Goal: Task Accomplishment & Management: Complete application form

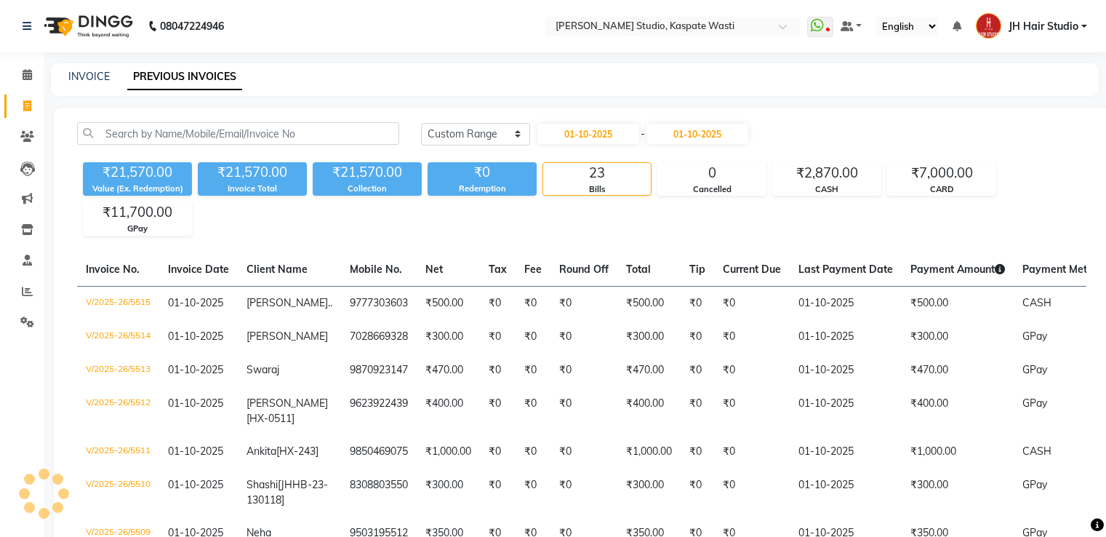
select select "range"
click at [81, 71] on link "INVOICE" at bounding box center [88, 76] width 41 height 13
select select "130"
select select "service"
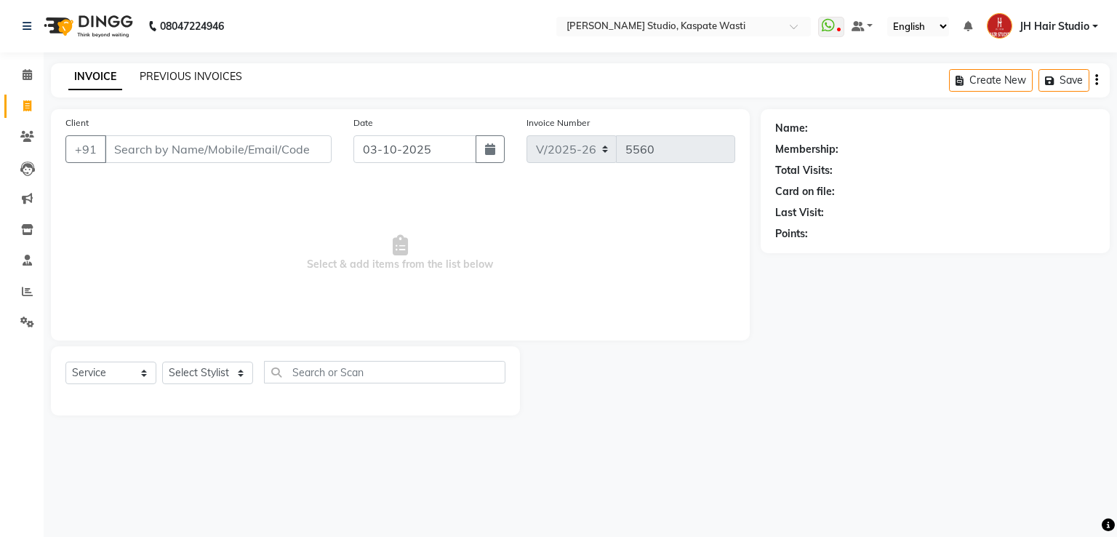
click at [191, 73] on link "PREVIOUS INVOICES" at bounding box center [191, 76] width 103 height 13
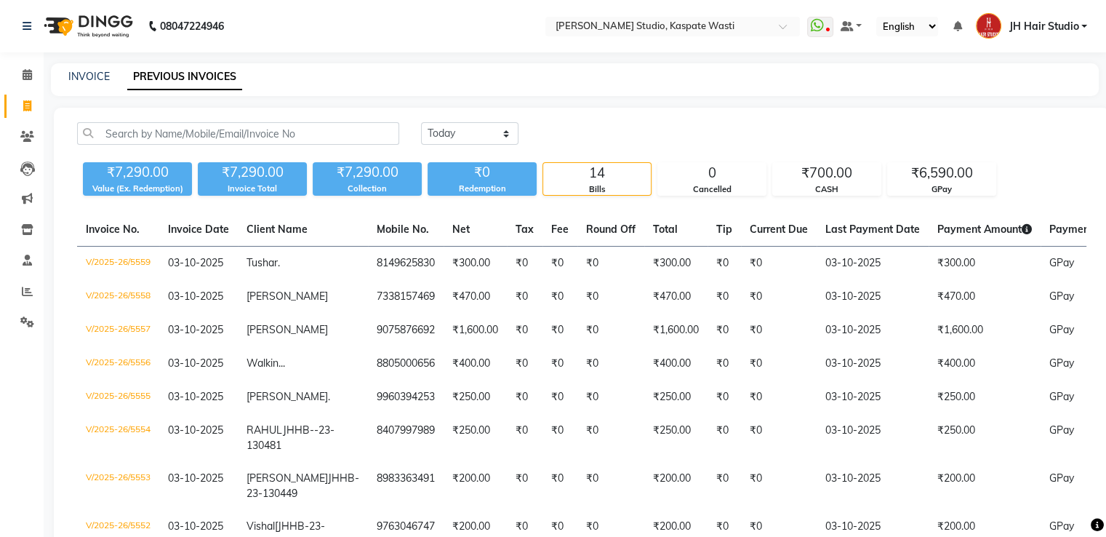
click at [81, 68] on div "INVOICE PREVIOUS INVOICES" at bounding box center [575, 79] width 1048 height 33
click at [87, 81] on link "INVOICE" at bounding box center [88, 76] width 41 height 13
select select "service"
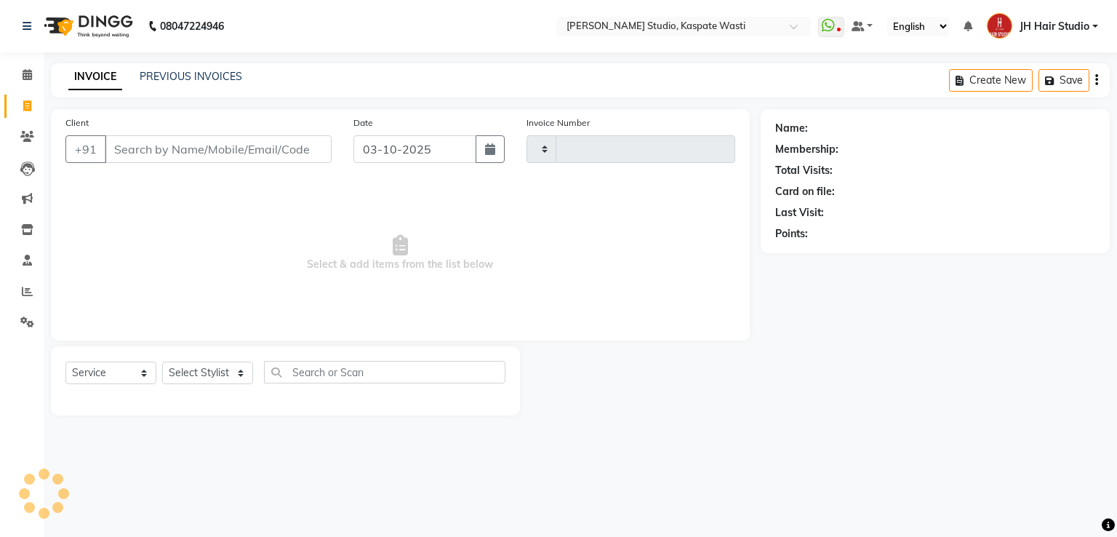
type input "5560"
select select "130"
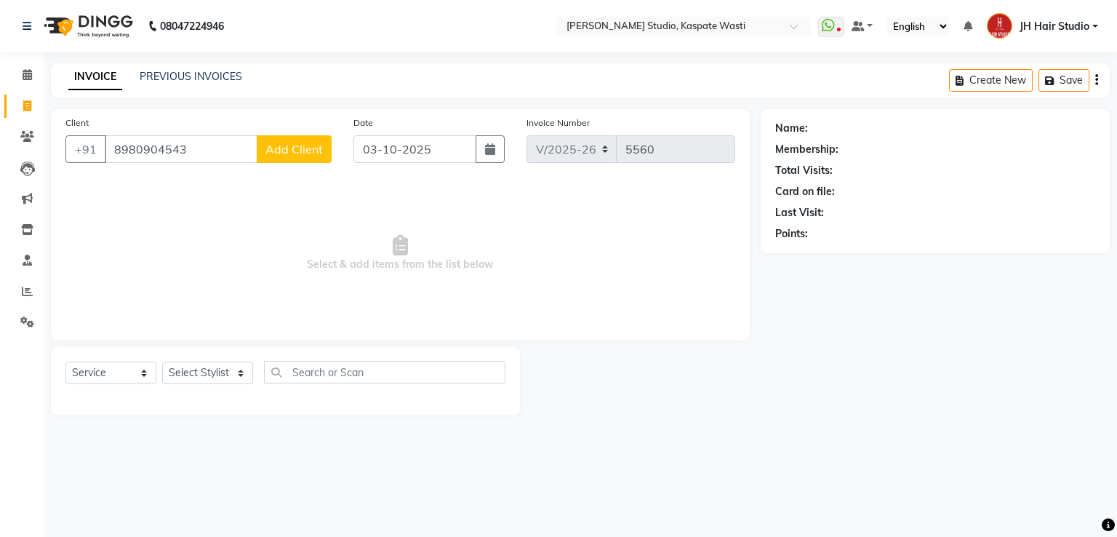
type input "8980904543"
click at [295, 155] on span "Add Client" at bounding box center [293, 149] width 57 height 15
select select "22"
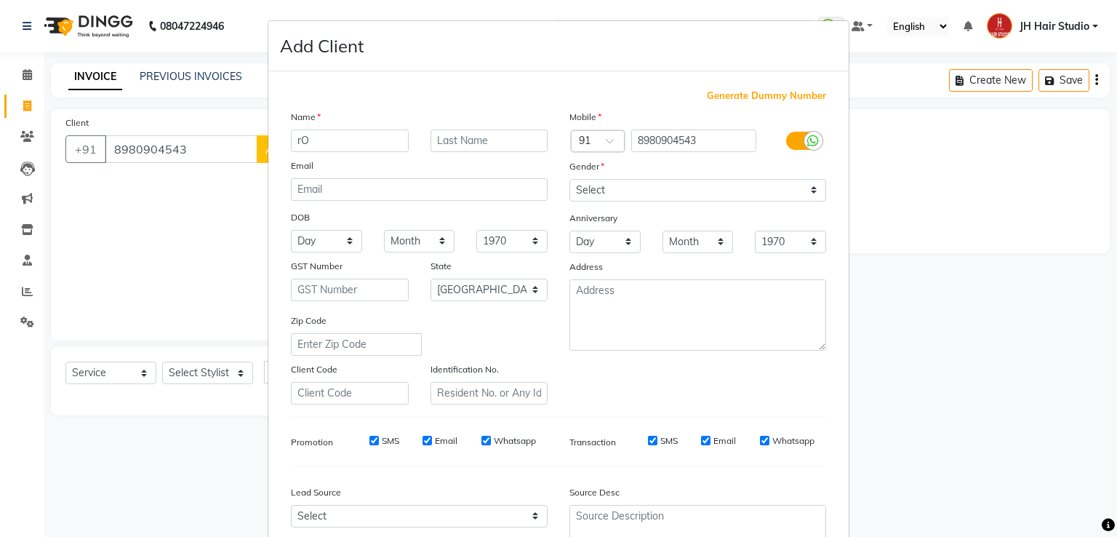
type input "r"
type input "Rohi"
click at [579, 181] on select "Select [DEMOGRAPHIC_DATA] [DEMOGRAPHIC_DATA] Other Prefer Not To Say" at bounding box center [697, 190] width 257 height 23
select select "[DEMOGRAPHIC_DATA]"
click at [569, 180] on select "Select [DEMOGRAPHIC_DATA] [DEMOGRAPHIC_DATA] Other Prefer Not To Say" at bounding box center [697, 190] width 257 height 23
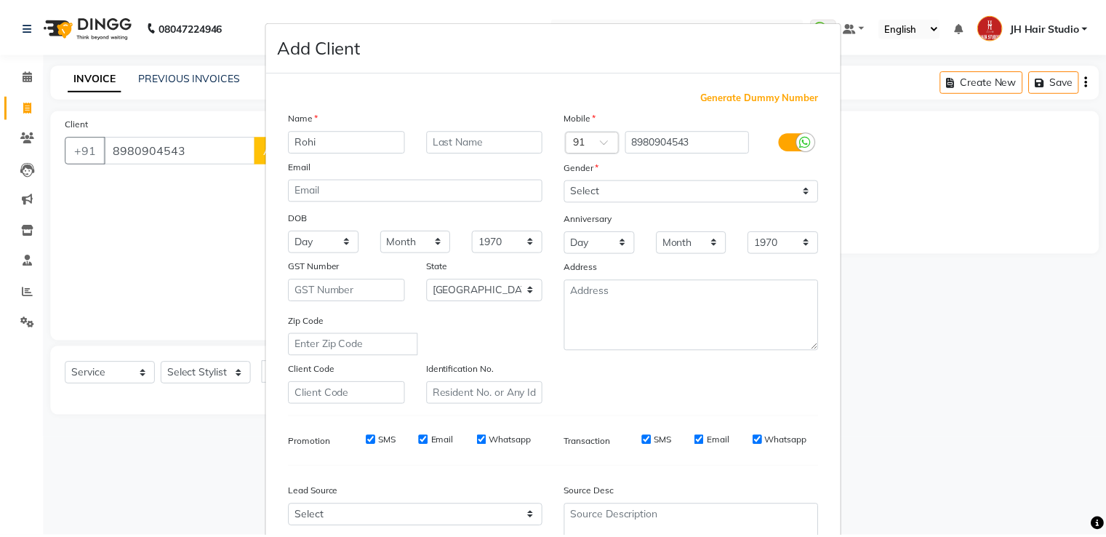
scroll to position [142, 0]
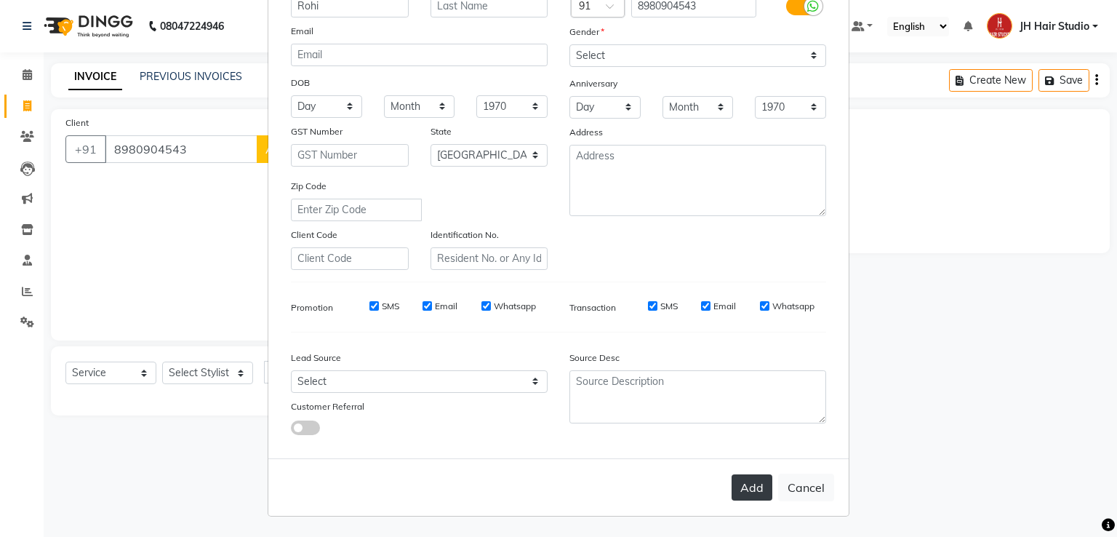
click at [749, 484] on button "Add" at bounding box center [752, 487] width 41 height 26
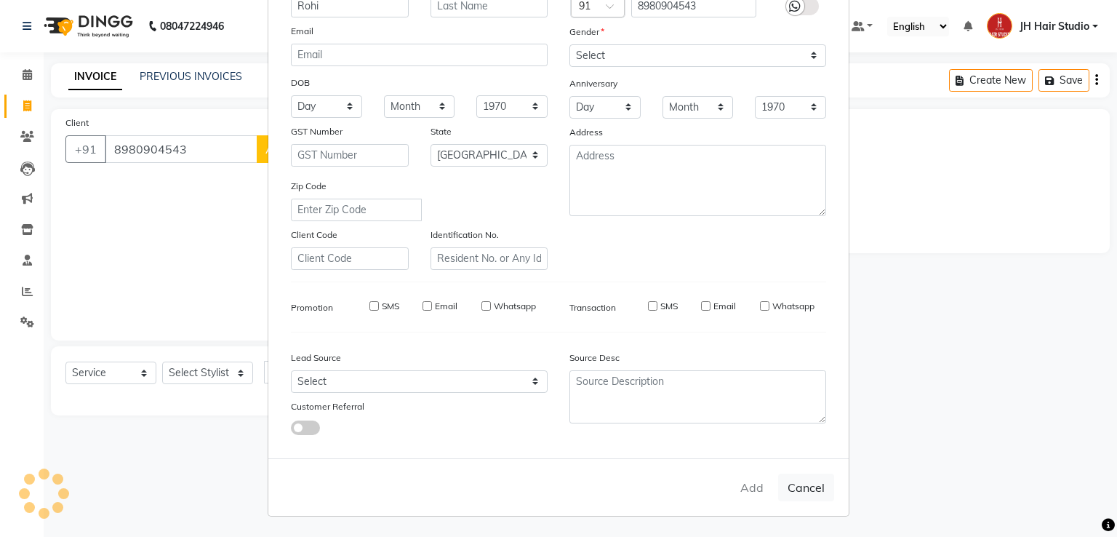
select select
select select "null"
select select
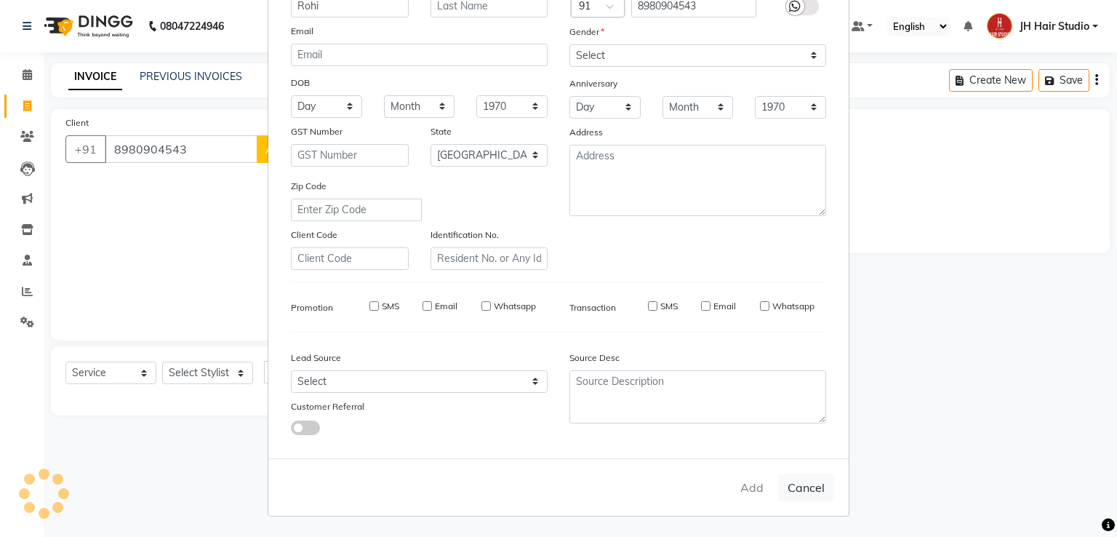
select select
checkbox input "false"
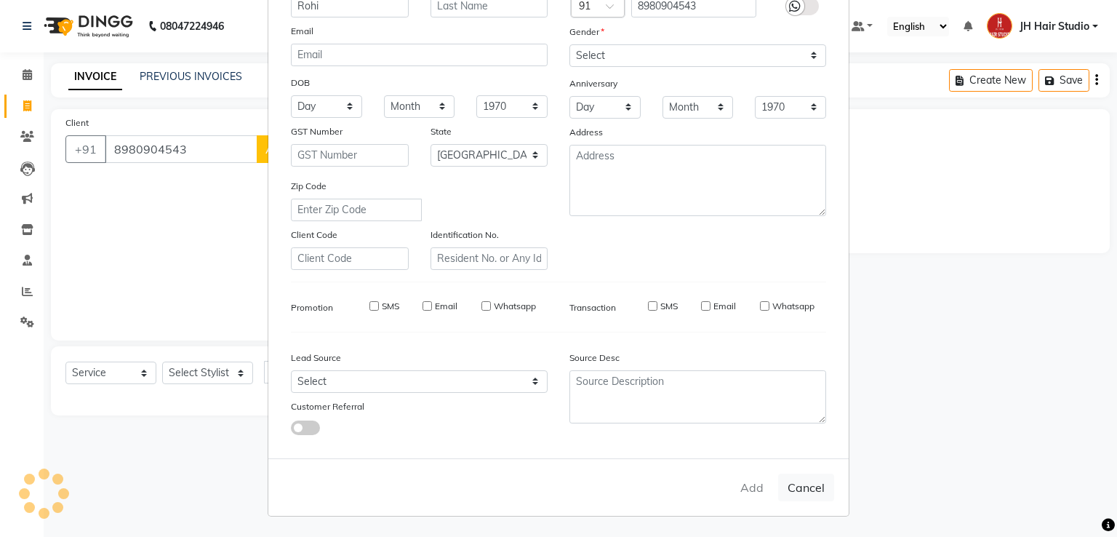
checkbox input "false"
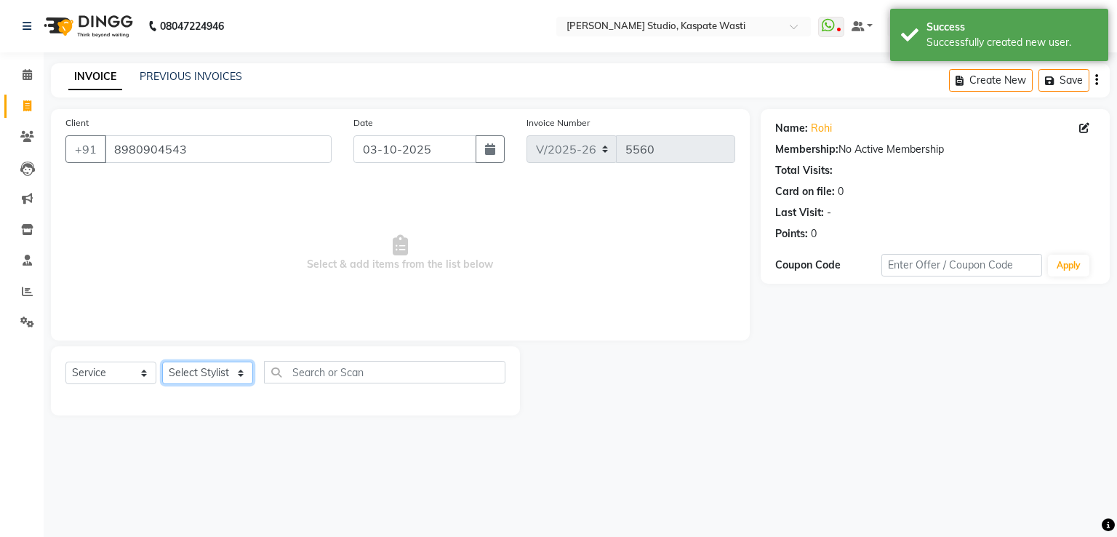
click at [191, 381] on select "Select Stylist [F1] GANESH [F1] [PERSON_NAME] [ F1] RAM [F1]Sanjay [F1][PERSON_…" at bounding box center [207, 372] width 91 height 23
select select "68687"
click at [162, 362] on select "Select Stylist [F1] GANESH [F1] [PERSON_NAME] [ F1] RAM [F1]Sanjay [F1][PERSON_…" at bounding box center [207, 372] width 91 height 23
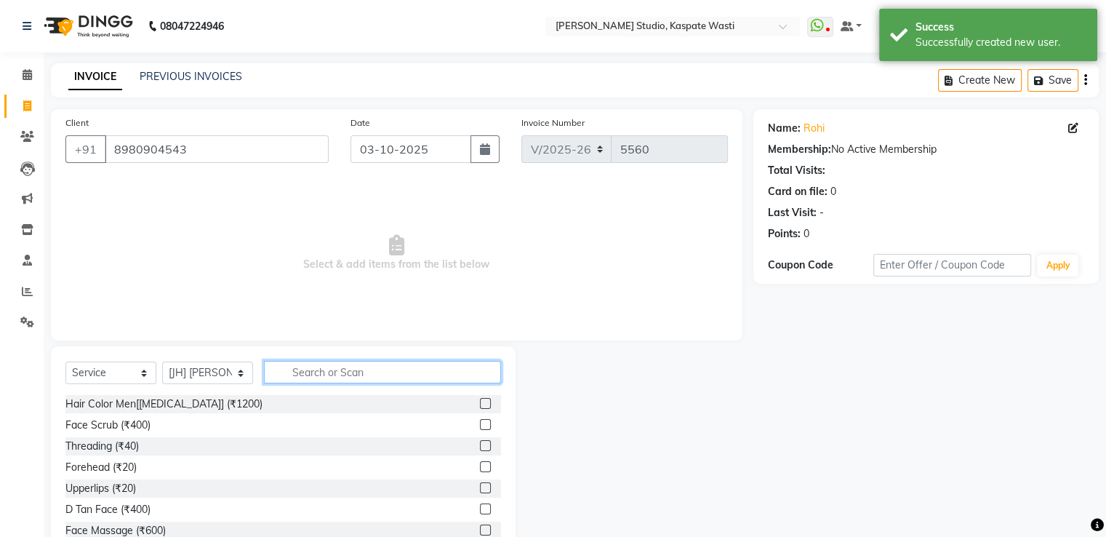
click at [344, 382] on input "text" at bounding box center [382, 372] width 237 height 23
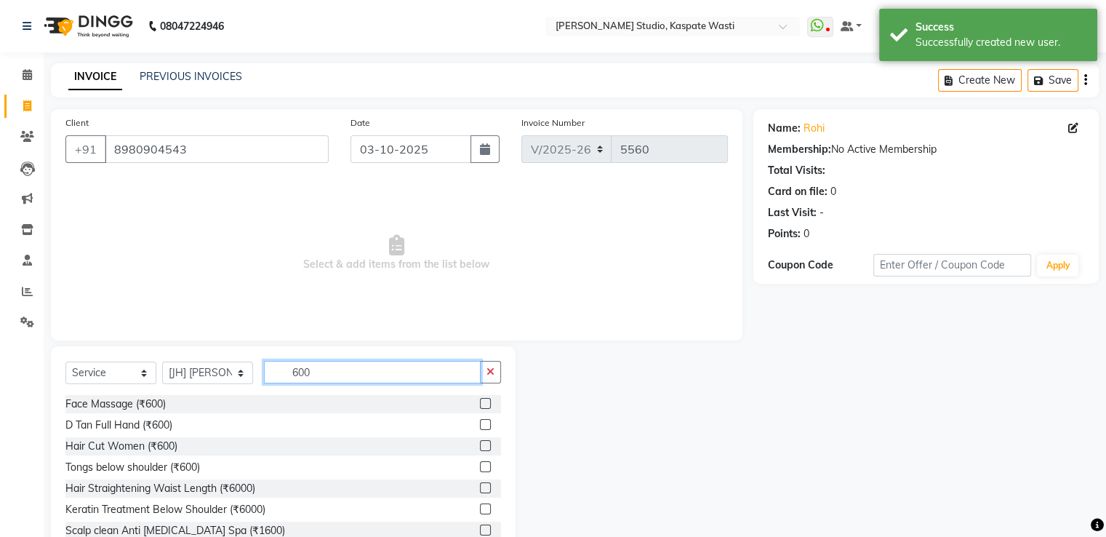
type input "600"
click at [480, 446] on label at bounding box center [485, 445] width 11 height 11
click at [480, 446] on input "checkbox" at bounding box center [484, 445] width 9 height 9
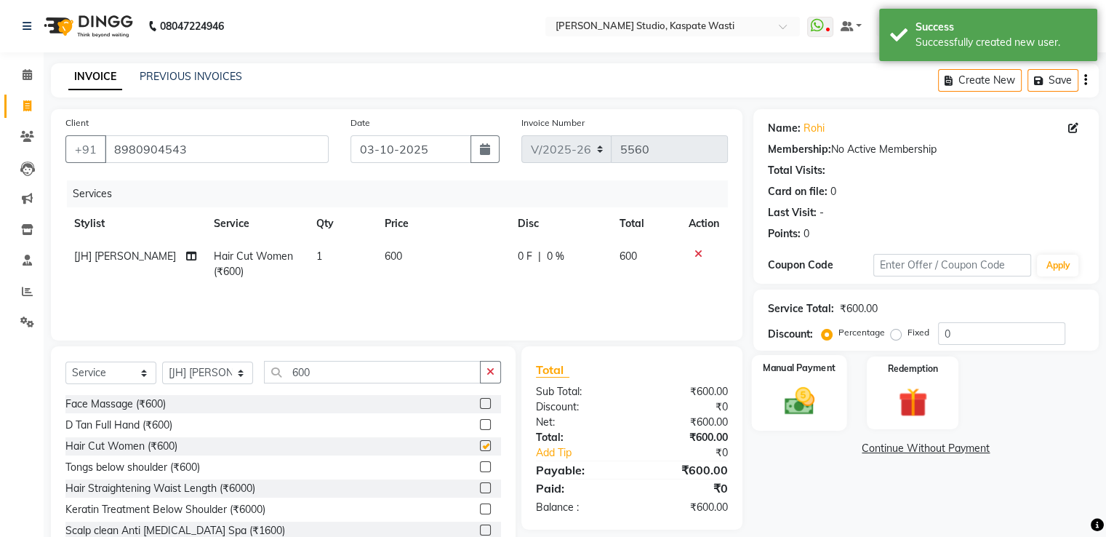
checkbox input "false"
click at [789, 408] on img at bounding box center [798, 401] width 49 height 35
click at [872, 453] on span "GPay" at bounding box center [874, 449] width 30 height 17
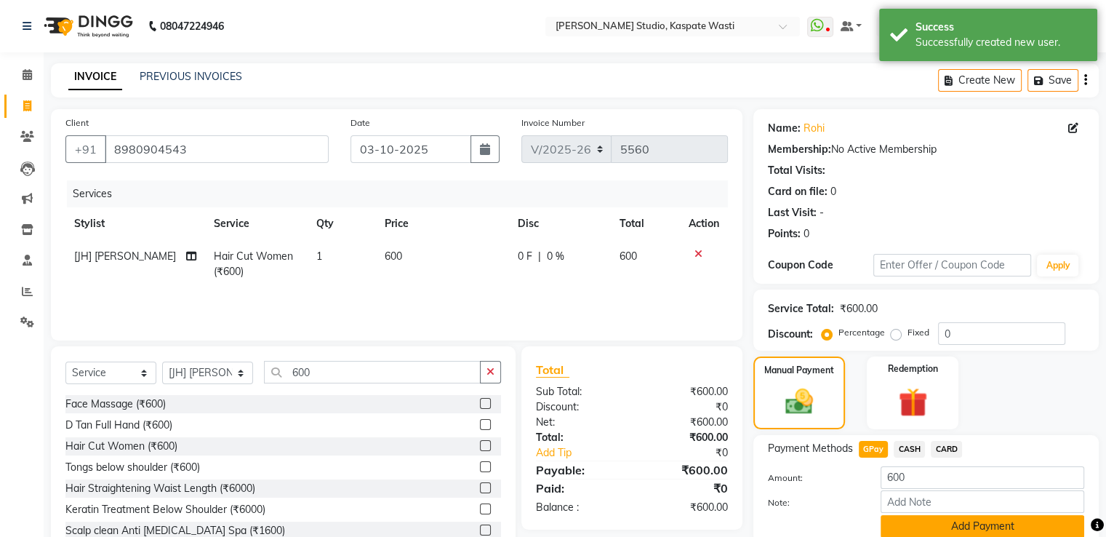
click at [951, 527] on button "Add Payment" at bounding box center [983, 526] width 204 height 23
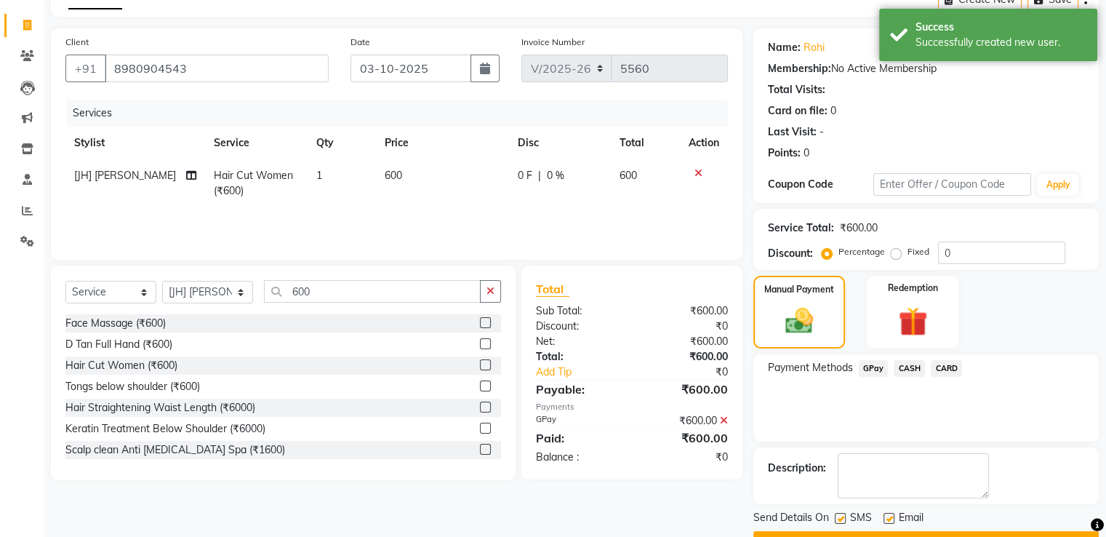
scroll to position [119, 0]
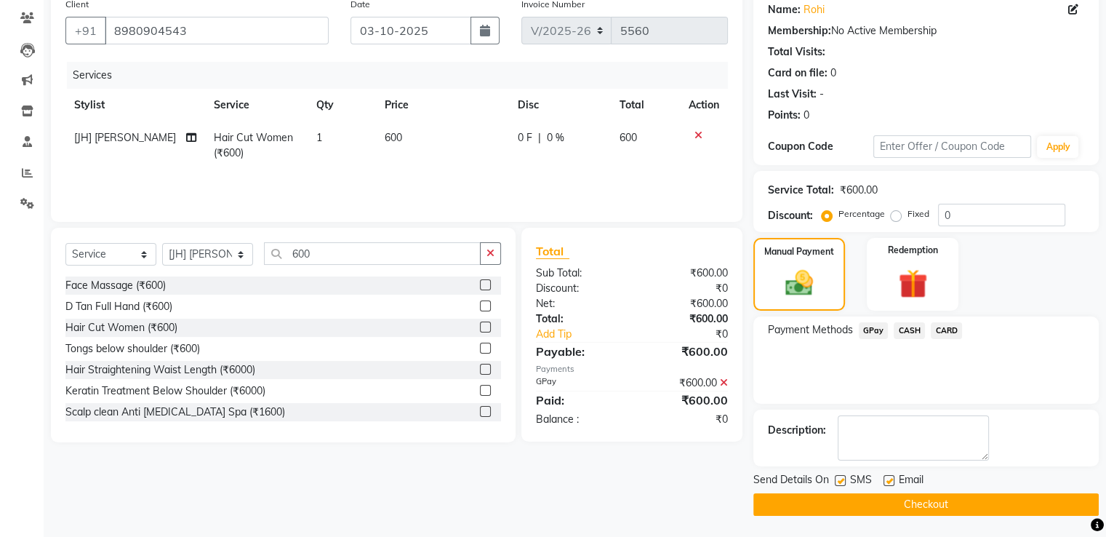
click at [916, 498] on button "Checkout" at bounding box center [925, 504] width 345 height 23
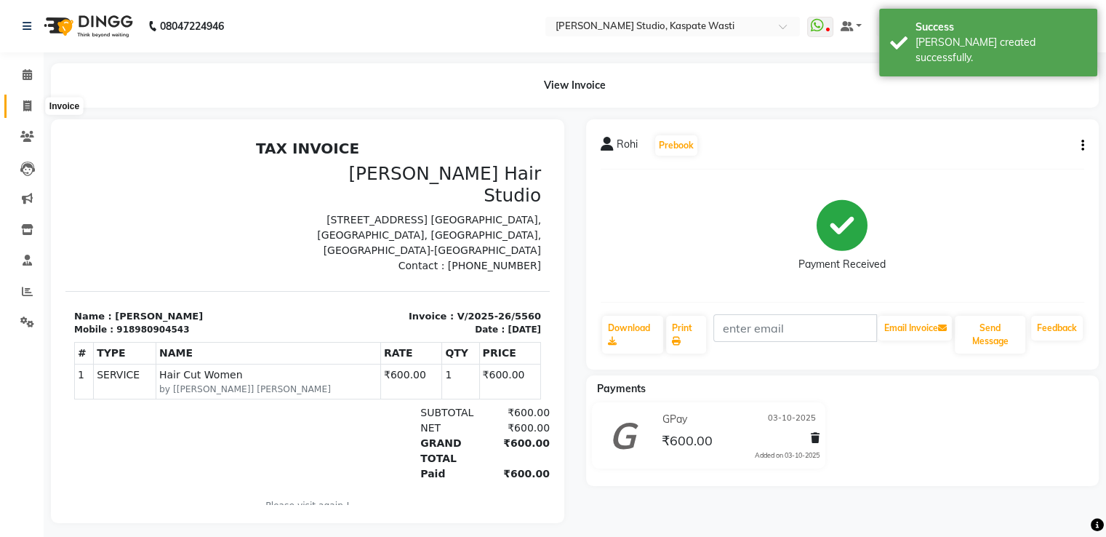
click at [20, 111] on span at bounding box center [27, 106] width 25 height 17
select select "service"
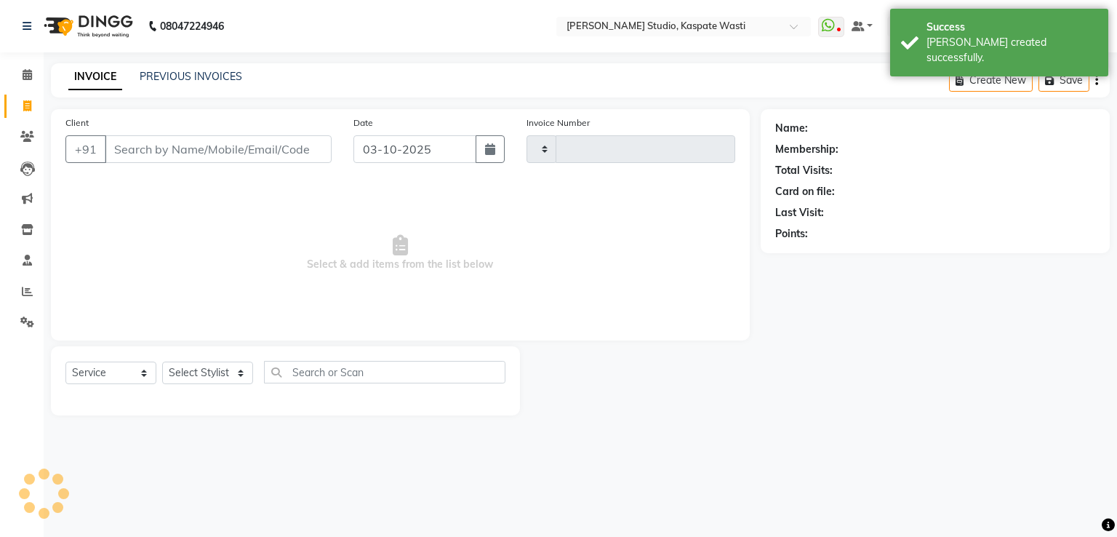
type input "5561"
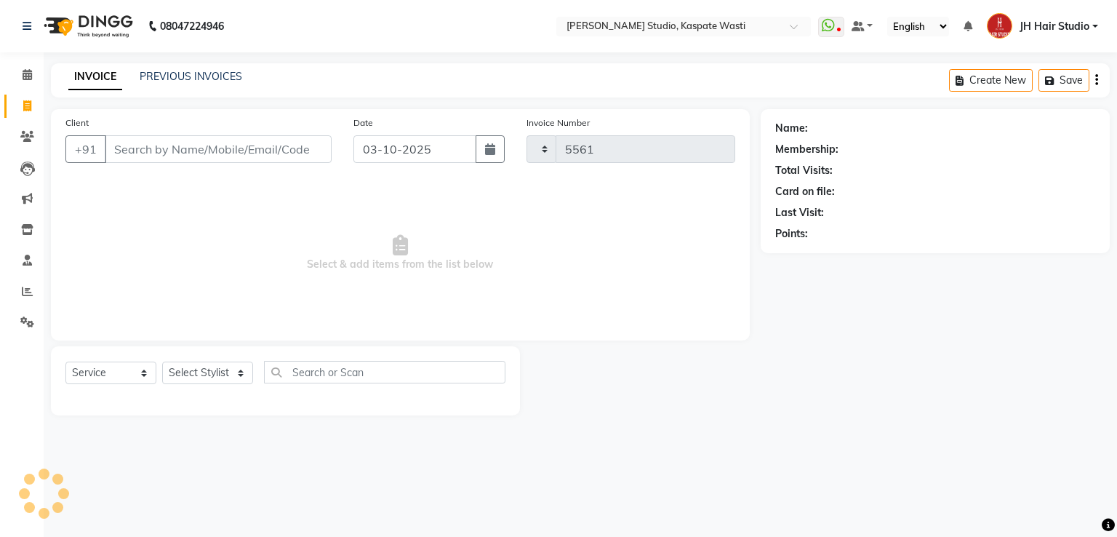
select select "130"
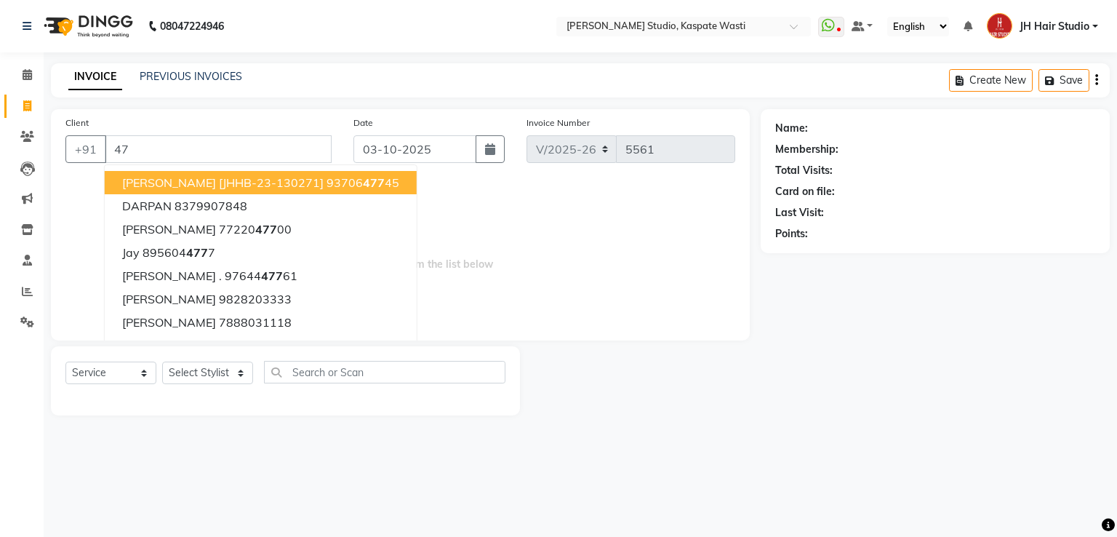
type input "4"
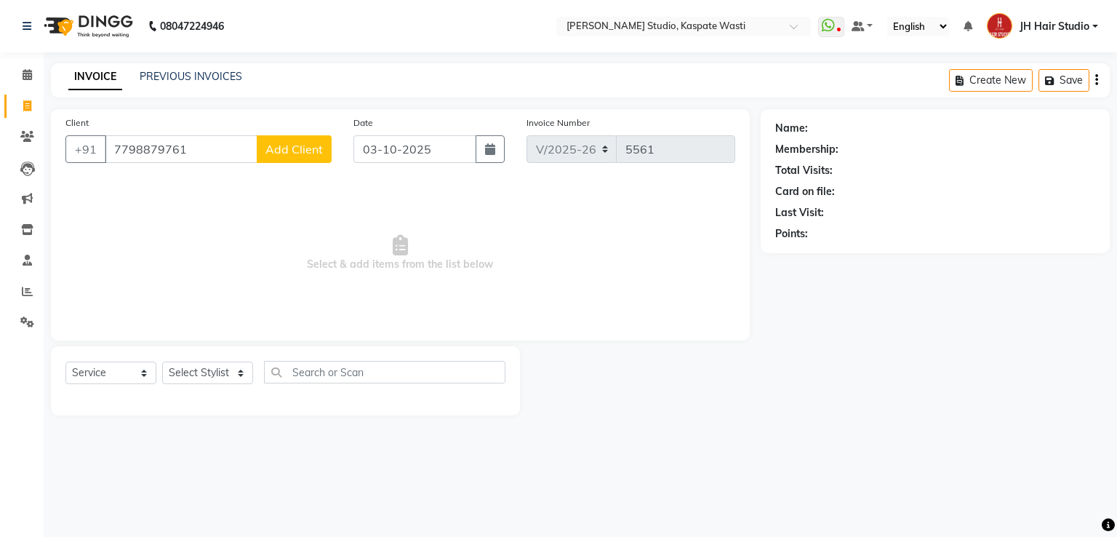
type input "7798879761"
click at [288, 152] on span "Add Client" at bounding box center [293, 149] width 57 height 15
select select "22"
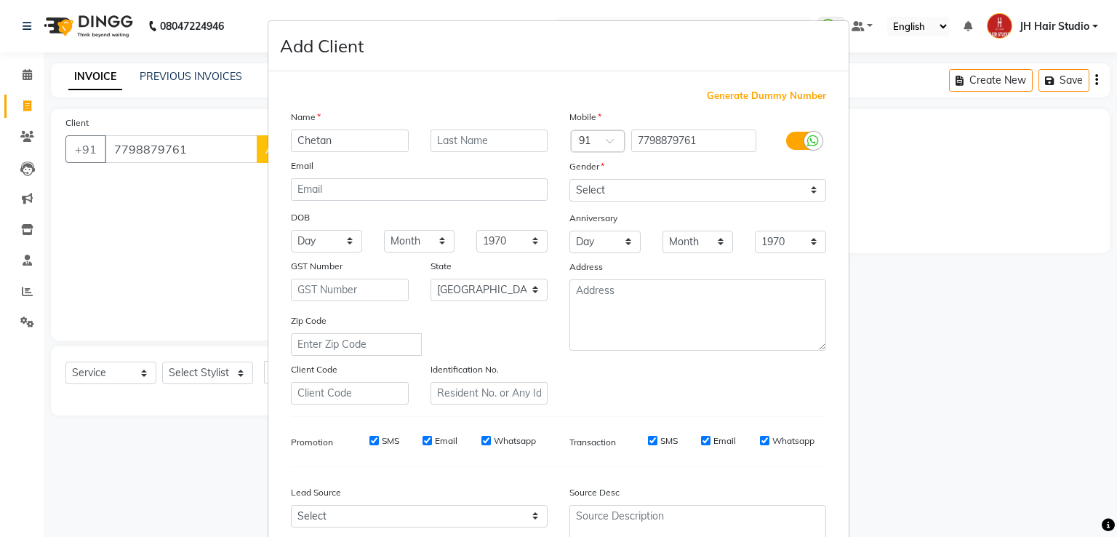
type input "Chetan"
click at [593, 193] on select "Select [DEMOGRAPHIC_DATA] [DEMOGRAPHIC_DATA] Other Prefer Not To Say" at bounding box center [697, 190] width 257 height 23
select select "[DEMOGRAPHIC_DATA]"
click at [569, 180] on select "Select [DEMOGRAPHIC_DATA] [DEMOGRAPHIC_DATA] Other Prefer Not To Say" at bounding box center [697, 190] width 257 height 23
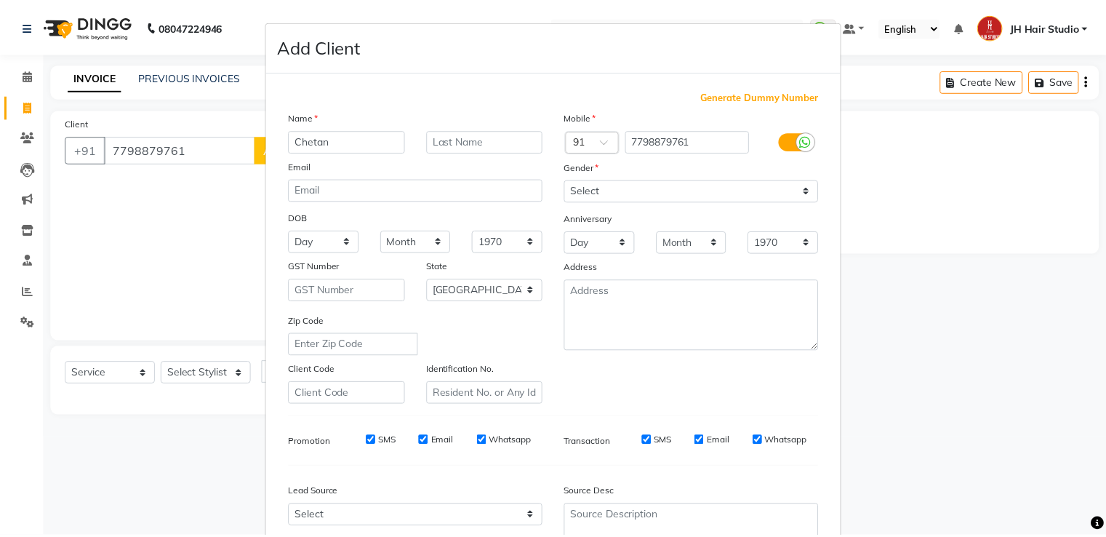
scroll to position [142, 0]
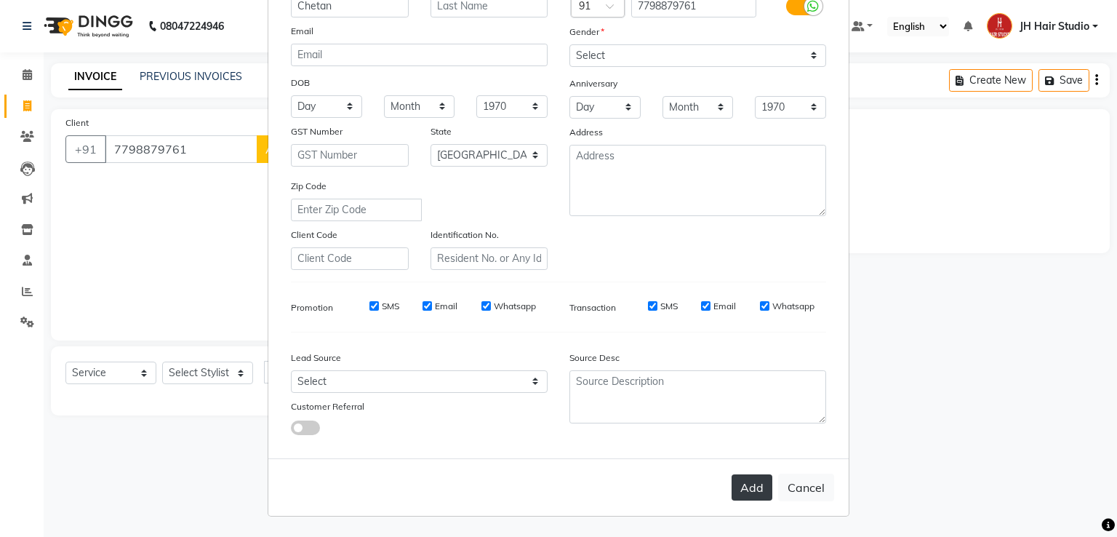
click at [754, 487] on button "Add" at bounding box center [752, 487] width 41 height 26
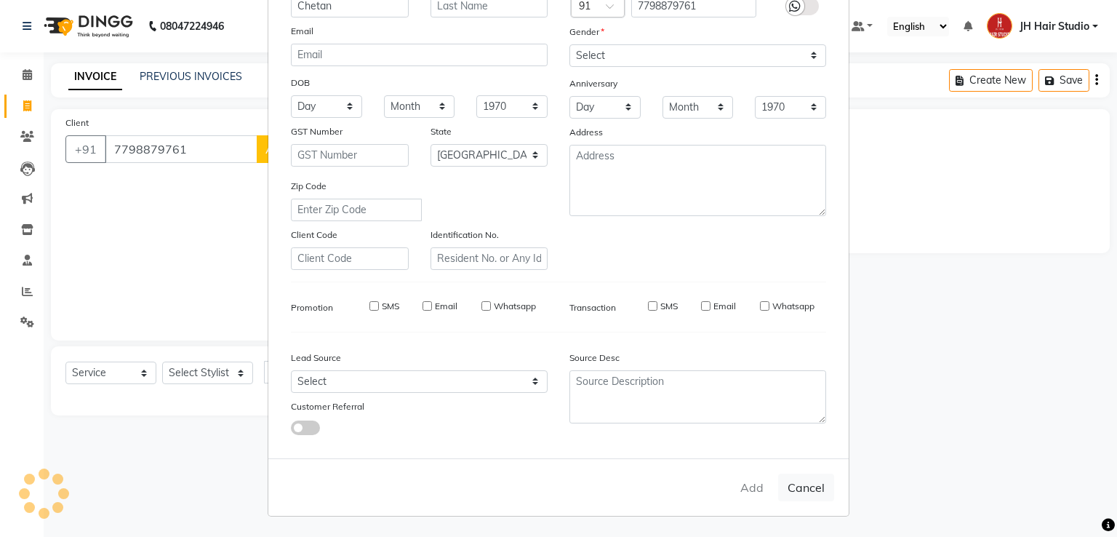
select select
select select "null"
select select
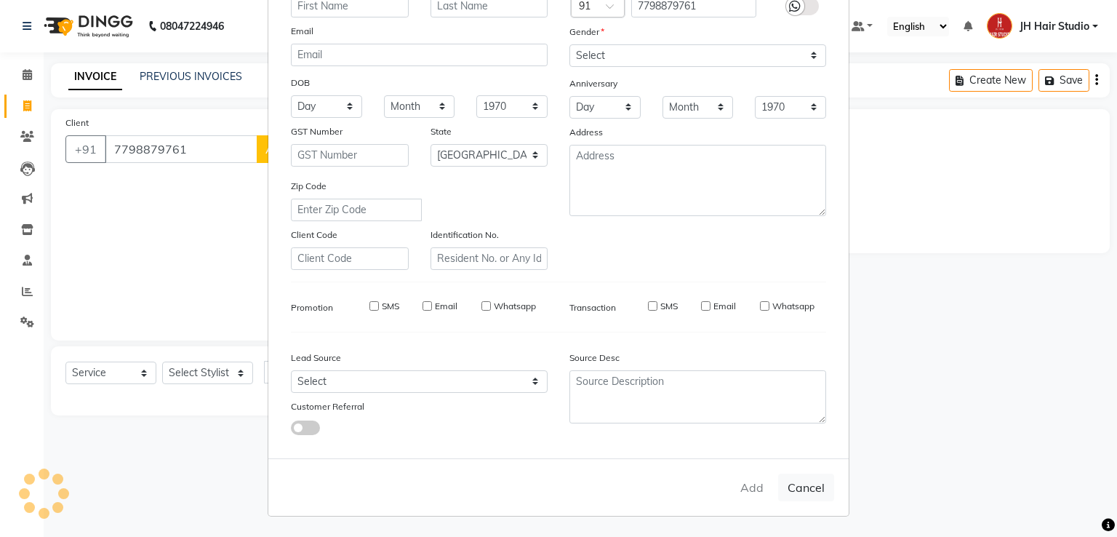
select select
checkbox input "false"
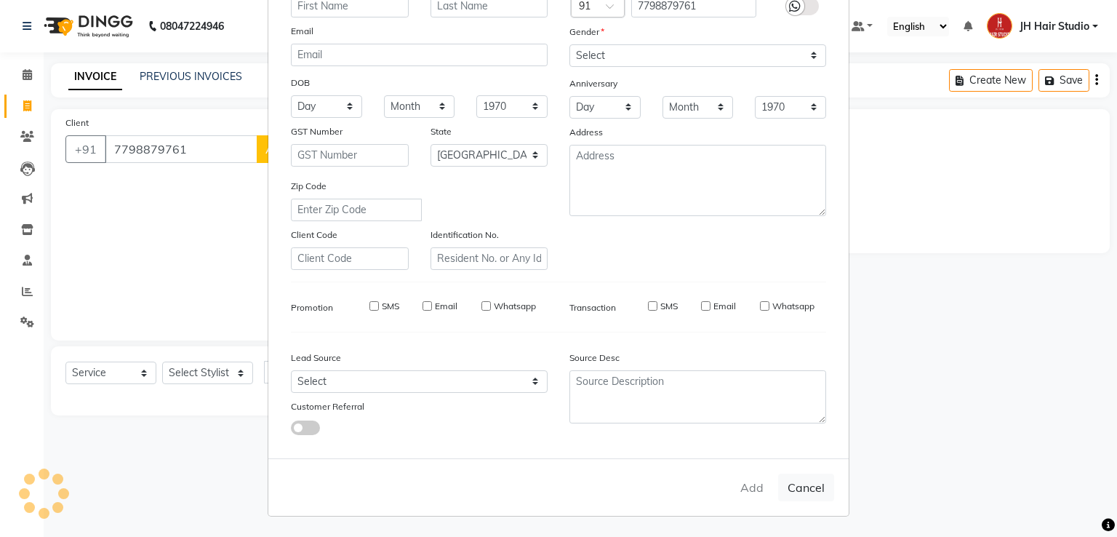
checkbox input "false"
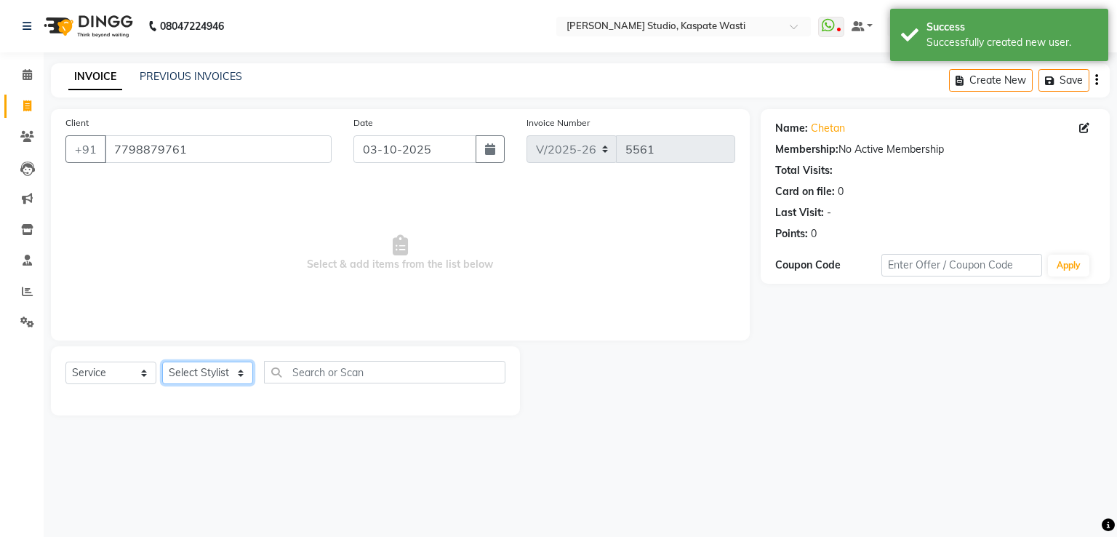
click at [194, 372] on select "Select Stylist [F1] GANESH [F1] [PERSON_NAME] [ F1] RAM [F1]Sanjay [F1][PERSON_…" at bounding box center [207, 372] width 91 height 23
select select "93458"
click at [162, 362] on select "Select Stylist [F1] GANESH [F1] [PERSON_NAME] [ F1] RAM [F1]Sanjay [F1][PERSON_…" at bounding box center [207, 372] width 91 height 23
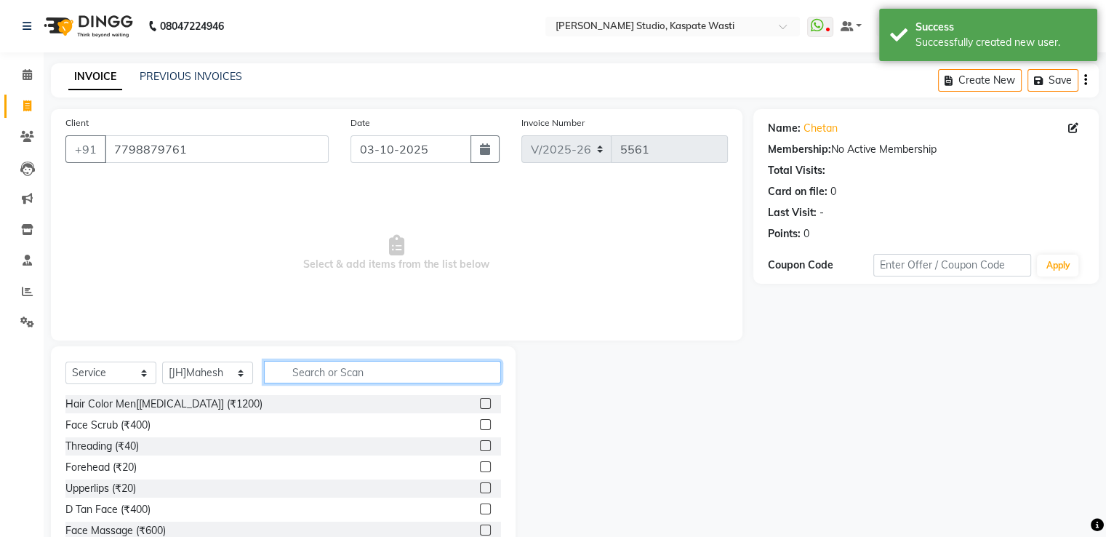
click at [332, 378] on input "text" at bounding box center [382, 372] width 237 height 23
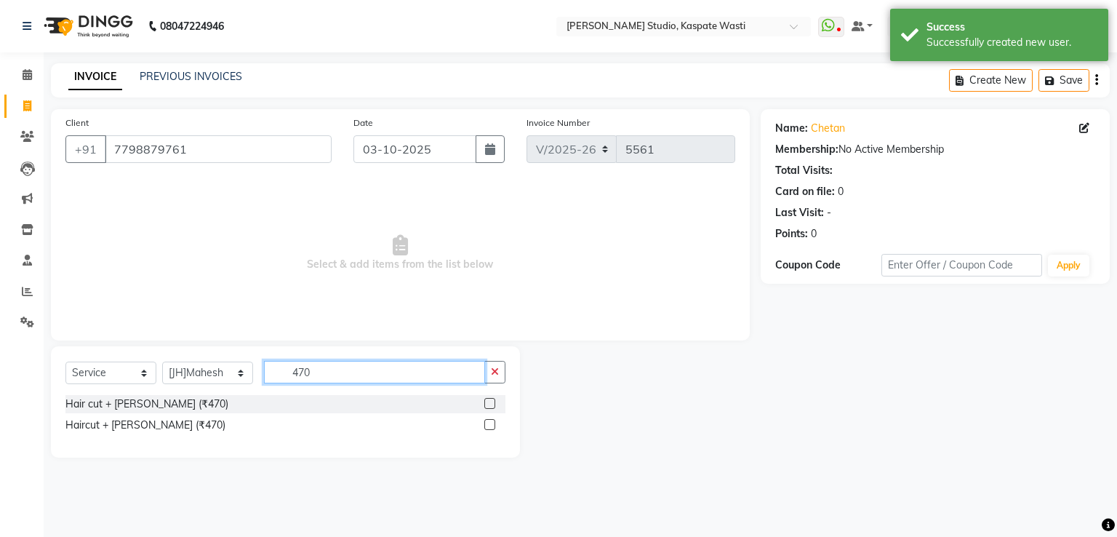
type input "470"
click at [489, 406] on label at bounding box center [489, 403] width 11 height 11
click at [489, 406] on input "checkbox" at bounding box center [488, 403] width 9 height 9
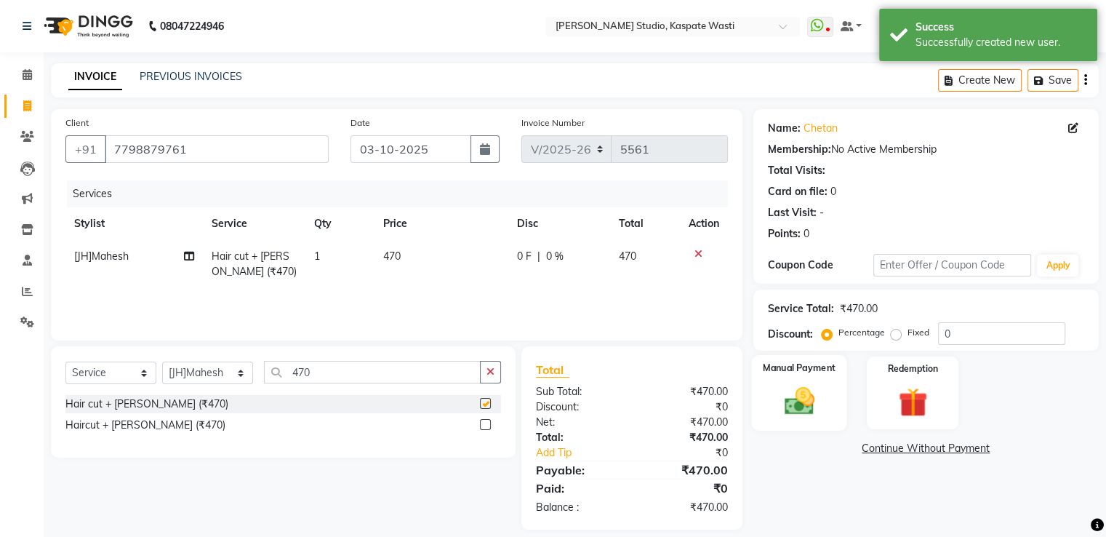
checkbox input "false"
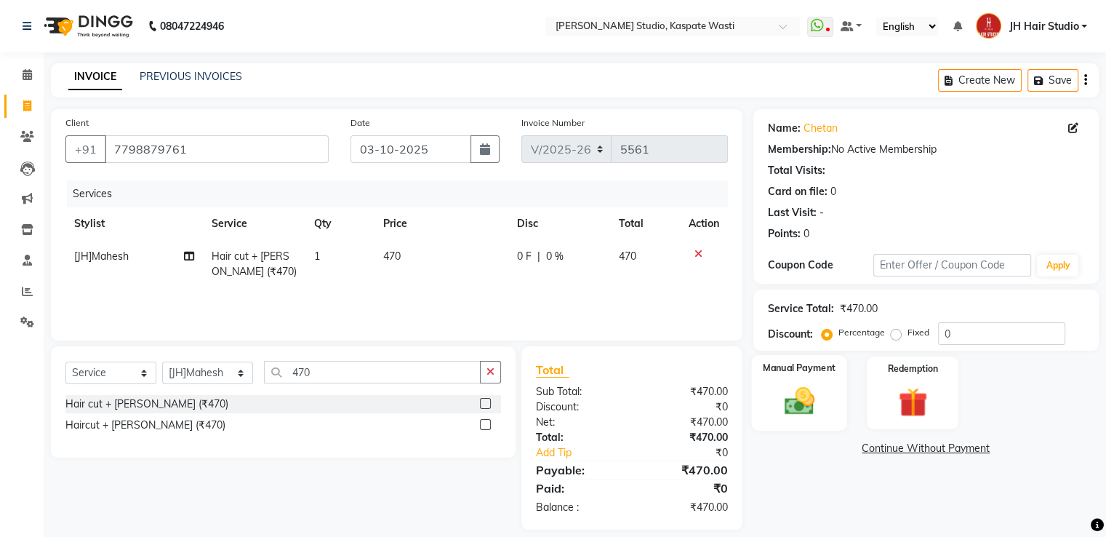
click at [793, 405] on img at bounding box center [798, 401] width 49 height 35
click at [873, 448] on span "GPay" at bounding box center [874, 449] width 30 height 17
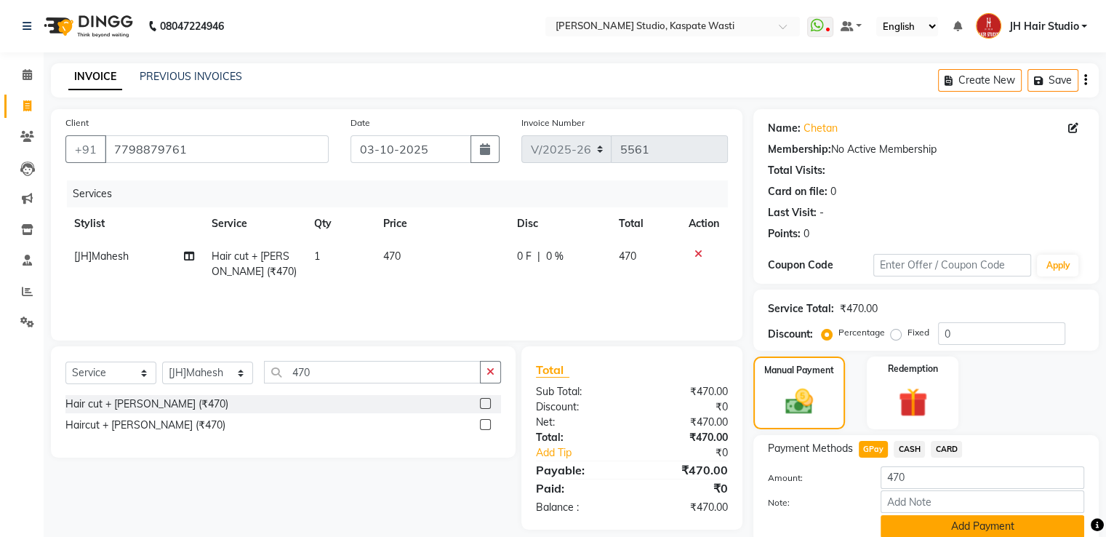
click at [955, 521] on button "Add Payment" at bounding box center [983, 526] width 204 height 23
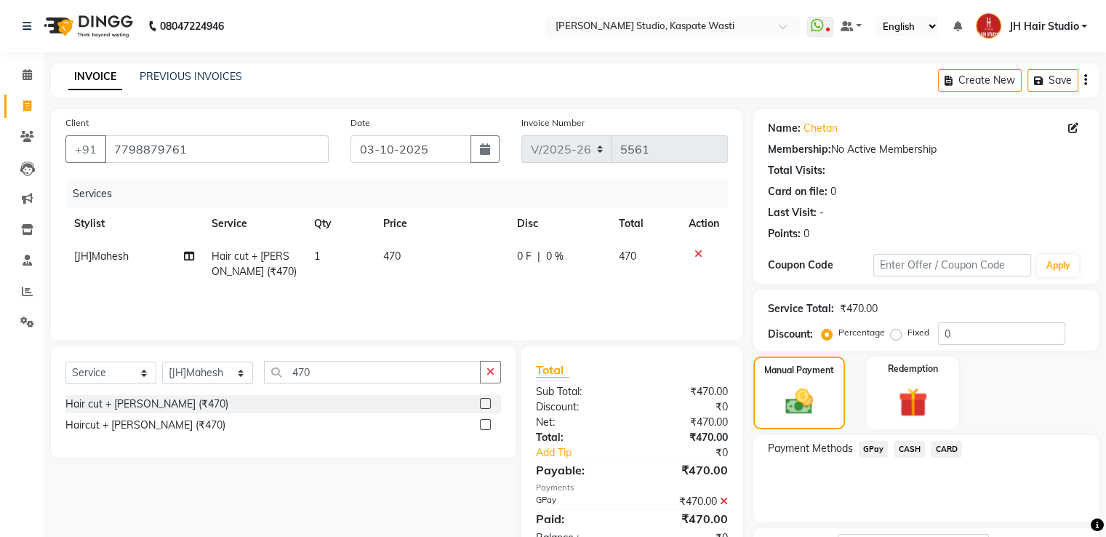
scroll to position [119, 0]
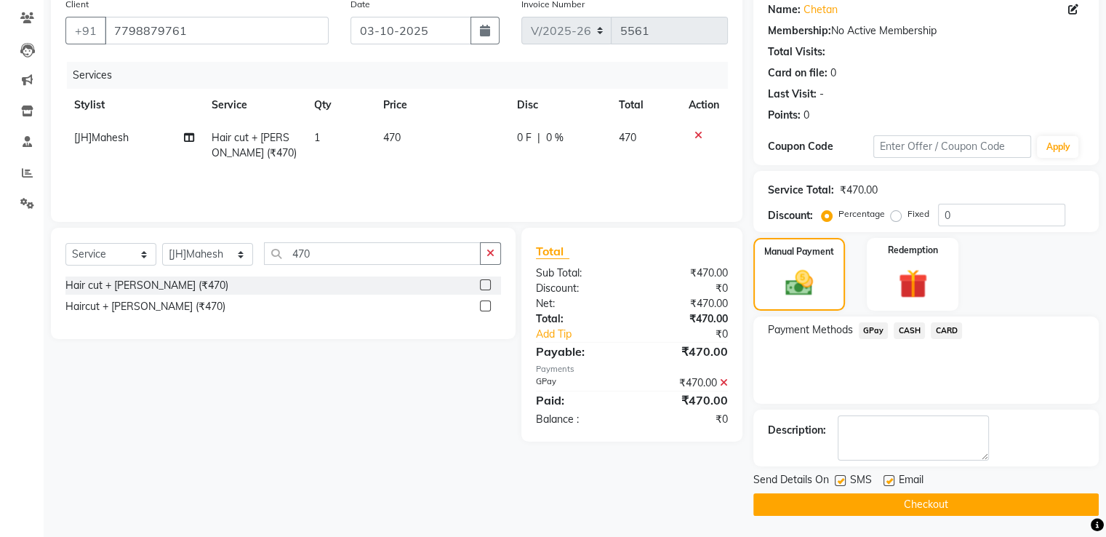
click at [910, 506] on button "Checkout" at bounding box center [925, 504] width 345 height 23
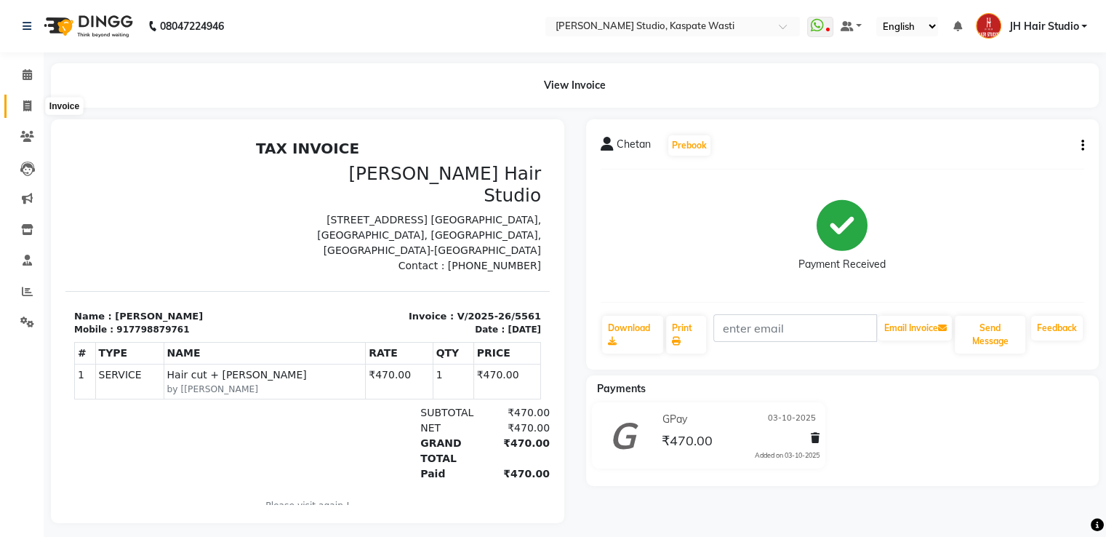
click at [18, 110] on span at bounding box center [27, 106] width 25 height 17
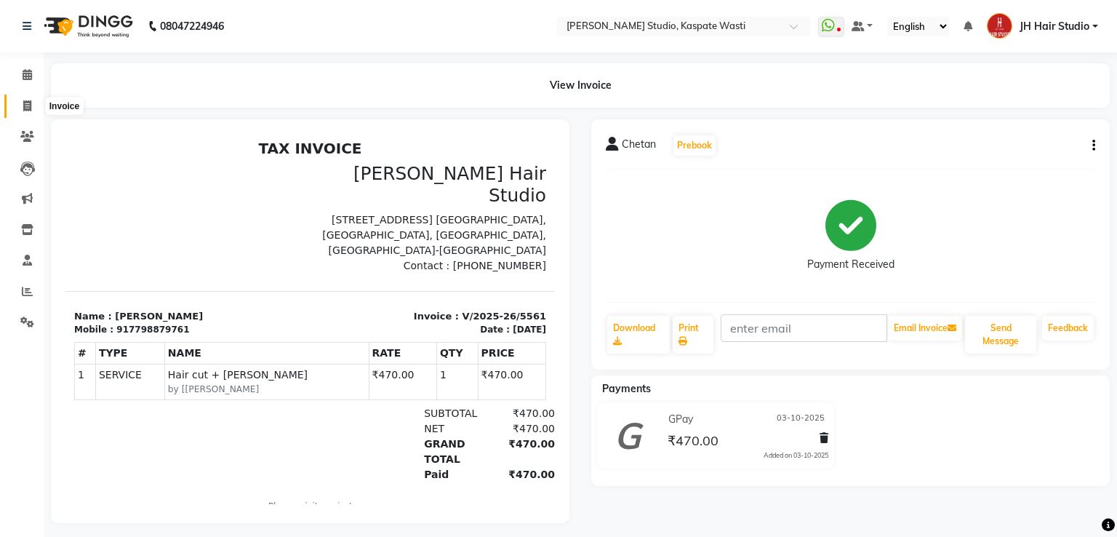
select select "130"
select select "service"
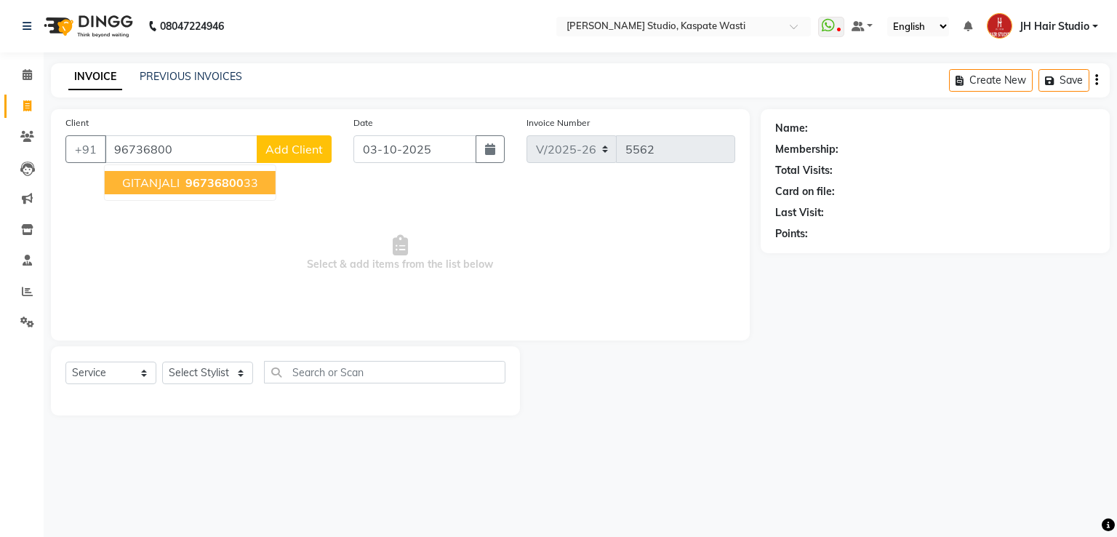
click at [160, 175] on span "GITANJALI" at bounding box center [150, 182] width 57 height 15
type input "9673680033"
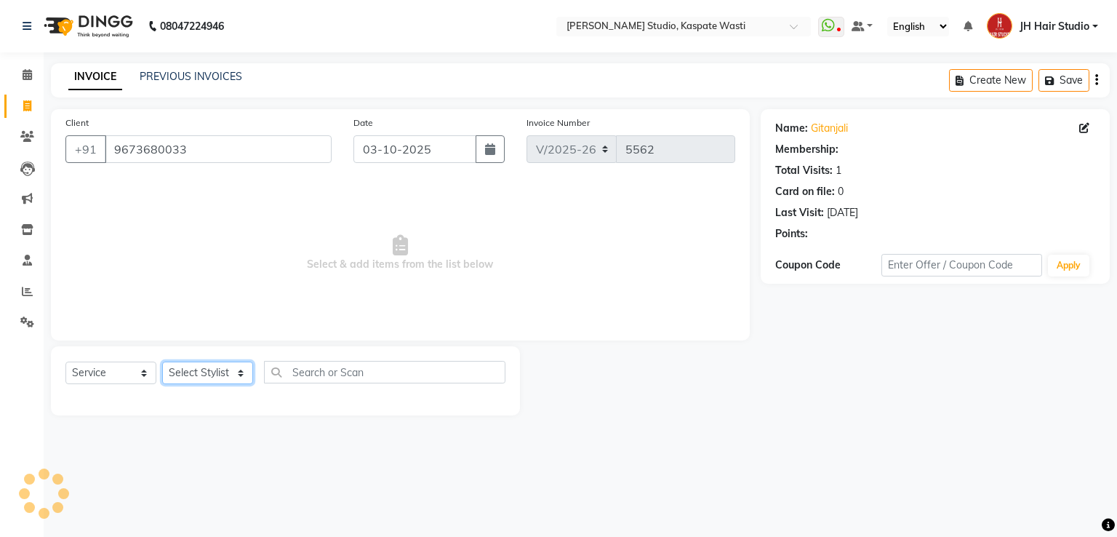
click at [199, 376] on select "Select Stylist [F1] GANESH [F1] [PERSON_NAME] [ F1] RAM [F1]Sanjay [F1][PERSON_…" at bounding box center [207, 372] width 91 height 23
select select "70614"
click at [162, 362] on select "Select Stylist [F1] GANESH [F1] [PERSON_NAME] [ F1] RAM [F1]Sanjay [F1][PERSON_…" at bounding box center [207, 372] width 91 height 23
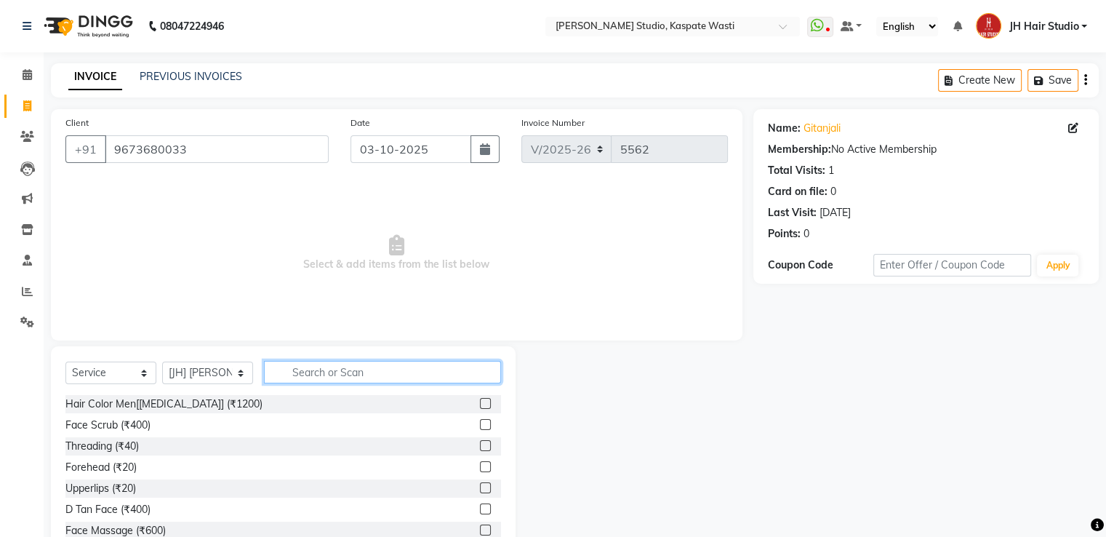
click at [333, 372] on input "text" at bounding box center [382, 372] width 237 height 23
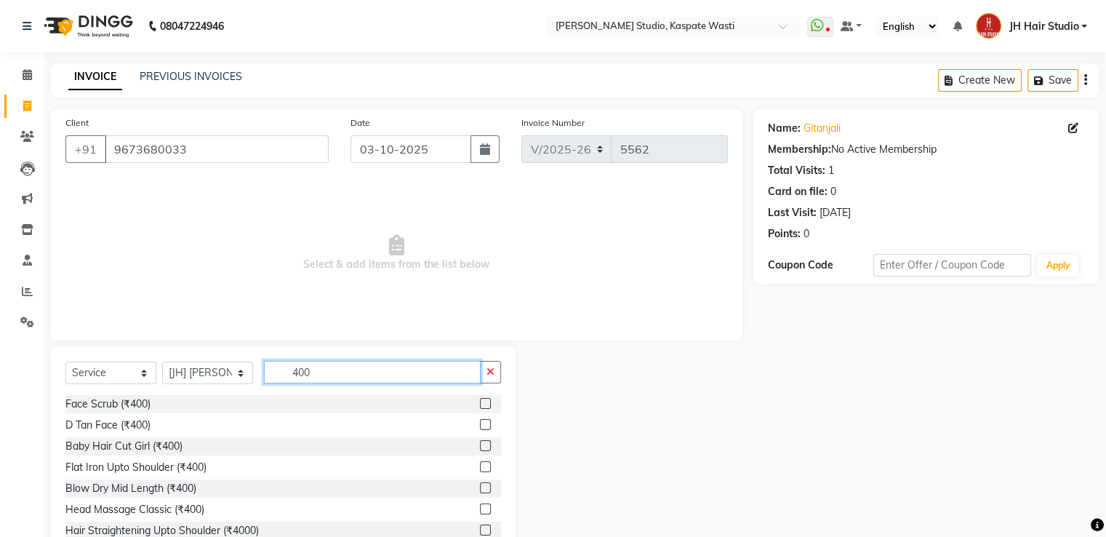
type input "400"
click at [480, 441] on label at bounding box center [485, 445] width 11 height 11
click at [480, 441] on input "checkbox" at bounding box center [484, 445] width 9 height 9
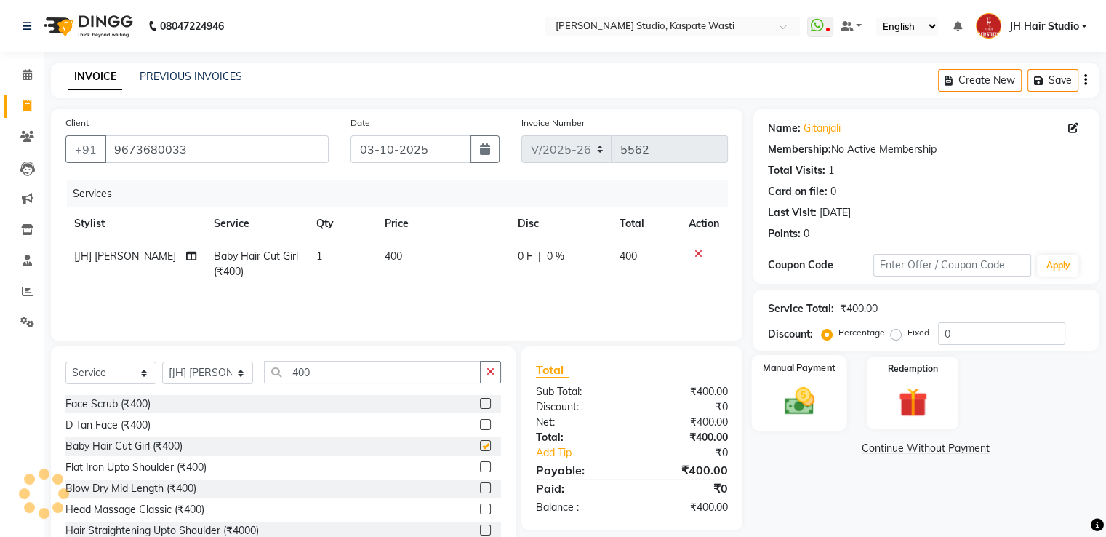
checkbox input "false"
click at [834, 377] on div "Manual Payment" at bounding box center [798, 392] width 95 height 75
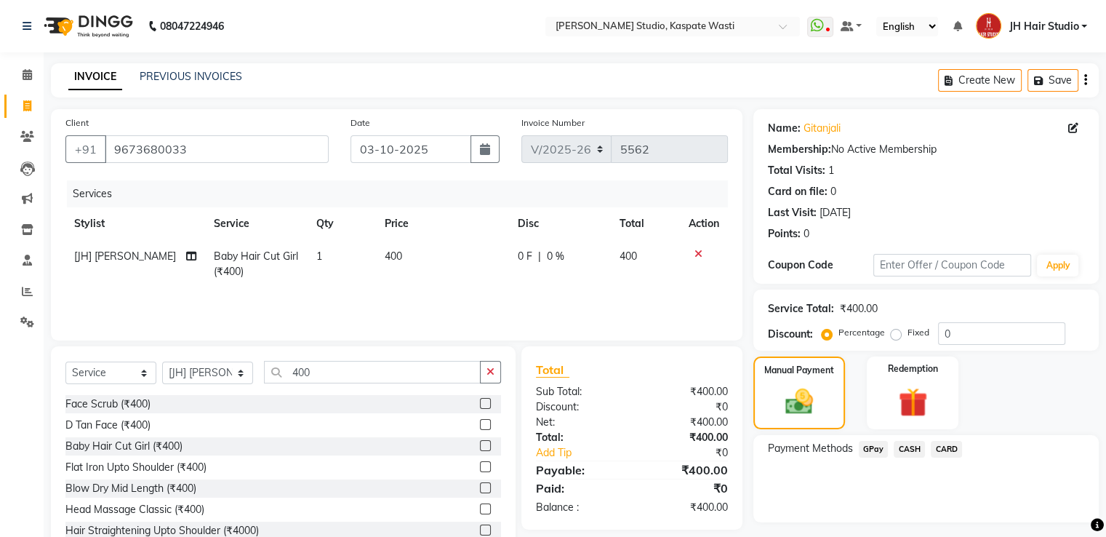
click at [875, 449] on span "GPay" at bounding box center [874, 449] width 30 height 17
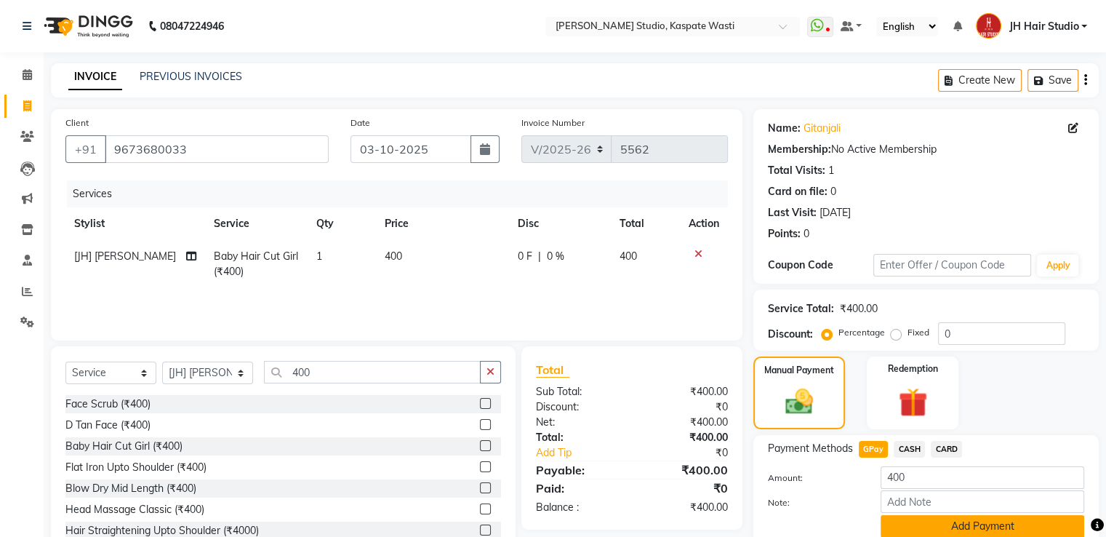
click at [974, 519] on button "Add Payment" at bounding box center [983, 526] width 204 height 23
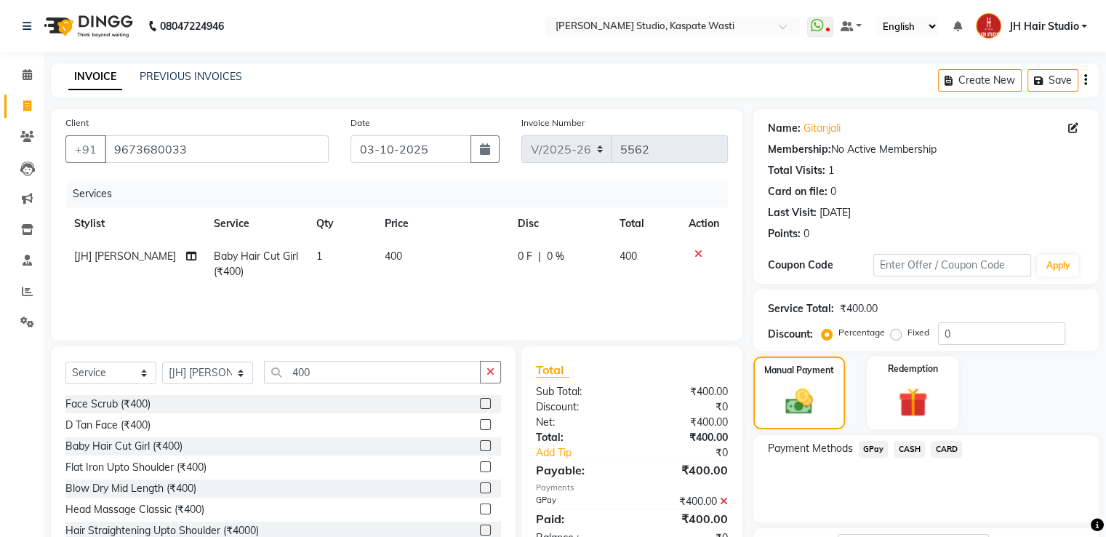
scroll to position [119, 0]
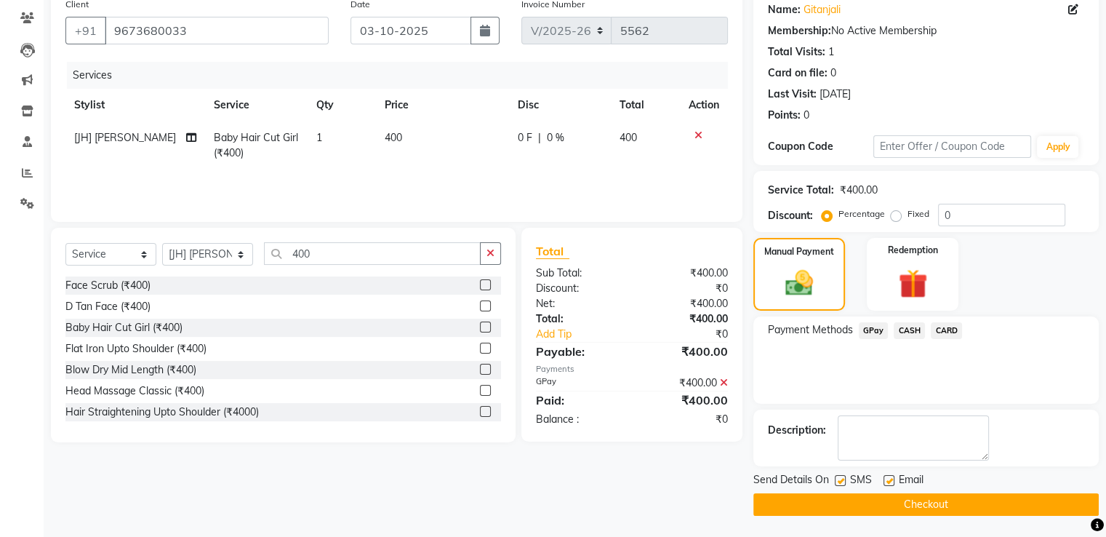
click at [908, 499] on button "Checkout" at bounding box center [925, 504] width 345 height 23
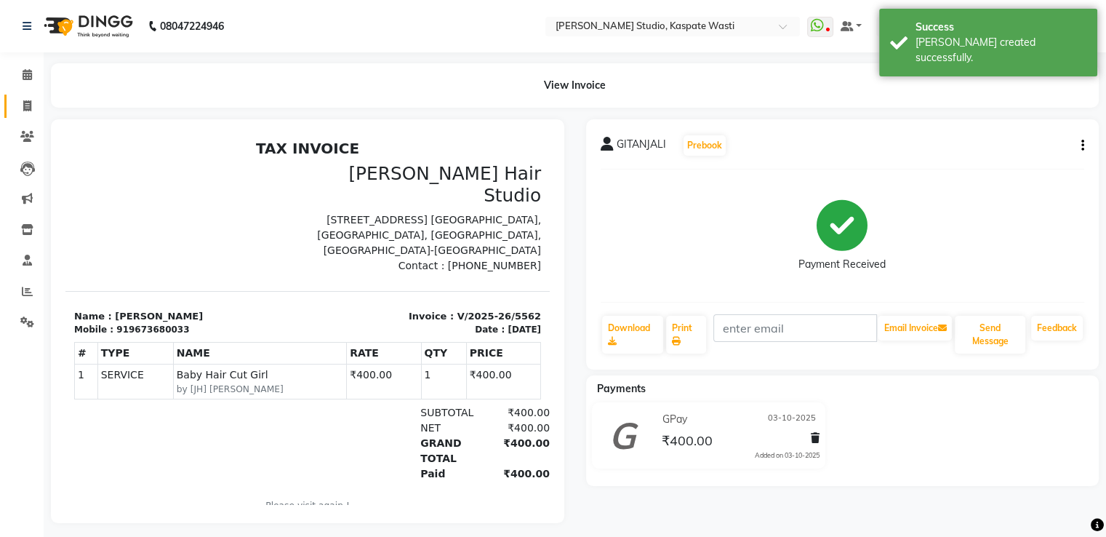
click at [23, 116] on link "Invoice" at bounding box center [21, 107] width 35 height 24
select select "service"
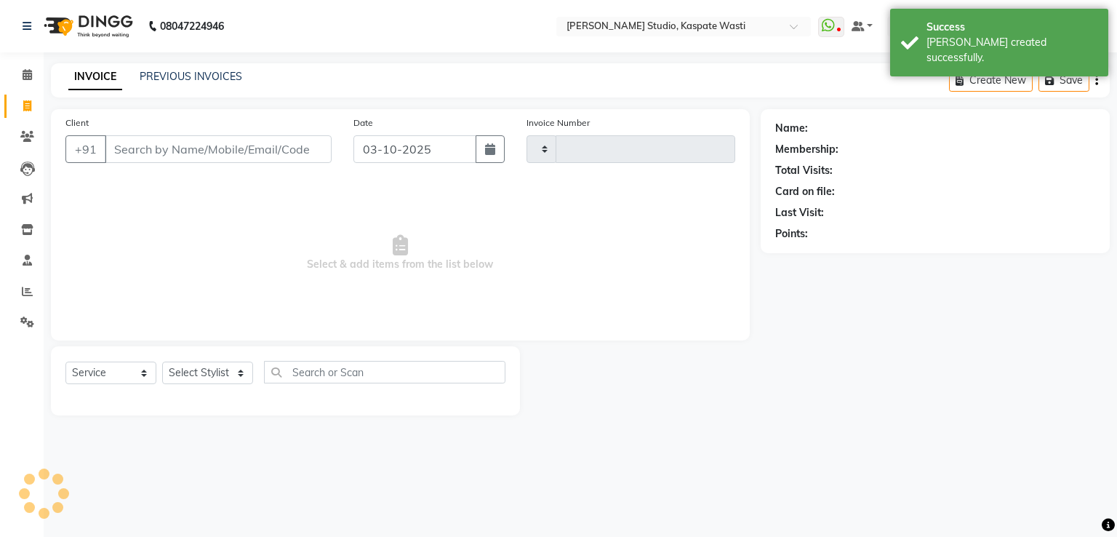
type input "5563"
select select "130"
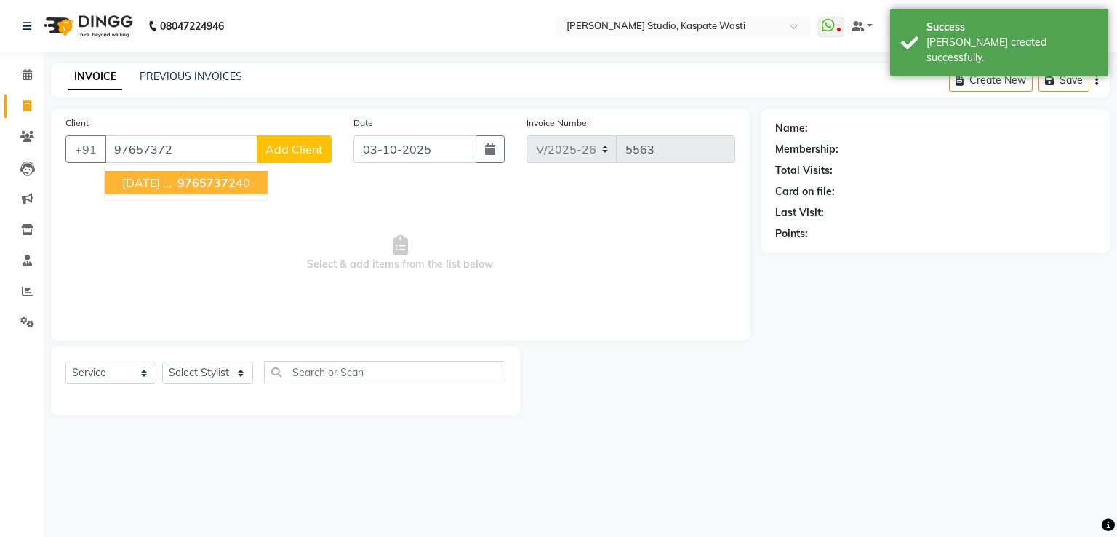
click at [160, 181] on span "[DATE] ..." at bounding box center [146, 182] width 49 height 15
type input "9765737240"
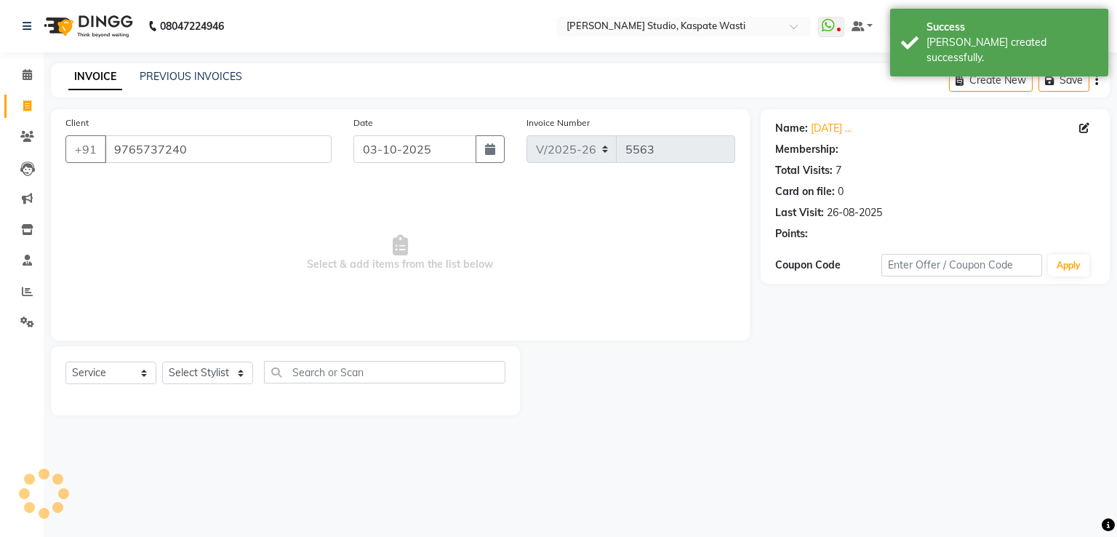
select select "1: Object"
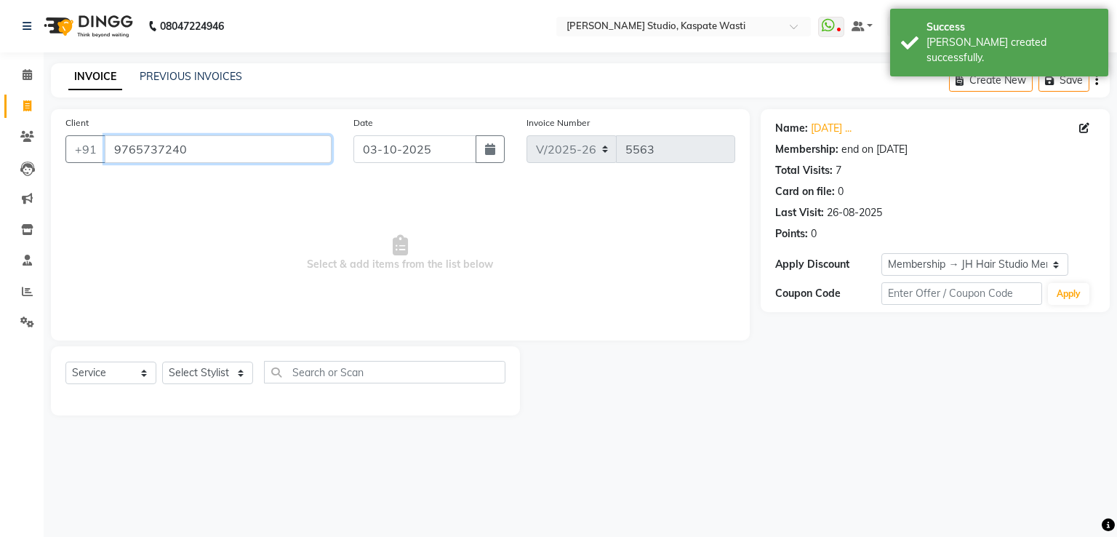
click at [175, 149] on input "9765737240" at bounding box center [218, 149] width 227 height 28
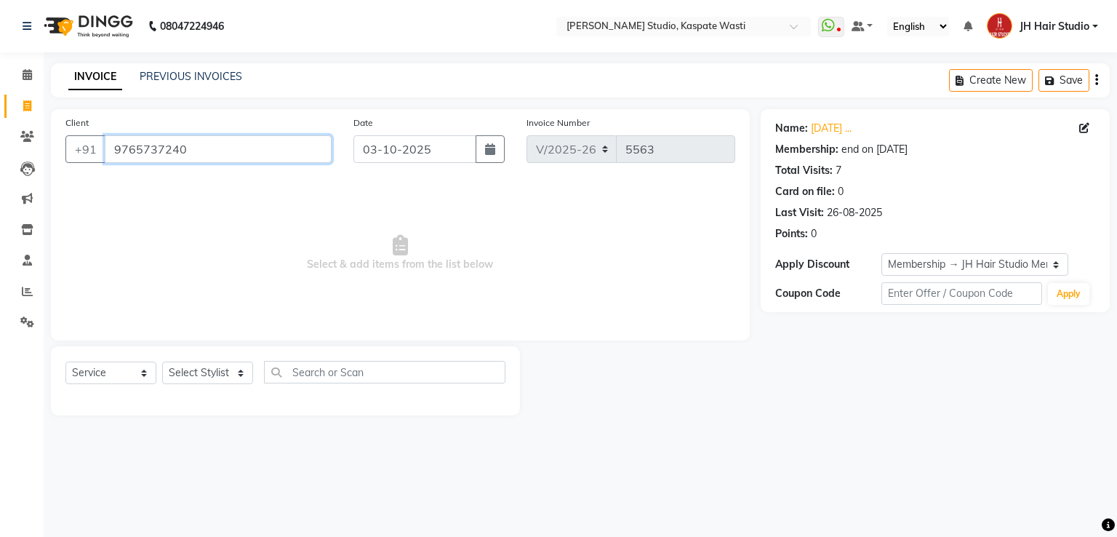
click at [175, 149] on input "9765737240" at bounding box center [218, 149] width 227 height 28
click at [204, 372] on select "Select Stylist [F1] GANESH [F1] [PERSON_NAME] [ F1] RAM [F1]Sanjay [F1][PERSON_…" at bounding box center [207, 372] width 91 height 23
select select "90801"
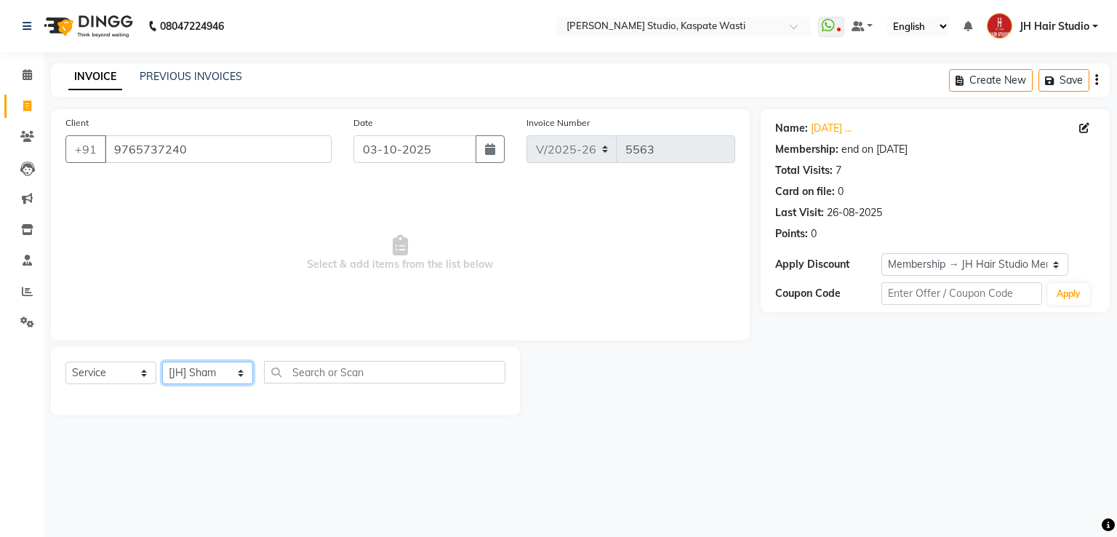
click at [162, 362] on select "Select Stylist [F1] GANESH [F1] [PERSON_NAME] [ F1] RAM [F1]Sanjay [F1][PERSON_…" at bounding box center [207, 372] width 91 height 23
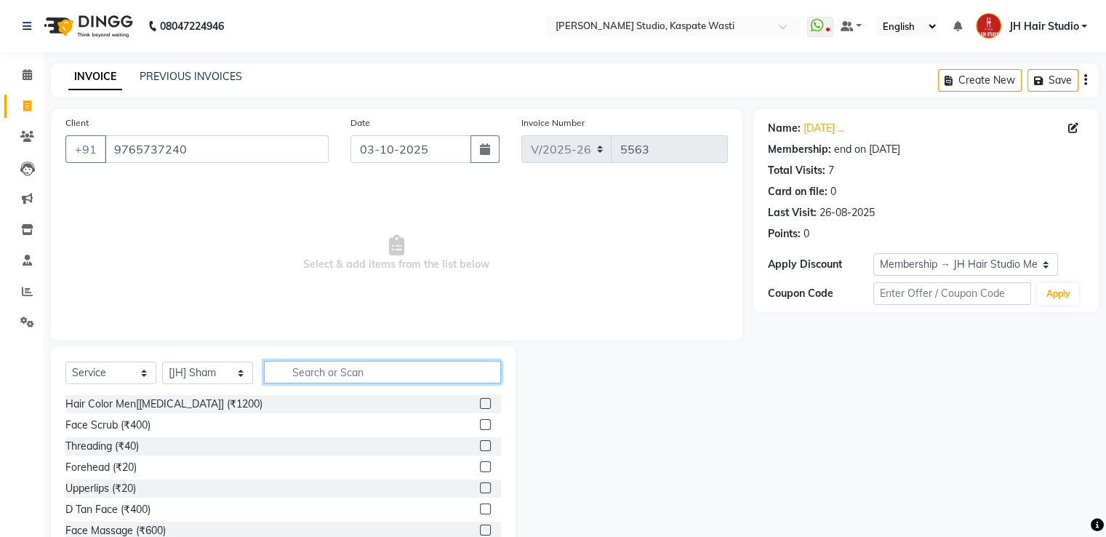
click at [329, 372] on input "text" at bounding box center [382, 372] width 237 height 23
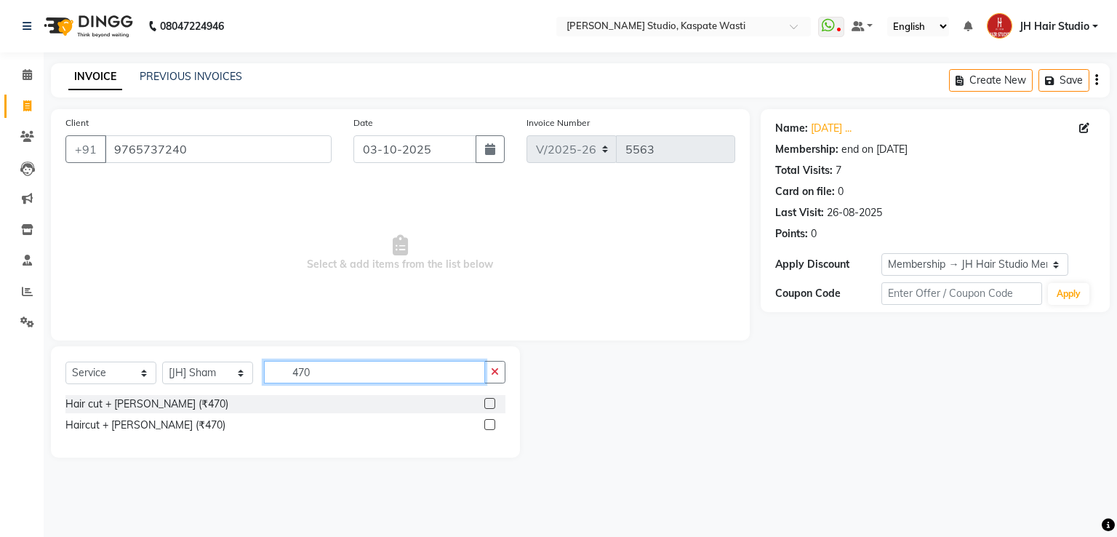
type input "470"
click at [488, 399] on label at bounding box center [489, 403] width 11 height 11
click at [488, 399] on input "checkbox" at bounding box center [488, 403] width 9 height 9
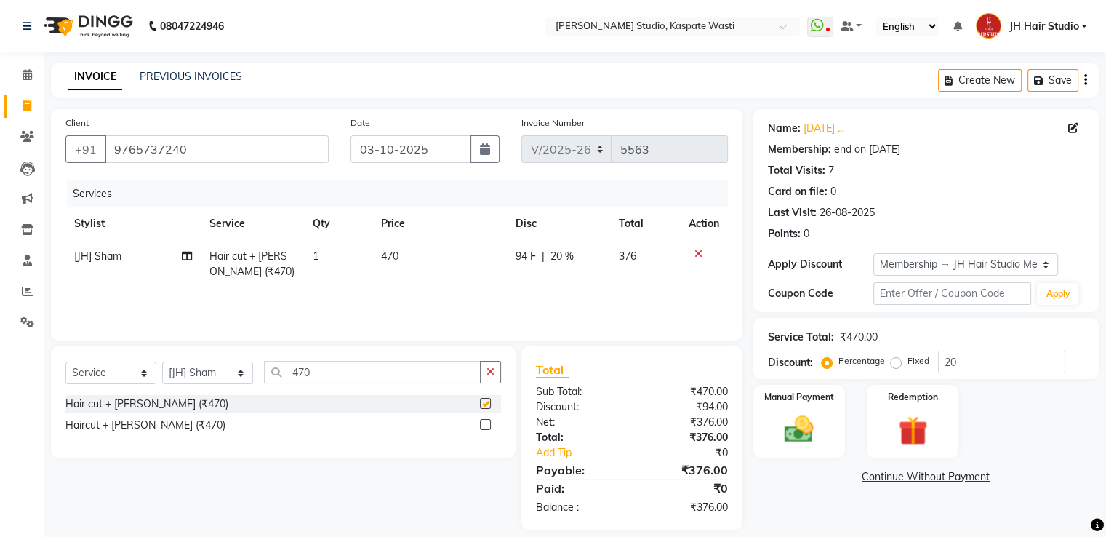
checkbox input "false"
click at [380, 263] on td "470" at bounding box center [439, 264] width 135 height 48
select select "90801"
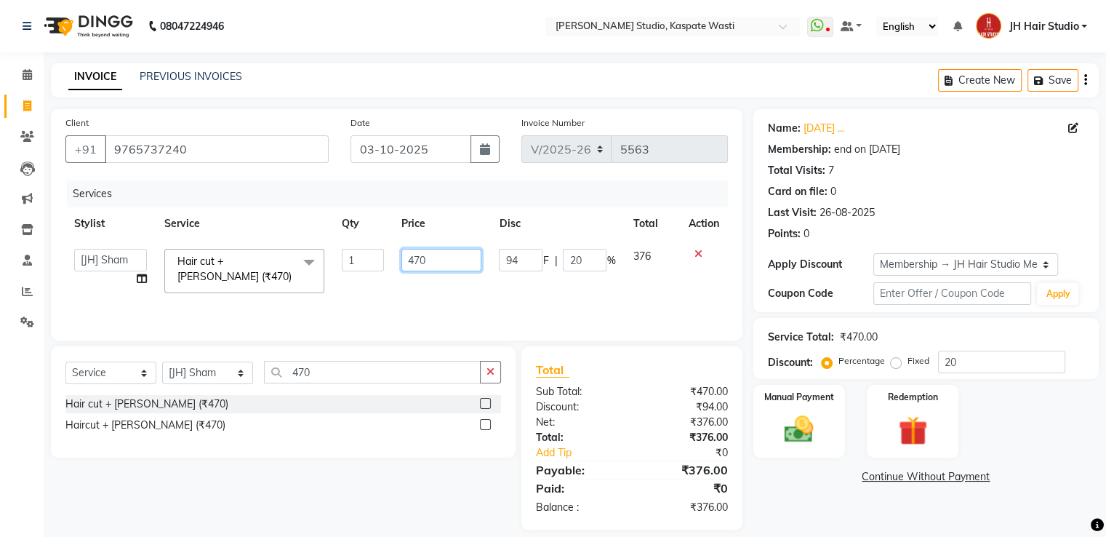
click at [419, 260] on input "470" at bounding box center [441, 260] width 80 height 23
type input "400"
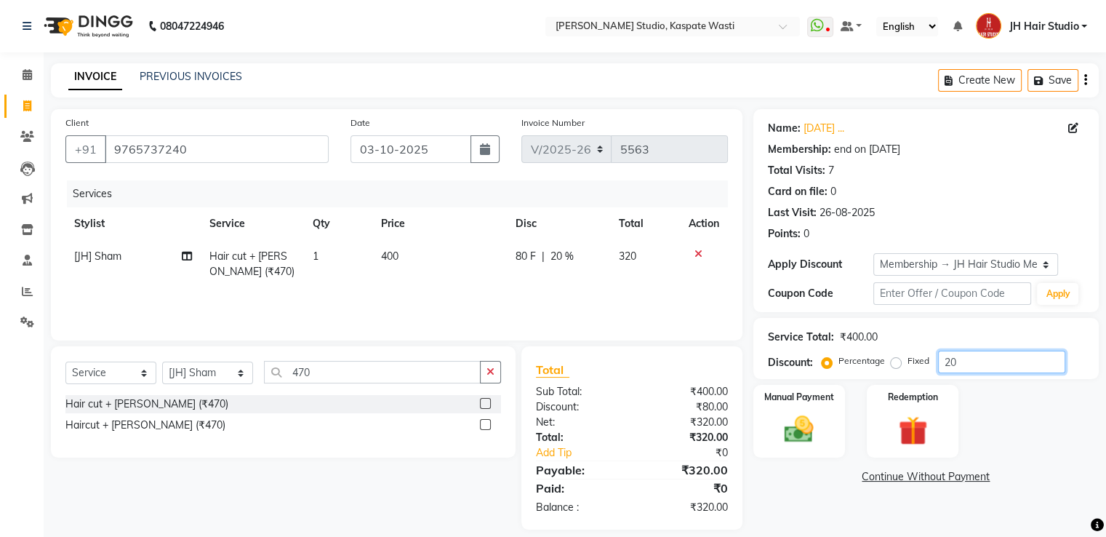
click at [948, 362] on input "20" at bounding box center [1001, 362] width 127 height 23
type input "0"
click at [813, 412] on img at bounding box center [798, 429] width 49 height 35
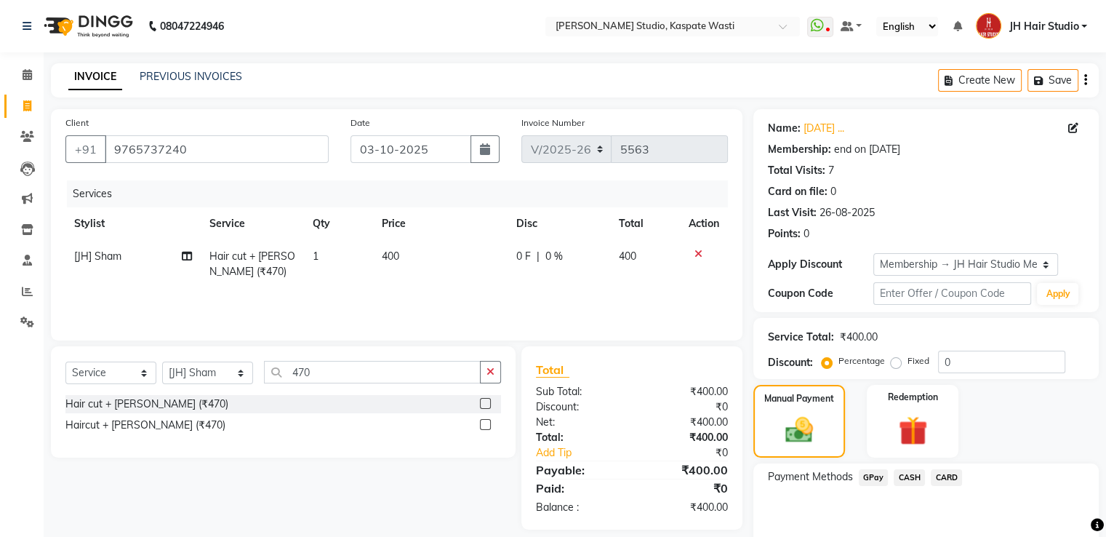
click at [907, 475] on span "CASH" at bounding box center [909, 477] width 31 height 17
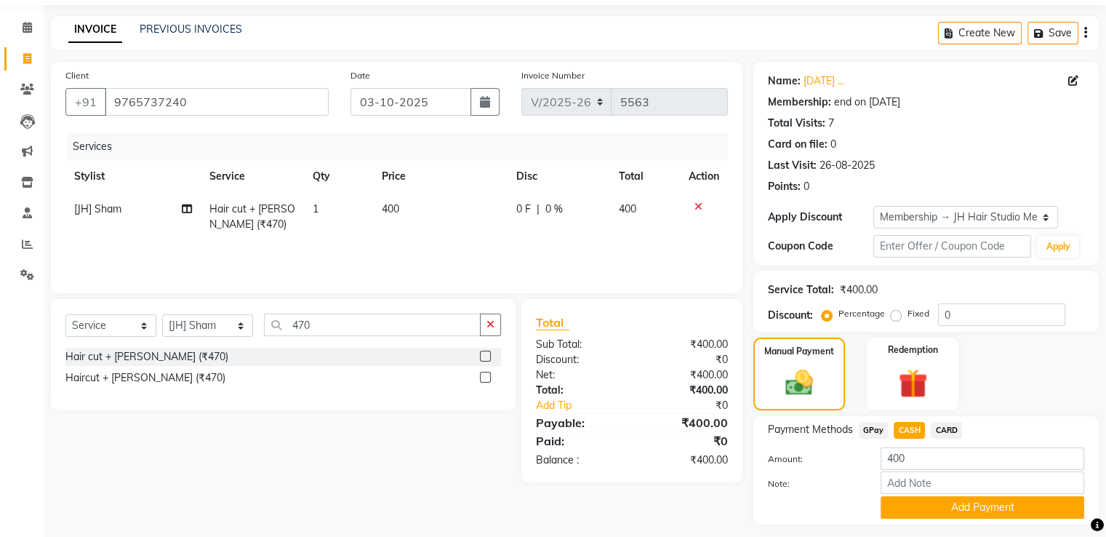
scroll to position [87, 0]
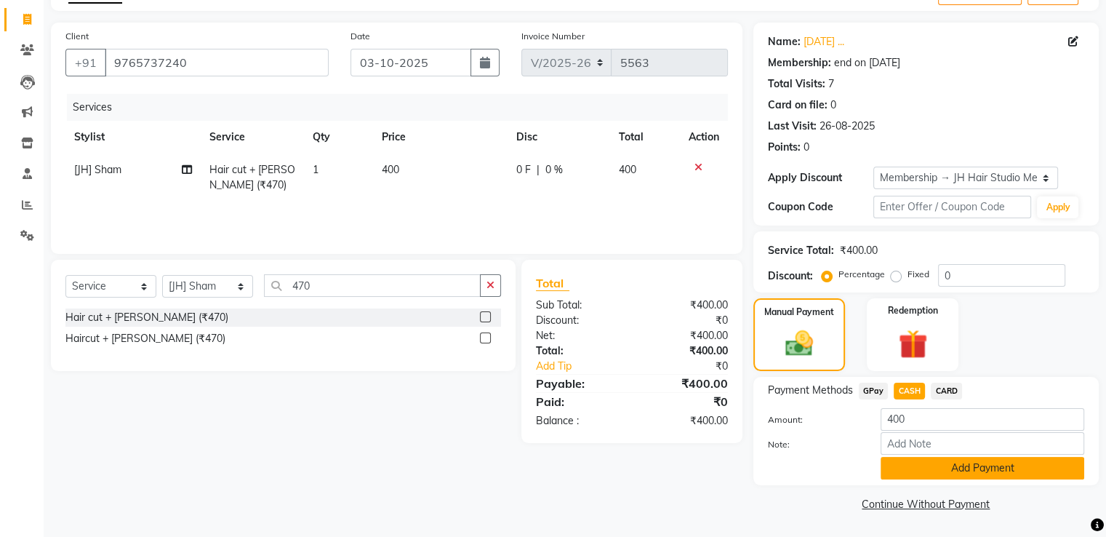
click at [963, 477] on button "Add Payment" at bounding box center [983, 468] width 204 height 23
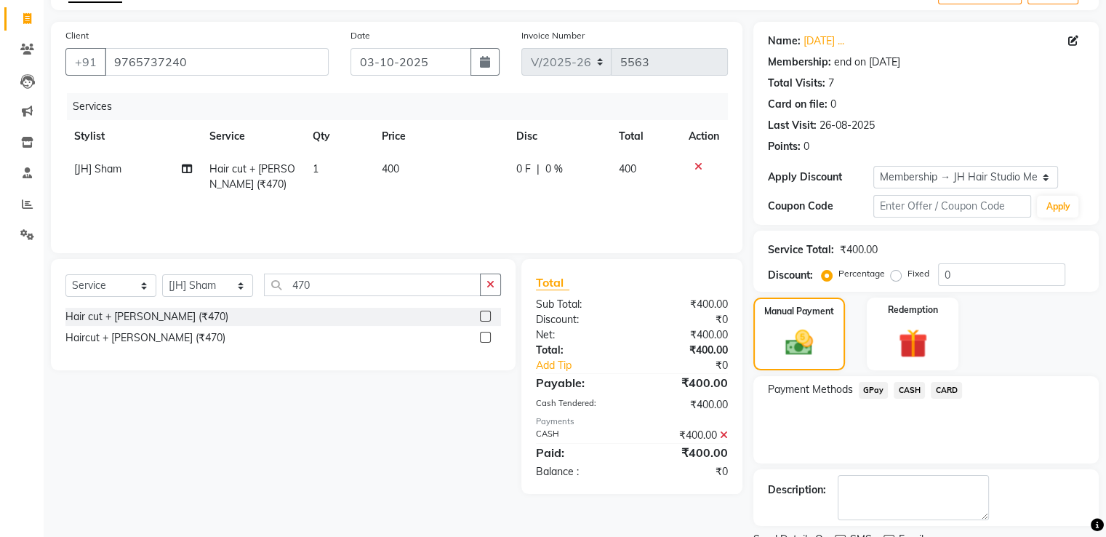
scroll to position [146, 0]
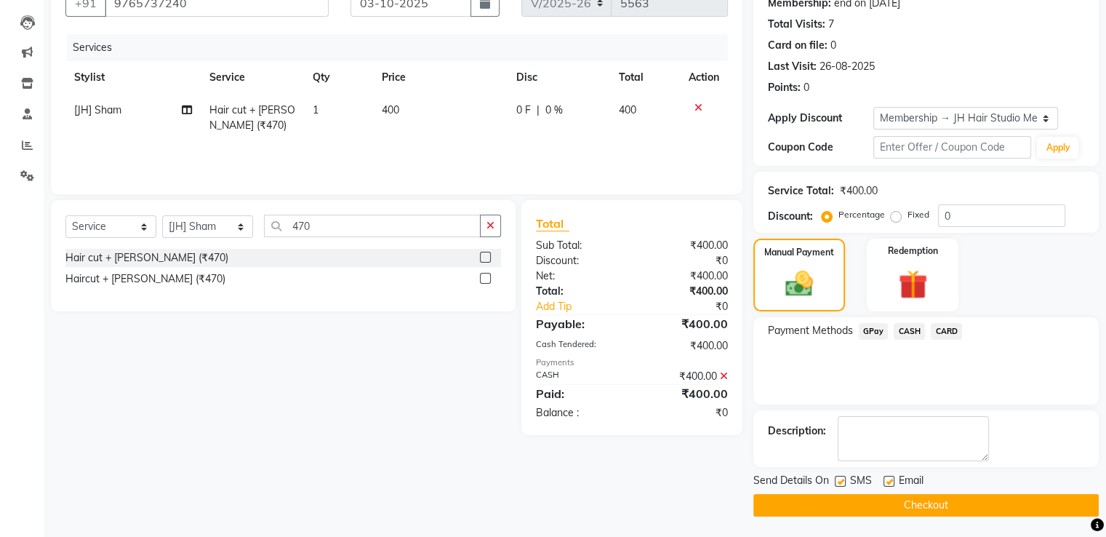
click at [905, 506] on button "Checkout" at bounding box center [925, 505] width 345 height 23
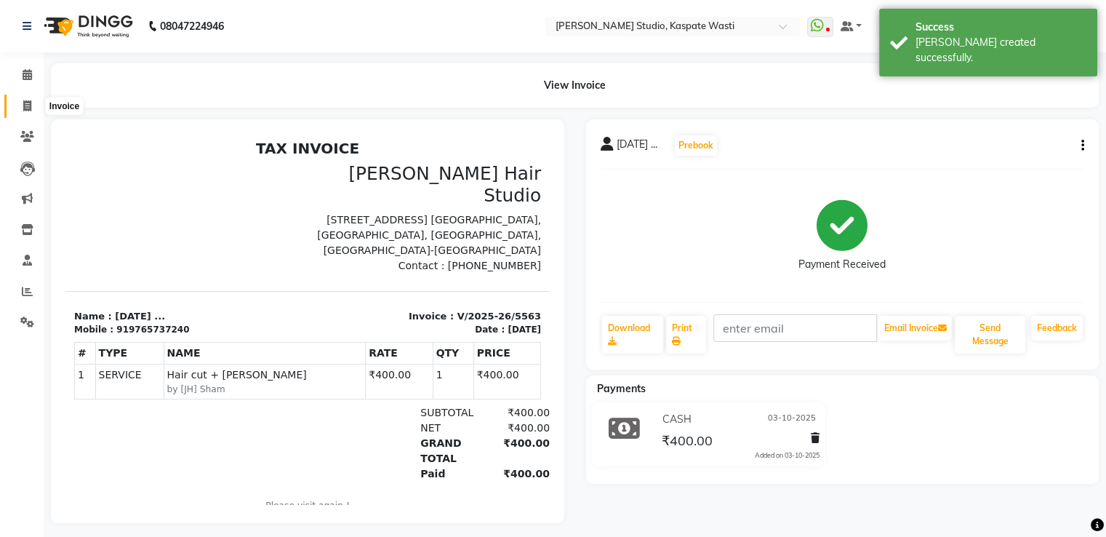
click at [17, 112] on span at bounding box center [27, 106] width 25 height 17
select select "service"
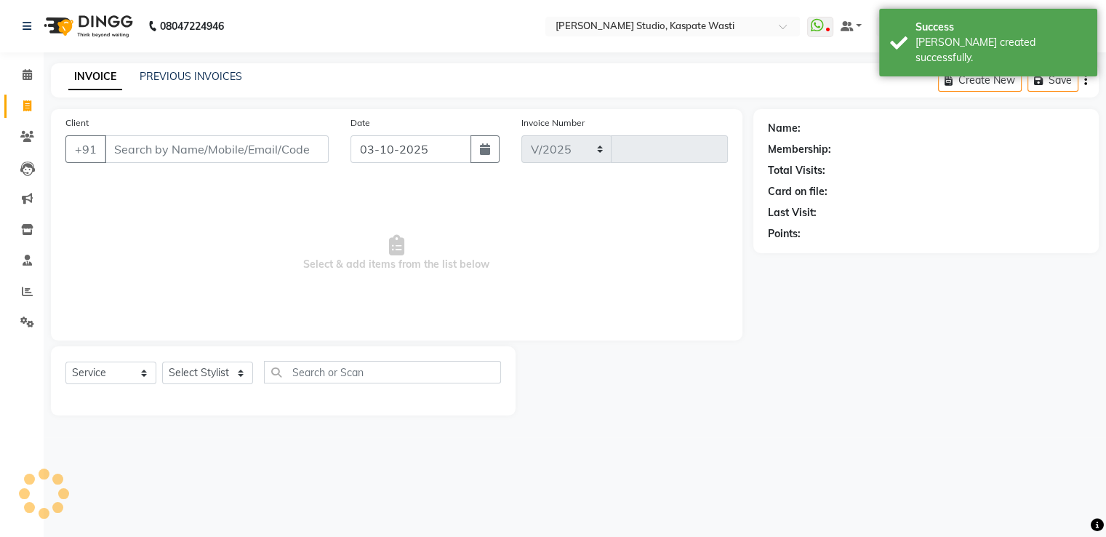
select select "130"
type input "5564"
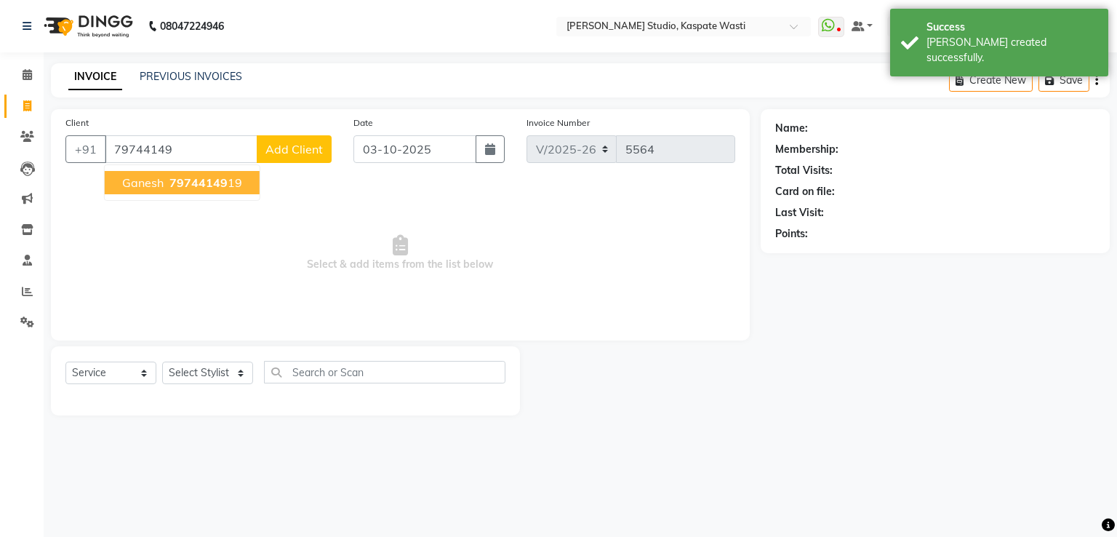
click at [144, 181] on span "Ganesh" at bounding box center [142, 182] width 41 height 15
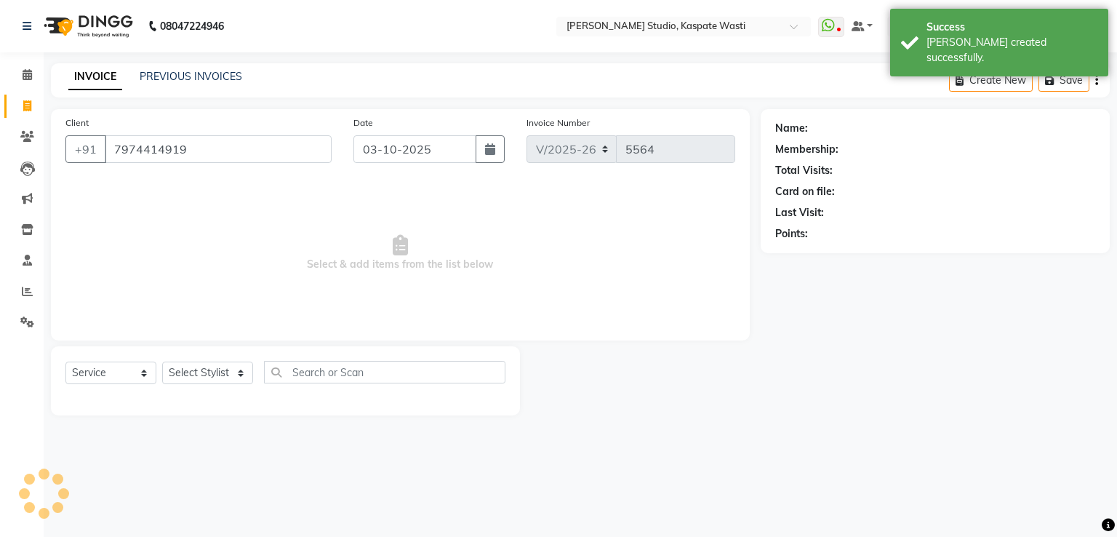
type input "7974414919"
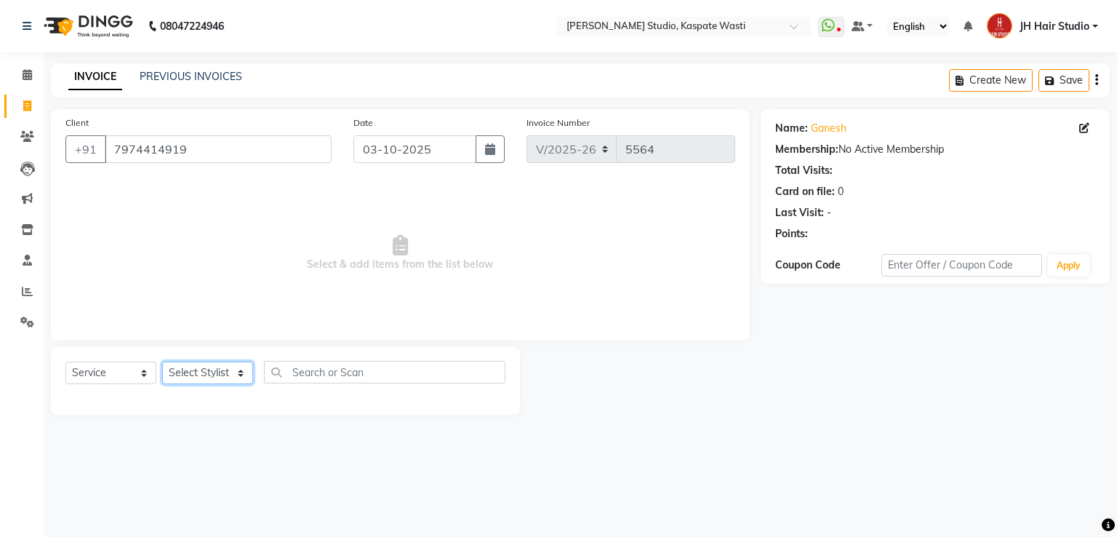
click at [195, 378] on select "Select Stylist [F1] GANESH [F1] [PERSON_NAME] [ F1] RAM [F1]Sanjay [F1][PERSON_…" at bounding box center [207, 372] width 91 height 23
select select "47594"
click at [162, 362] on select "Select Stylist [F1] GANESH [F1] [PERSON_NAME] [ F1] RAM [F1]Sanjay [F1][PERSON_…" at bounding box center [207, 372] width 91 height 23
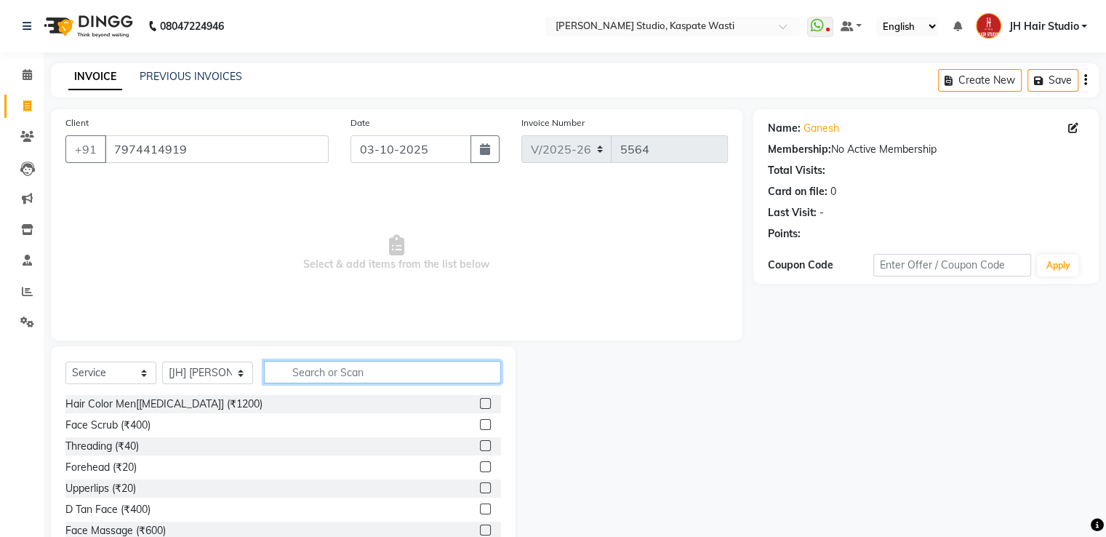
click at [325, 375] on input "text" at bounding box center [382, 372] width 237 height 23
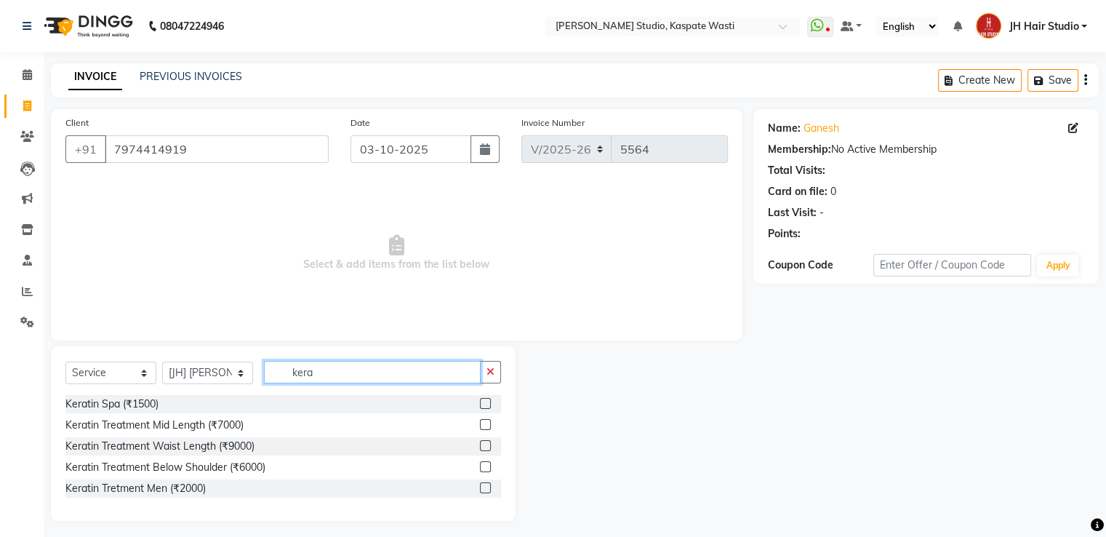
type input "kera"
click at [486, 405] on label at bounding box center [485, 403] width 11 height 11
click at [486, 405] on input "checkbox" at bounding box center [484, 403] width 9 height 9
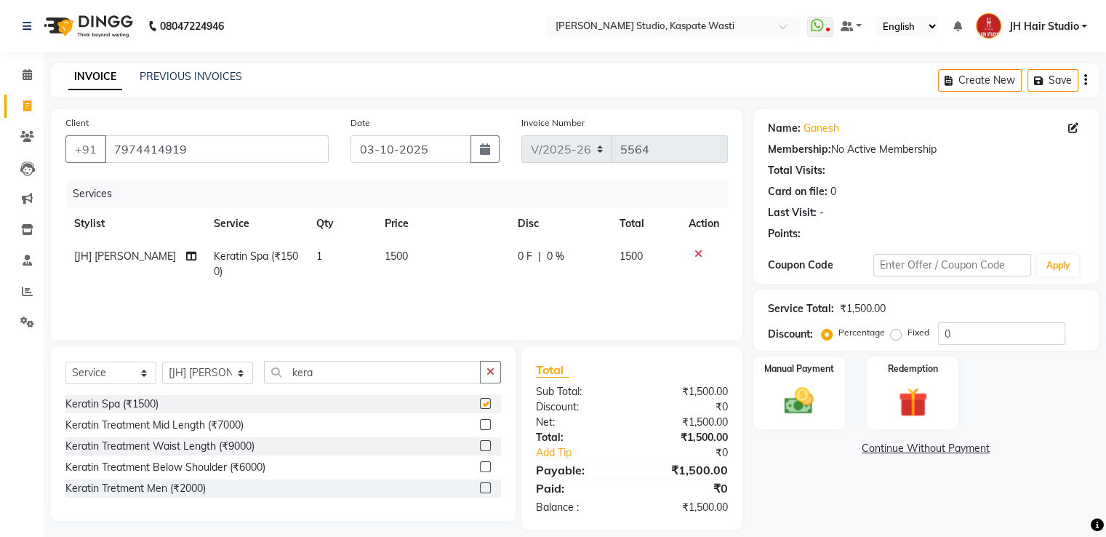
checkbox input "false"
click at [394, 258] on span "1500" at bounding box center [396, 255] width 23 height 13
select select "47594"
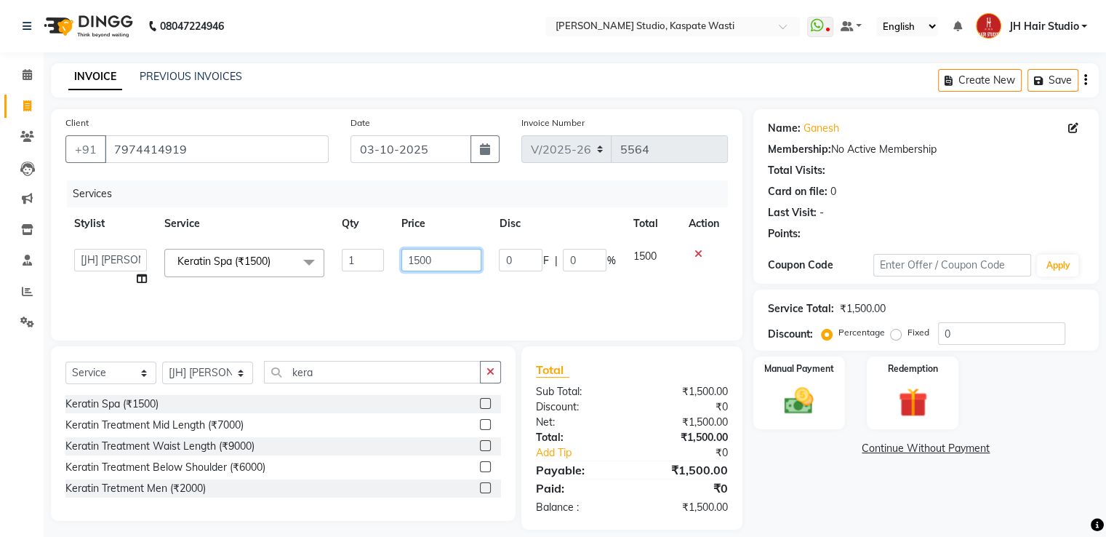
click at [420, 263] on input "1500" at bounding box center [441, 260] width 80 height 23
type input "1700"
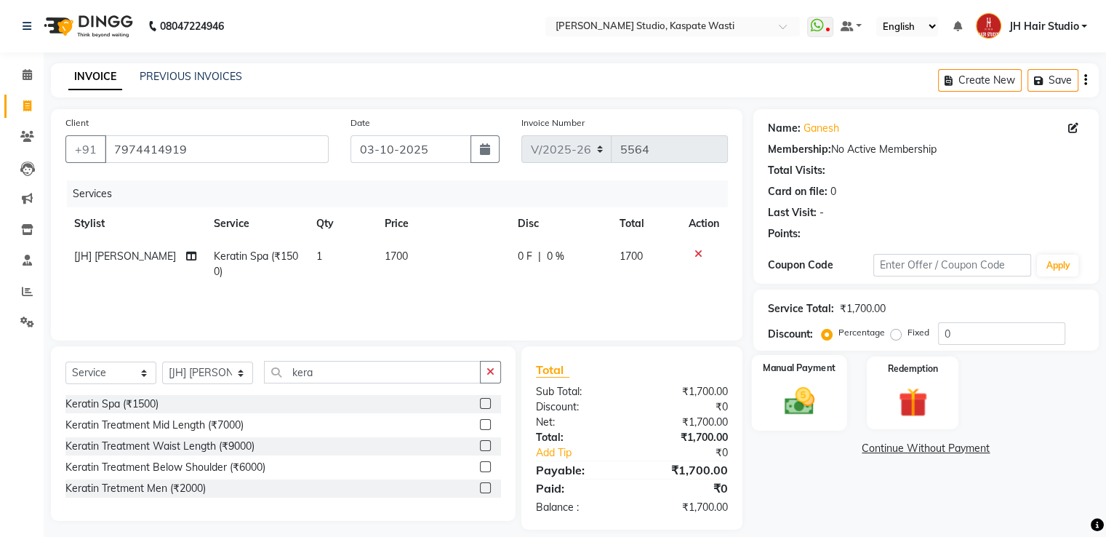
click at [793, 411] on img at bounding box center [798, 401] width 49 height 35
click at [870, 447] on span "GPay" at bounding box center [874, 449] width 30 height 17
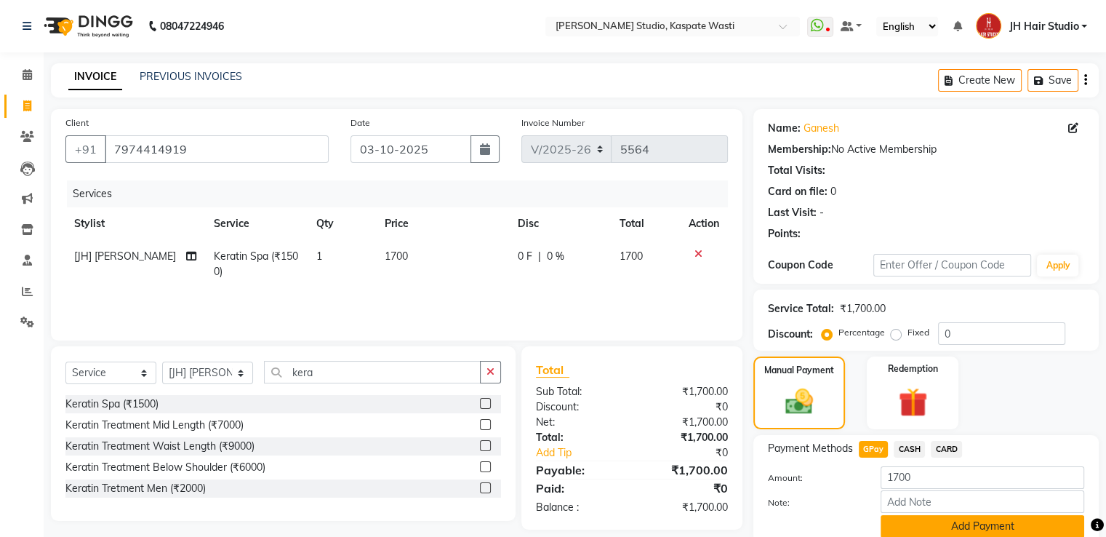
click at [964, 521] on button "Add Payment" at bounding box center [983, 526] width 204 height 23
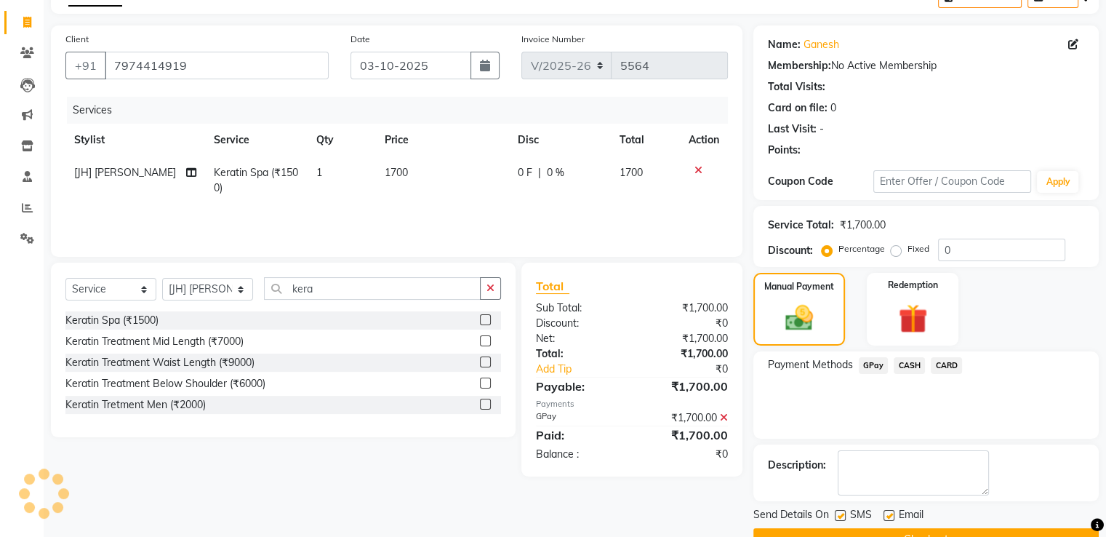
scroll to position [119, 0]
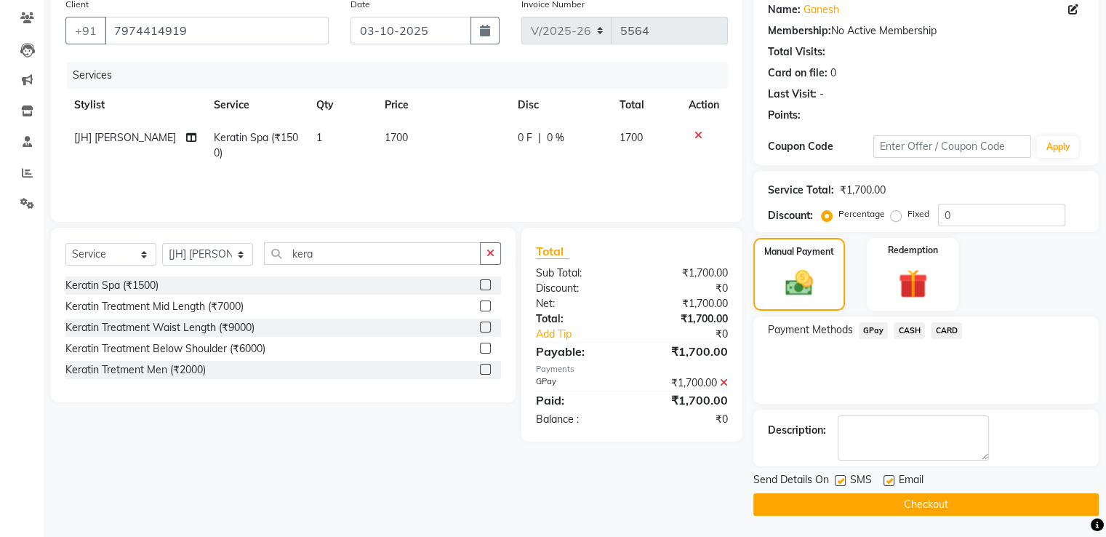
click at [901, 503] on button "Checkout" at bounding box center [925, 504] width 345 height 23
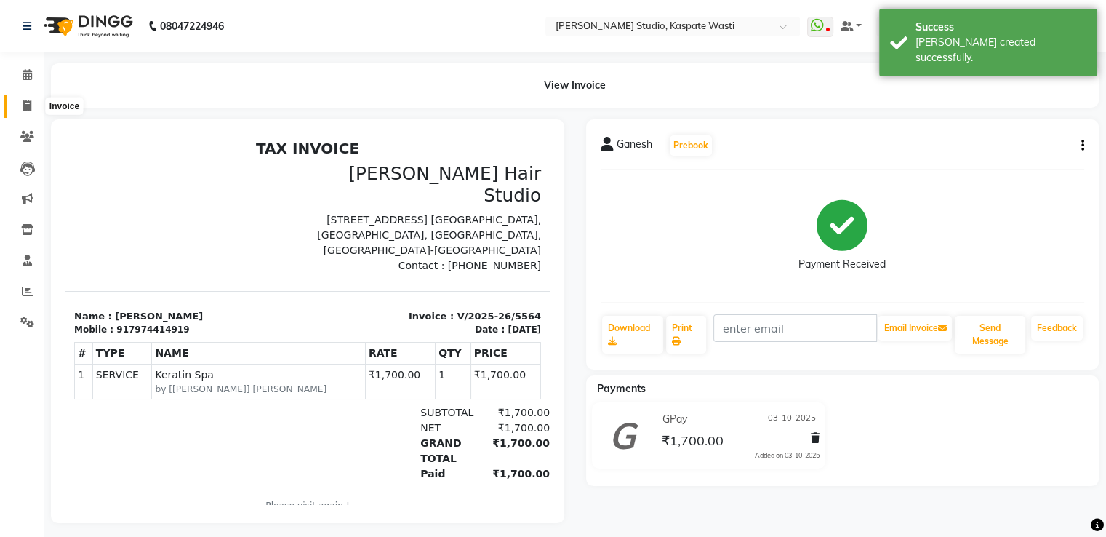
click at [29, 111] on span at bounding box center [27, 106] width 25 height 17
select select "service"
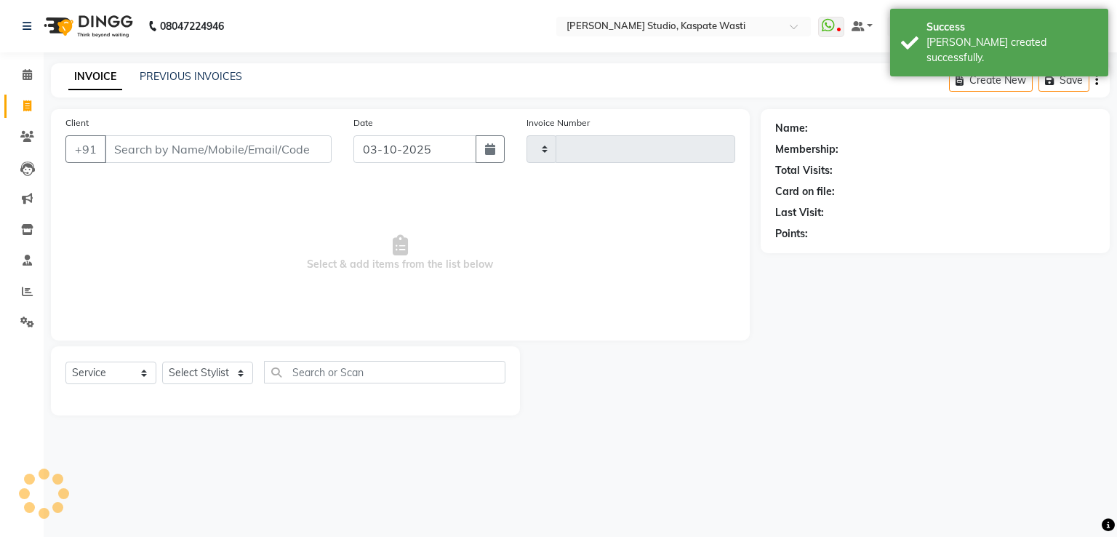
type input "5565"
select select "130"
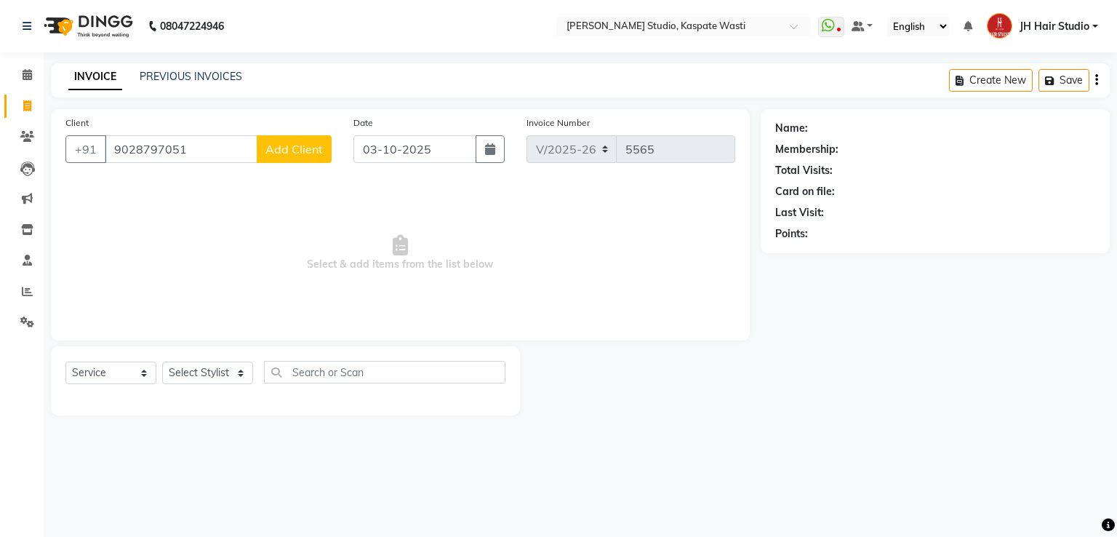
type input "9028797051"
click at [292, 146] on span "Add Client" at bounding box center [293, 149] width 57 height 15
select select "22"
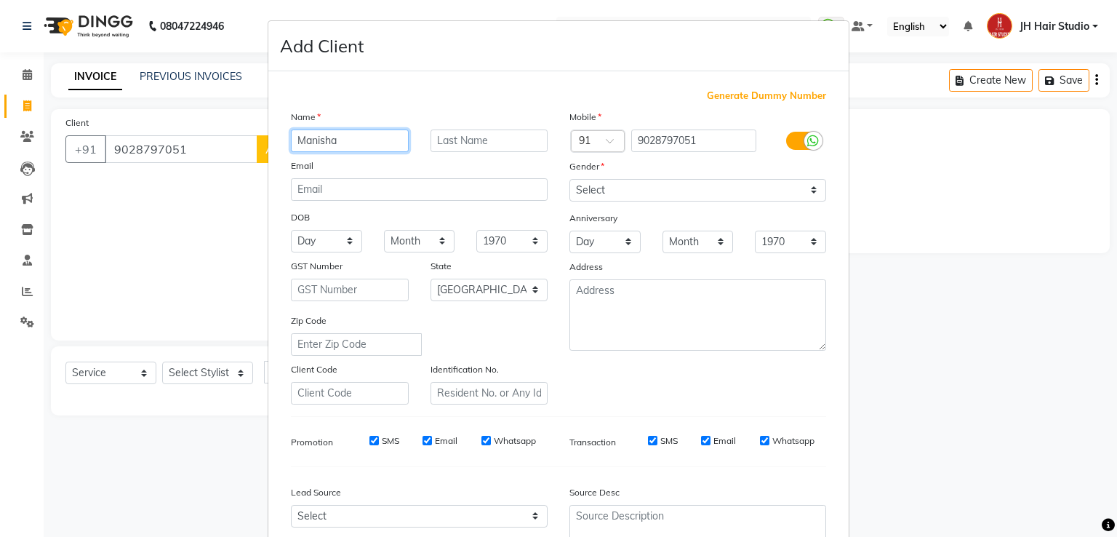
type input "Manisha"
click at [444, 135] on input "text" at bounding box center [490, 140] width 118 height 23
type input "H"
type input "[HX-244]"
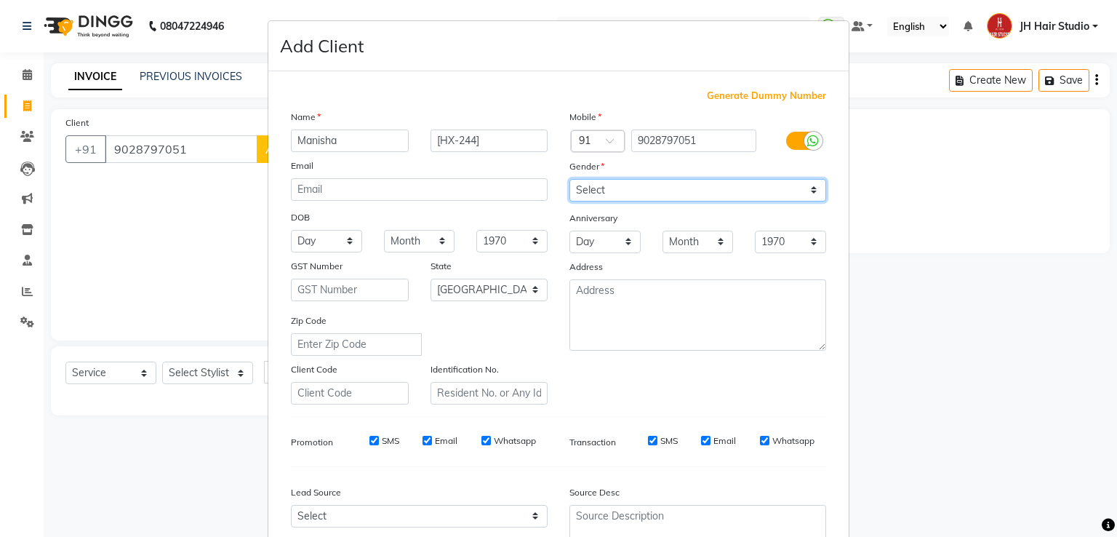
click at [640, 196] on select "Select [DEMOGRAPHIC_DATA] [DEMOGRAPHIC_DATA] Other Prefer Not To Say" at bounding box center [697, 190] width 257 height 23
click at [569, 180] on select "Select [DEMOGRAPHIC_DATA] [DEMOGRAPHIC_DATA] Other Prefer Not To Say" at bounding box center [697, 190] width 257 height 23
click at [739, 180] on select "Select [DEMOGRAPHIC_DATA] [DEMOGRAPHIC_DATA] Other Prefer Not To Say" at bounding box center [697, 190] width 257 height 23
select select "[DEMOGRAPHIC_DATA]"
click at [569, 180] on select "Select [DEMOGRAPHIC_DATA] [DEMOGRAPHIC_DATA] Other Prefer Not To Say" at bounding box center [697, 190] width 257 height 23
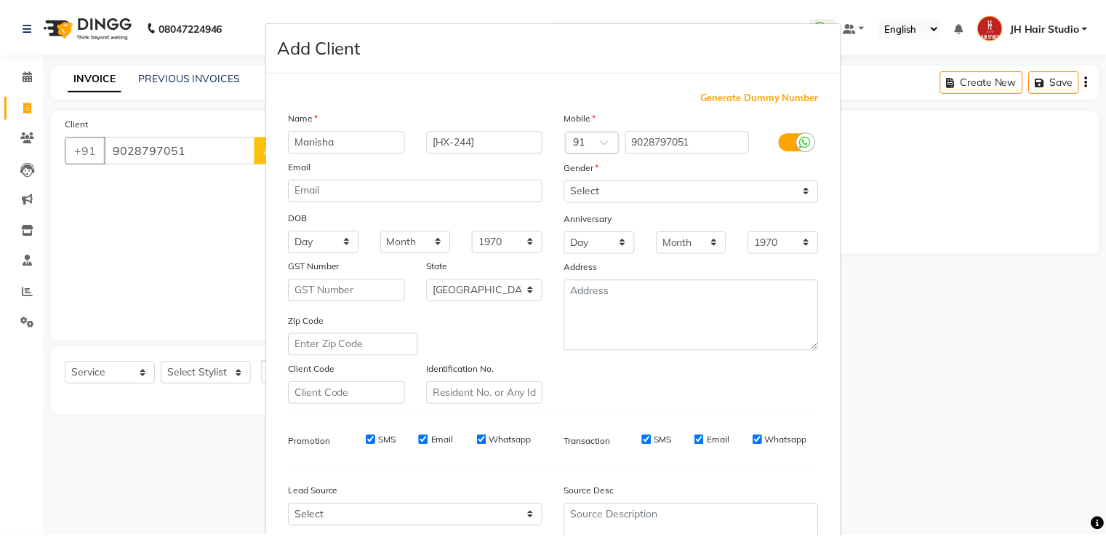
scroll to position [142, 0]
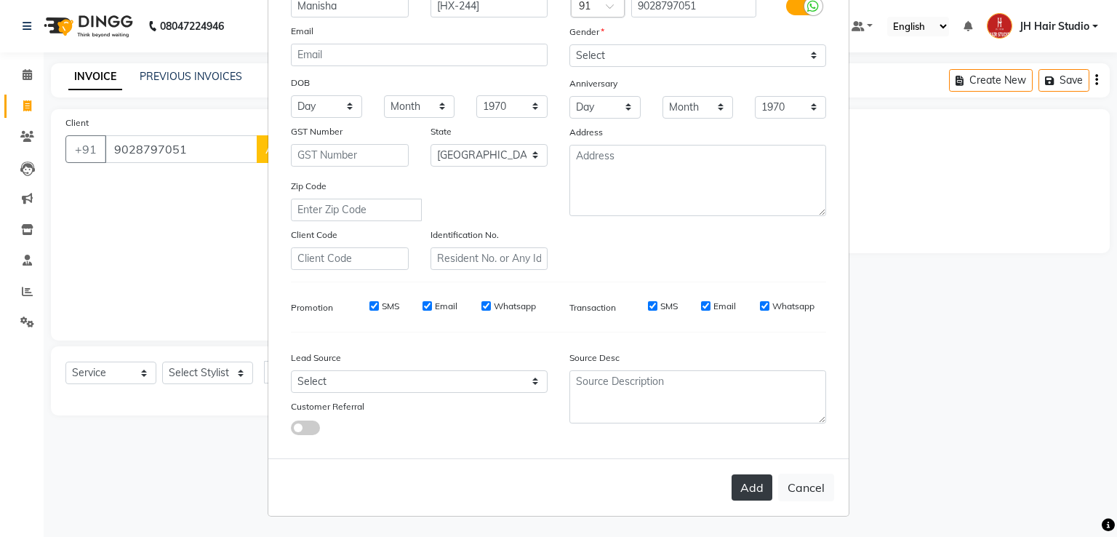
click at [738, 480] on button "Add" at bounding box center [752, 487] width 41 height 26
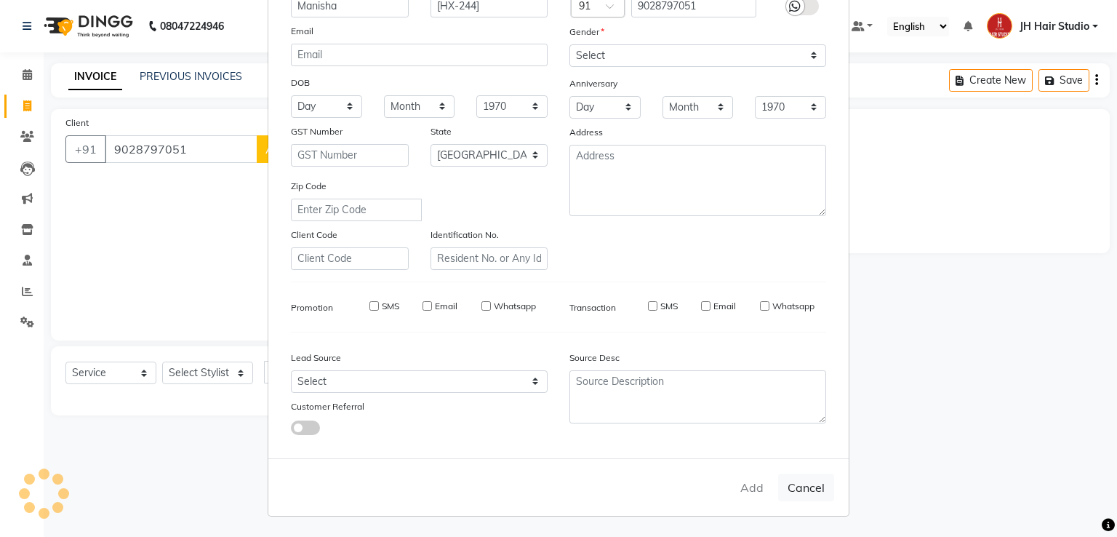
select select
select select "null"
select select
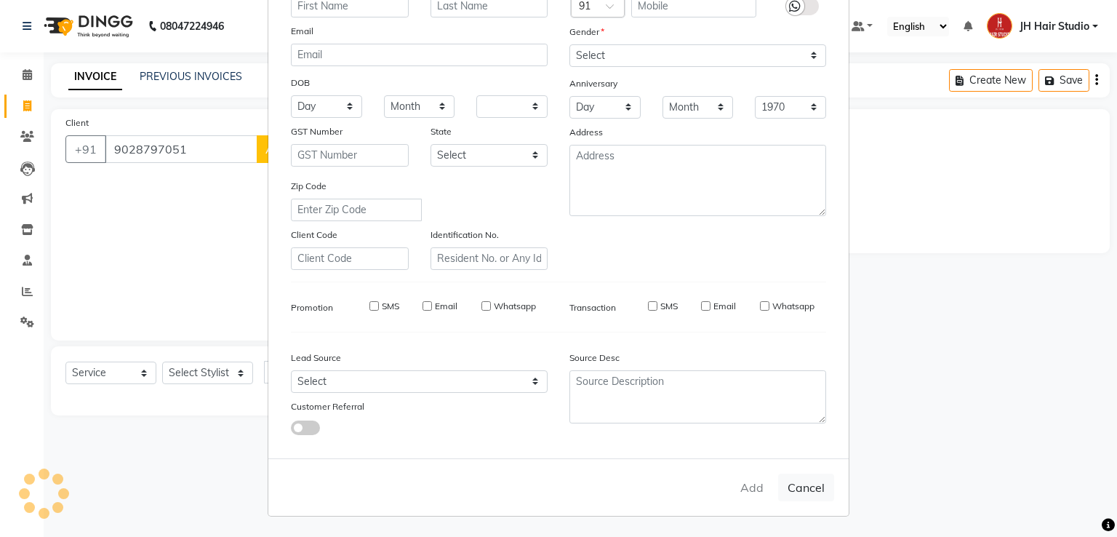
select select
checkbox input "false"
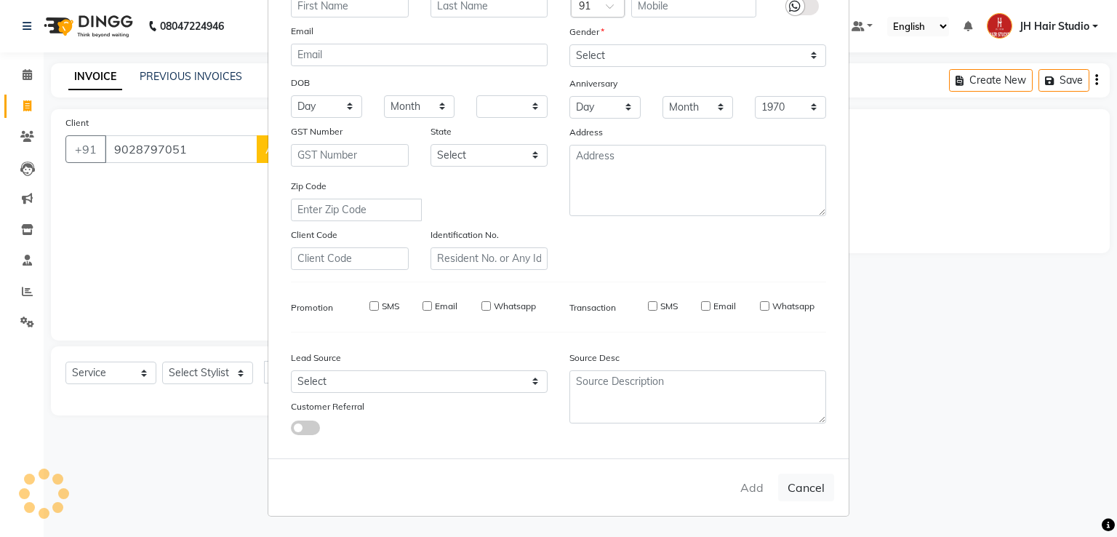
checkbox input "false"
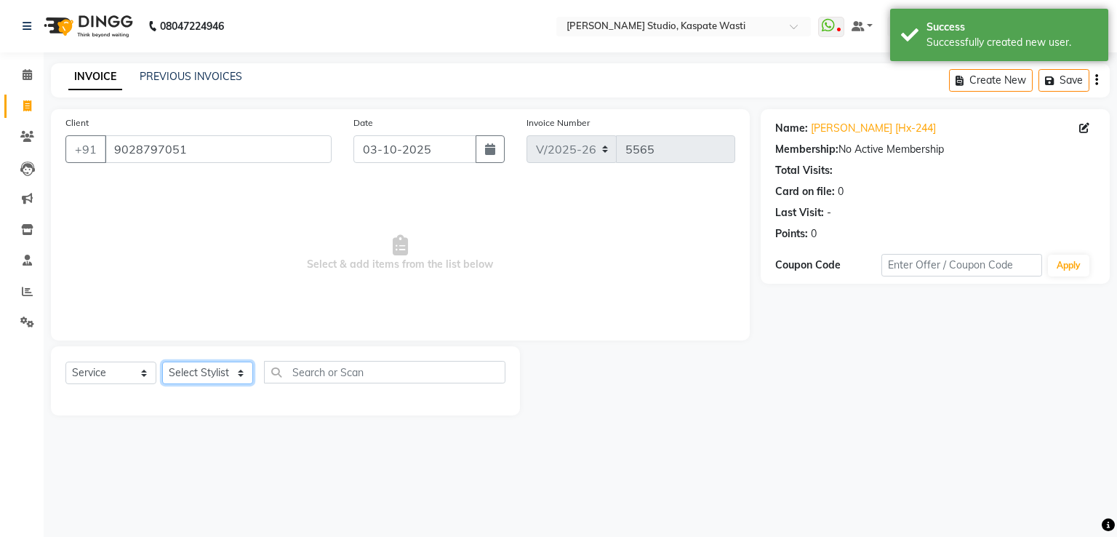
click at [189, 376] on select "Select Stylist [F1] GANESH [F1] [PERSON_NAME] [ F1] RAM [F1]Sanjay [F1][PERSON_…" at bounding box center [207, 372] width 91 height 23
select select "63820"
click at [162, 362] on select "Select Stylist [F1] GANESH [F1] [PERSON_NAME] [ F1] RAM [F1]Sanjay [F1][PERSON_…" at bounding box center [207, 372] width 91 height 23
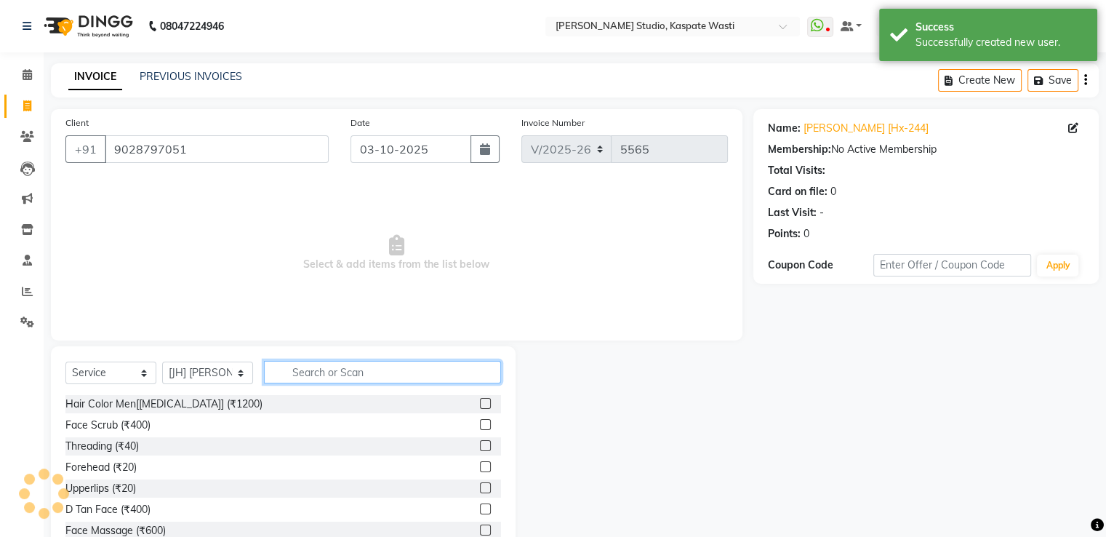
click at [329, 370] on input "text" at bounding box center [382, 372] width 237 height 23
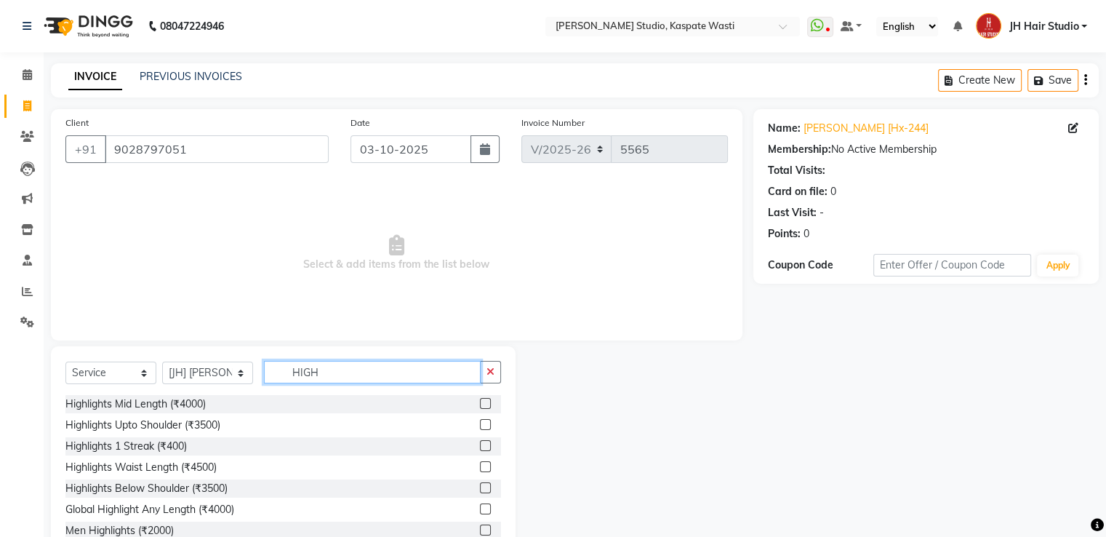
type input "HIGH"
click at [480, 444] on label at bounding box center [485, 445] width 11 height 11
click at [480, 444] on input "checkbox" at bounding box center [484, 445] width 9 height 9
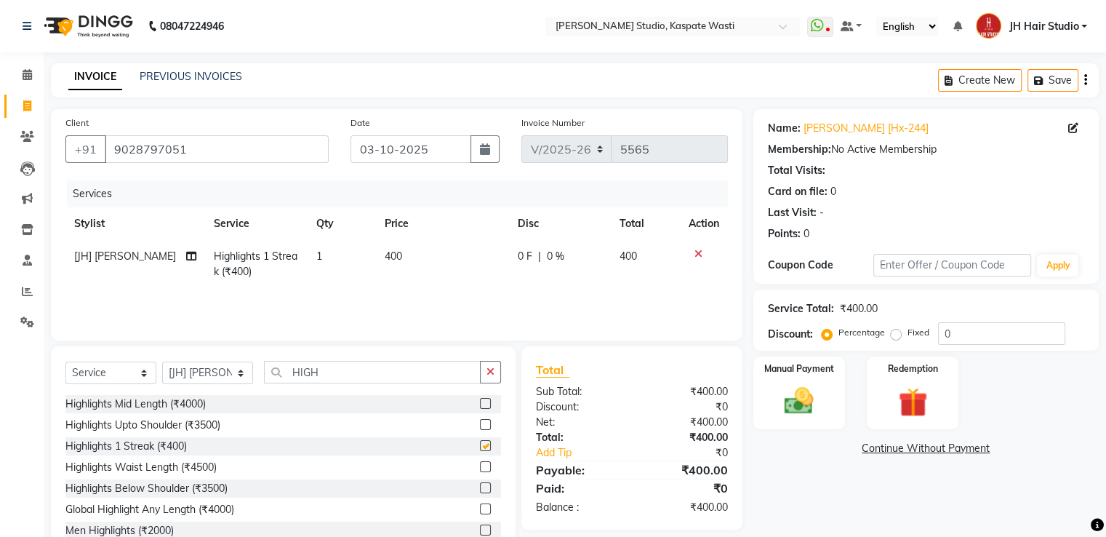
checkbox input "false"
click at [325, 253] on td "1" at bounding box center [342, 264] width 68 height 48
select select "63820"
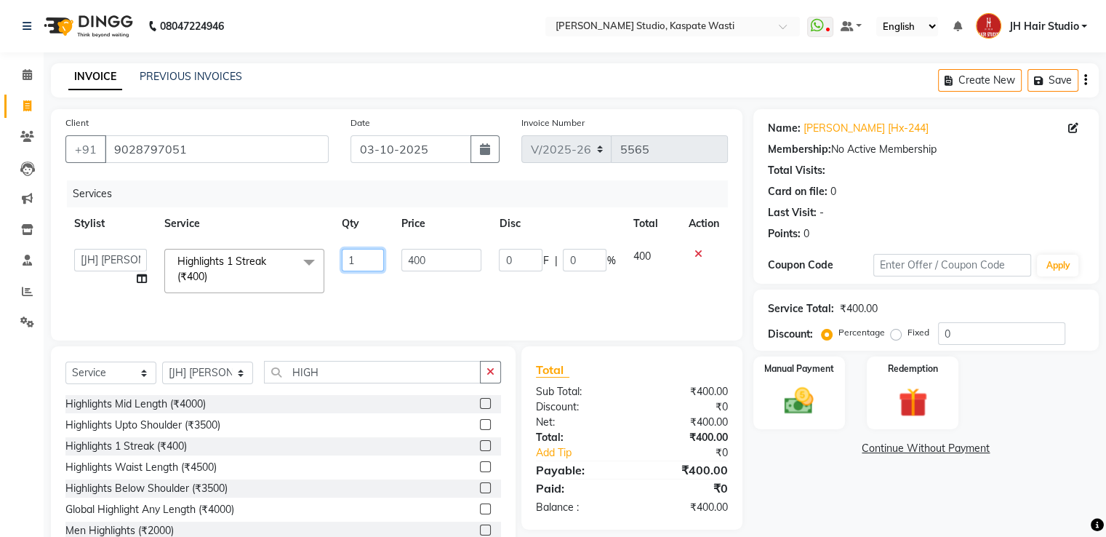
click at [354, 264] on input "1" at bounding box center [363, 260] width 42 height 23
type input "3"
type input "5"
click at [408, 290] on div "Services Stylist Service Qty Price Disc Total Action [F1] GANESH [F1] [PERSON_N…" at bounding box center [396, 252] width 662 height 145
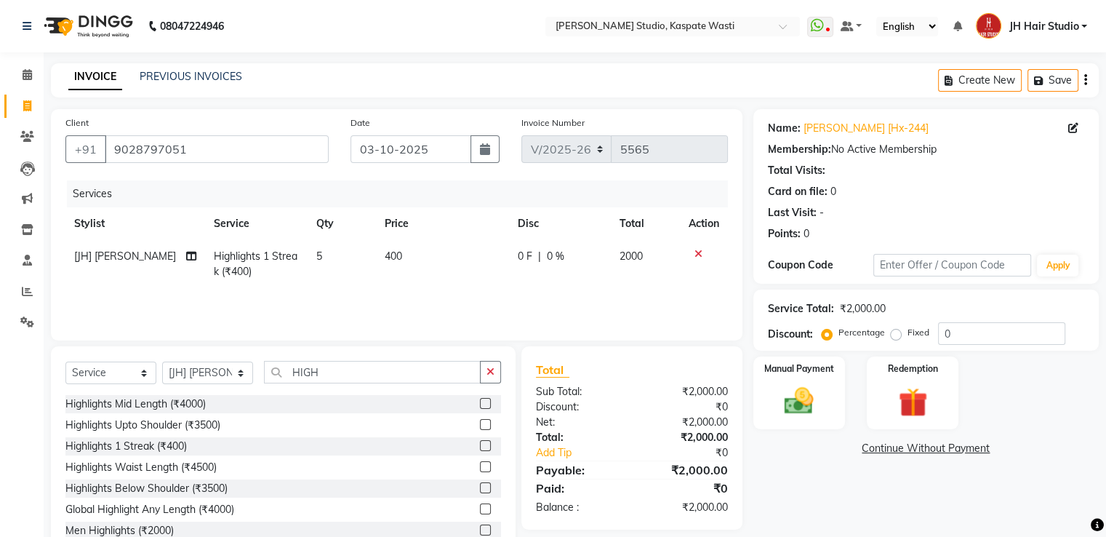
click at [396, 255] on span "400" at bounding box center [393, 255] width 17 height 13
select select "63820"
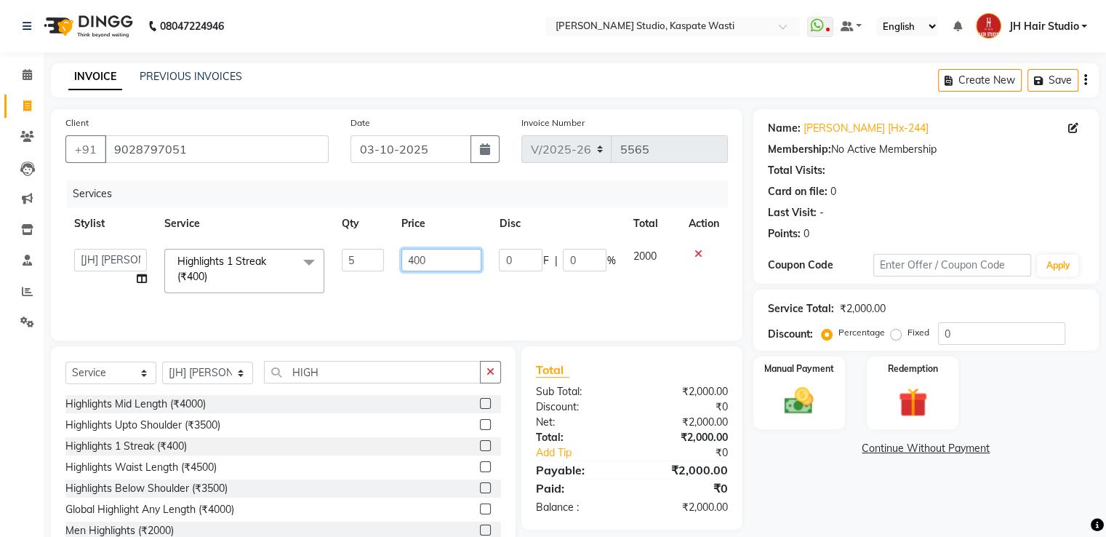
click at [415, 260] on input "400" at bounding box center [441, 260] width 80 height 23
type input "300"
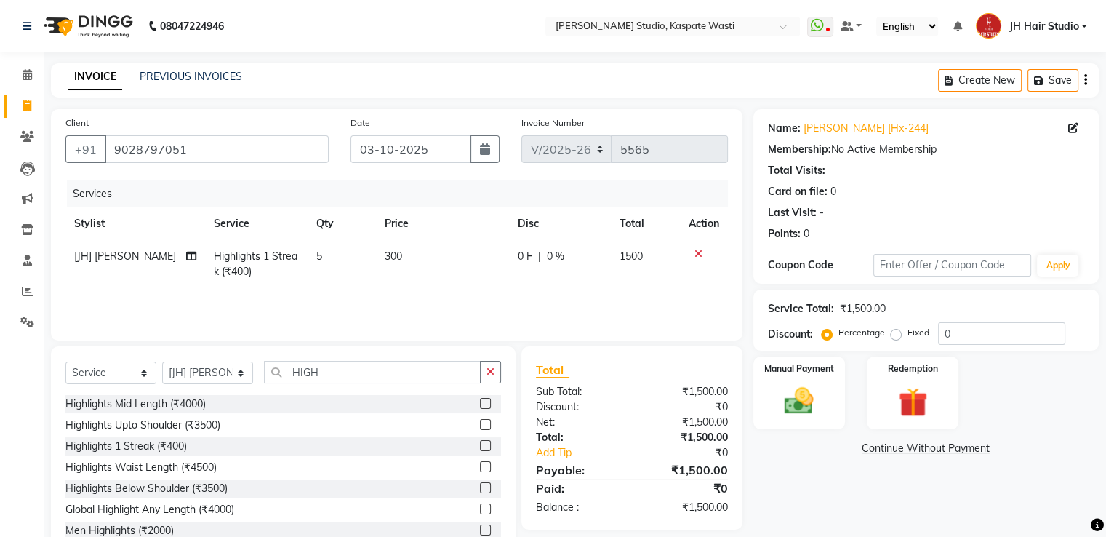
click at [416, 289] on div "Services Stylist Service Qty Price Disc Total Action [JH] [PERSON_NAME] Highlig…" at bounding box center [396, 252] width 662 height 145
click at [310, 372] on input "HIGH" at bounding box center [372, 372] width 217 height 23
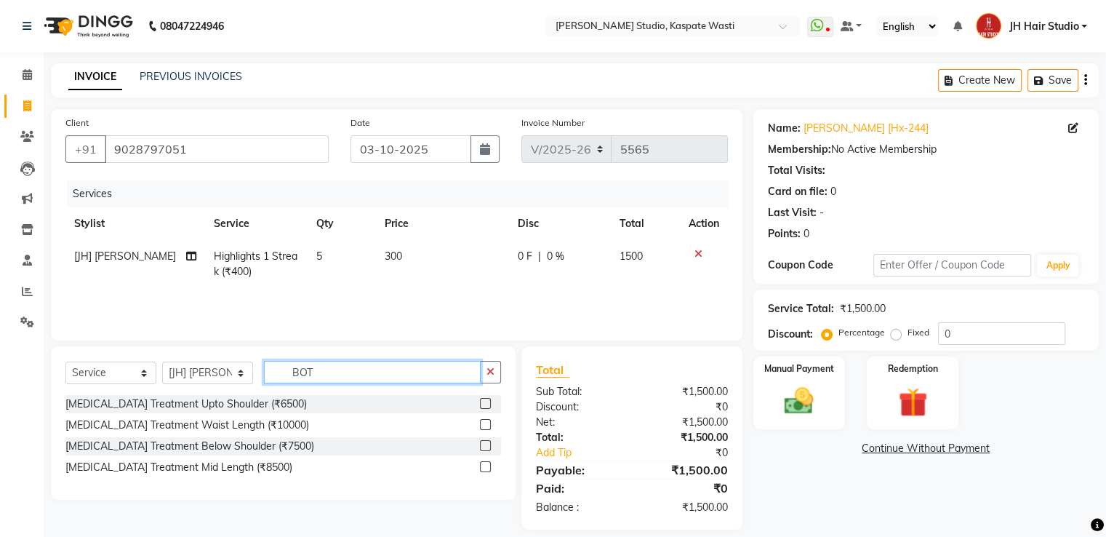
type input "BOT"
click at [486, 446] on label at bounding box center [485, 445] width 11 height 11
click at [486, 446] on input "checkbox" at bounding box center [484, 445] width 9 height 9
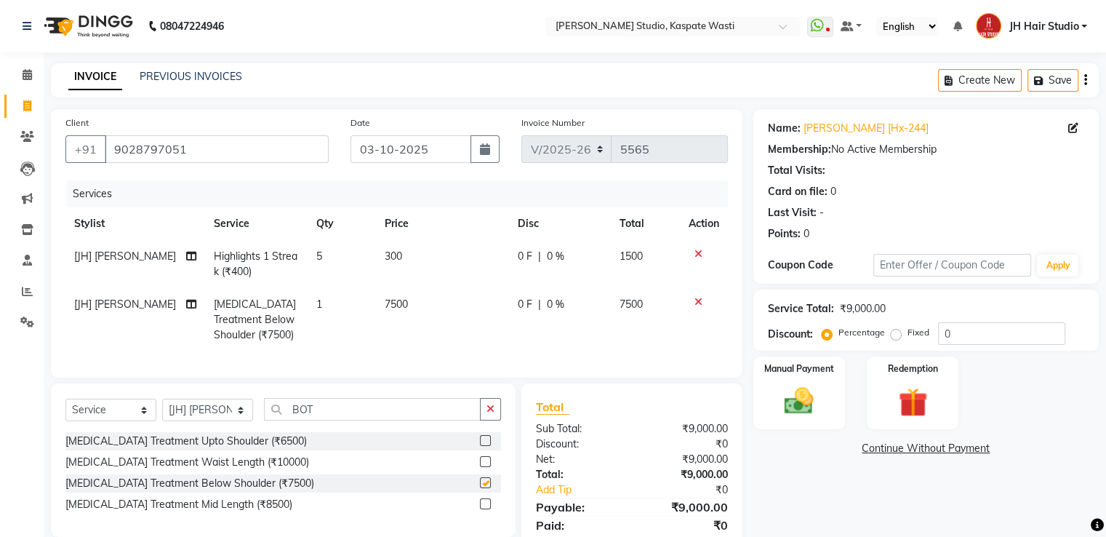
checkbox input "false"
click at [396, 306] on span "7500" at bounding box center [396, 303] width 23 height 13
select select "63820"
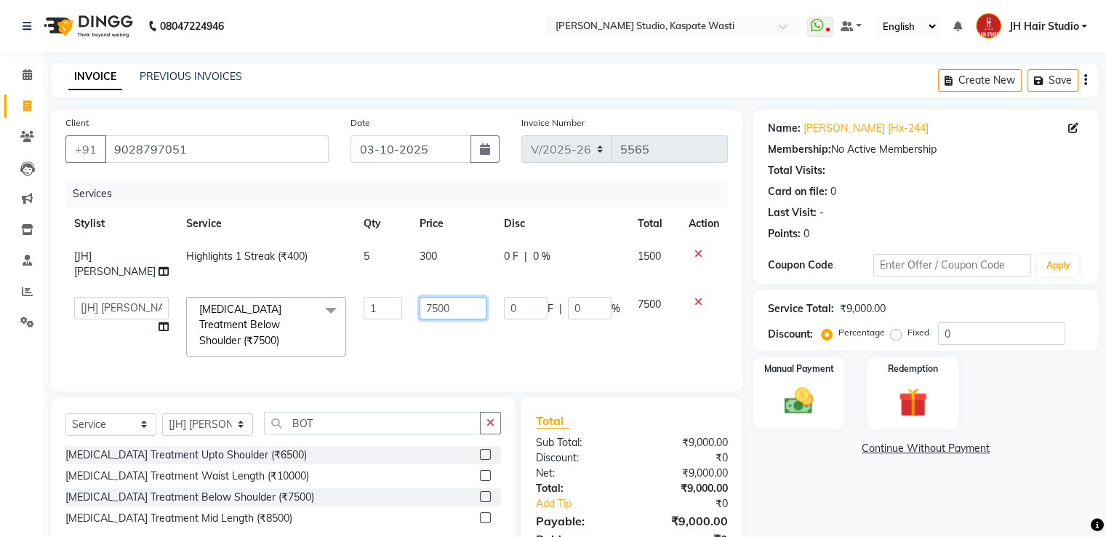
click at [420, 310] on input "7500" at bounding box center [453, 308] width 67 height 23
type input "3500"
click at [411, 327] on td "3500" at bounding box center [453, 326] width 84 height 77
select select "63820"
click at [111, 413] on select "Select Service Product Membership Package Voucher Prepaid Gift Card" at bounding box center [110, 424] width 91 height 23
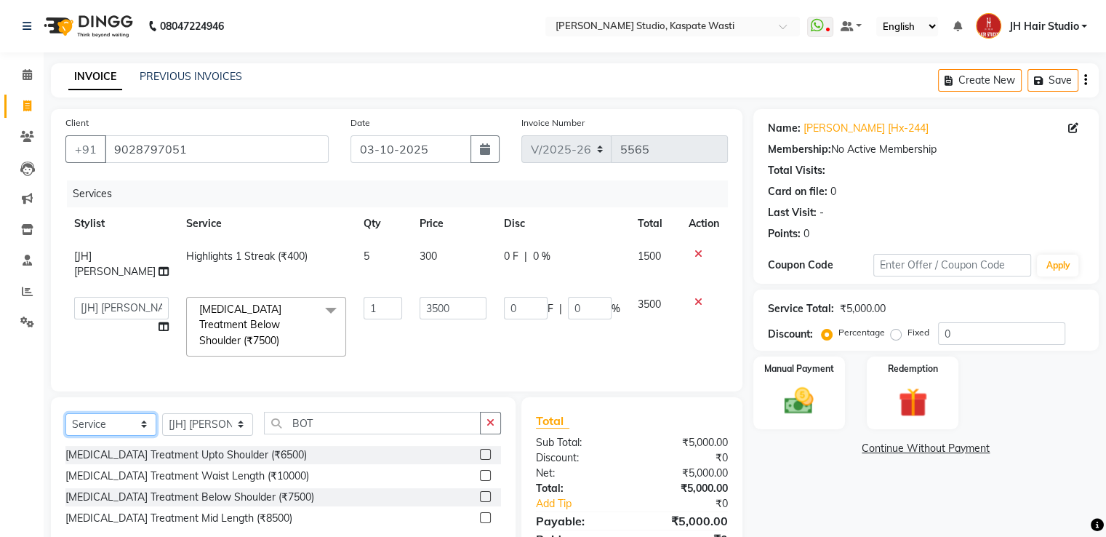
select select "membership"
click at [65, 413] on select "Select Service Product Membership Package Voucher Prepaid Gift Card" at bounding box center [110, 424] width 91 height 23
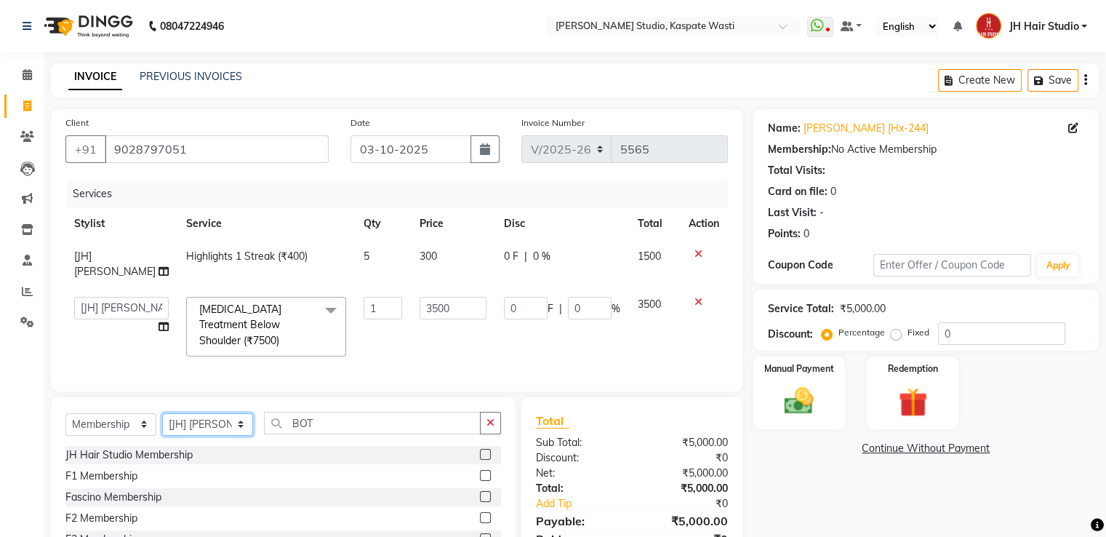
click at [207, 424] on select "Select Stylist [F1] GANESH [F1] [PERSON_NAME] [ F1] RAM [F1]Sanjay [F1][PERSON_…" at bounding box center [207, 424] width 91 height 23
select select "83281"
click at [162, 413] on select "Select Stylist [F1] GANESH [F1] [PERSON_NAME] [ F1] RAM [F1]Sanjay [F1][PERSON_…" at bounding box center [207, 424] width 91 height 23
click at [483, 451] on label at bounding box center [485, 454] width 11 height 11
click at [483, 451] on input "checkbox" at bounding box center [484, 454] width 9 height 9
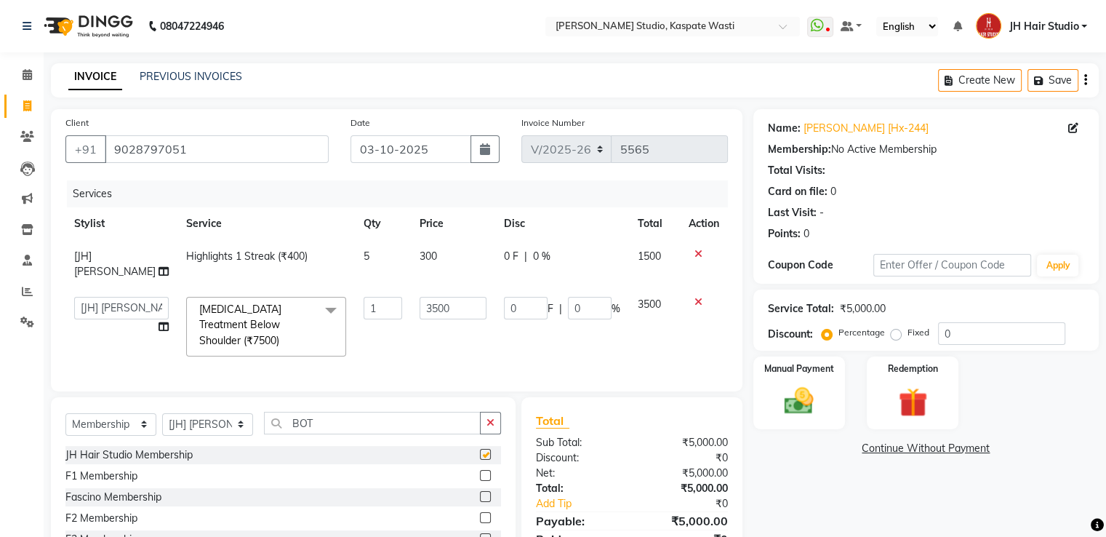
select select "select"
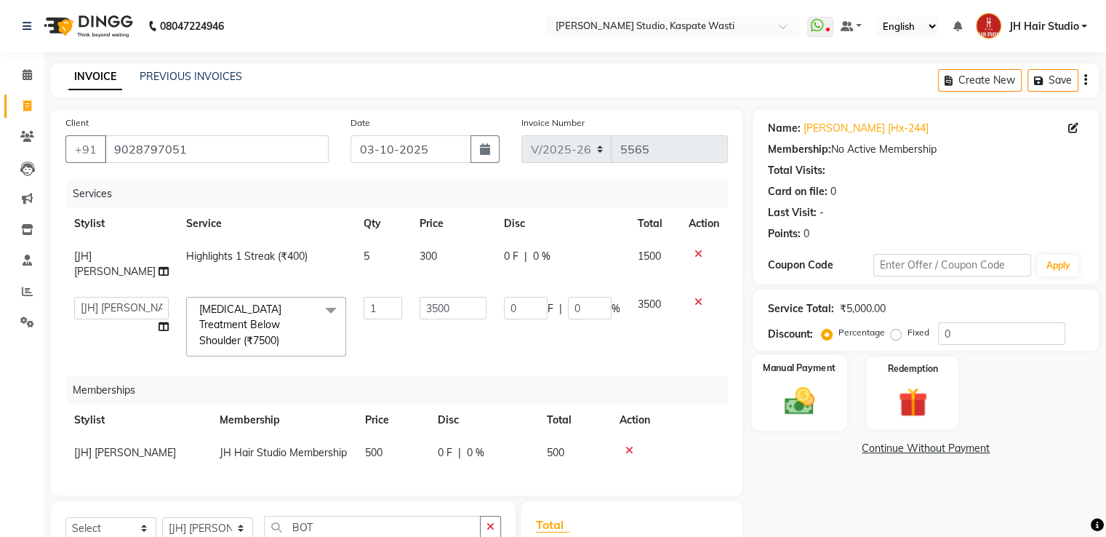
click at [795, 393] on img at bounding box center [798, 401] width 49 height 35
click at [870, 445] on span "GPay" at bounding box center [874, 449] width 30 height 17
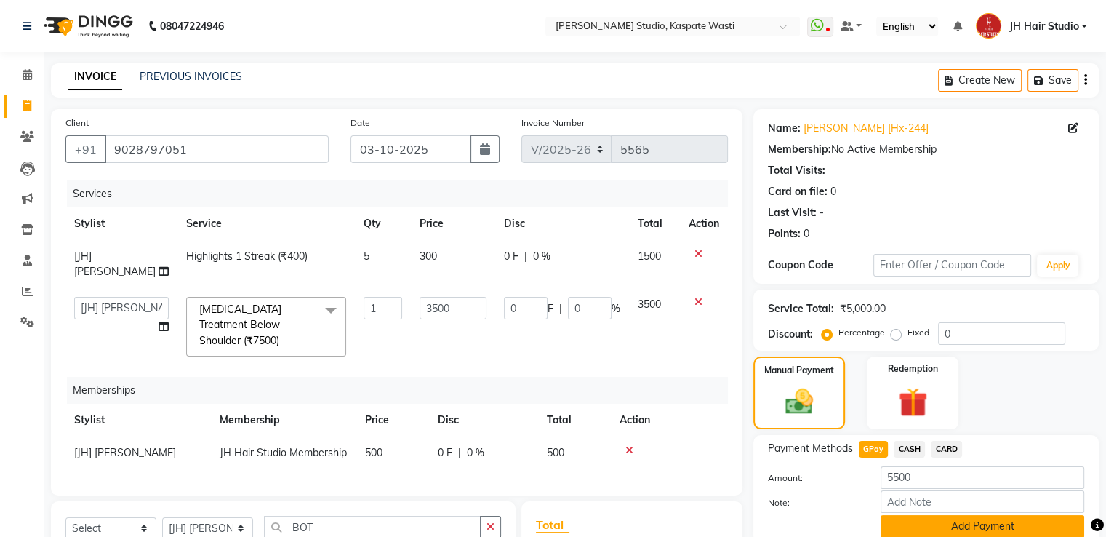
click at [964, 525] on button "Add Payment" at bounding box center [983, 526] width 204 height 23
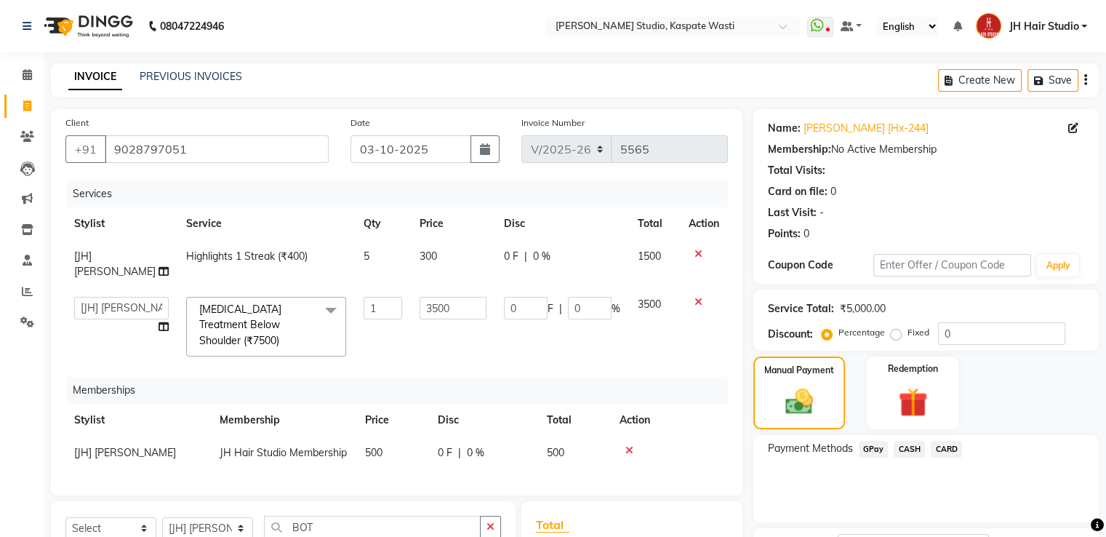
scroll to position [196, 0]
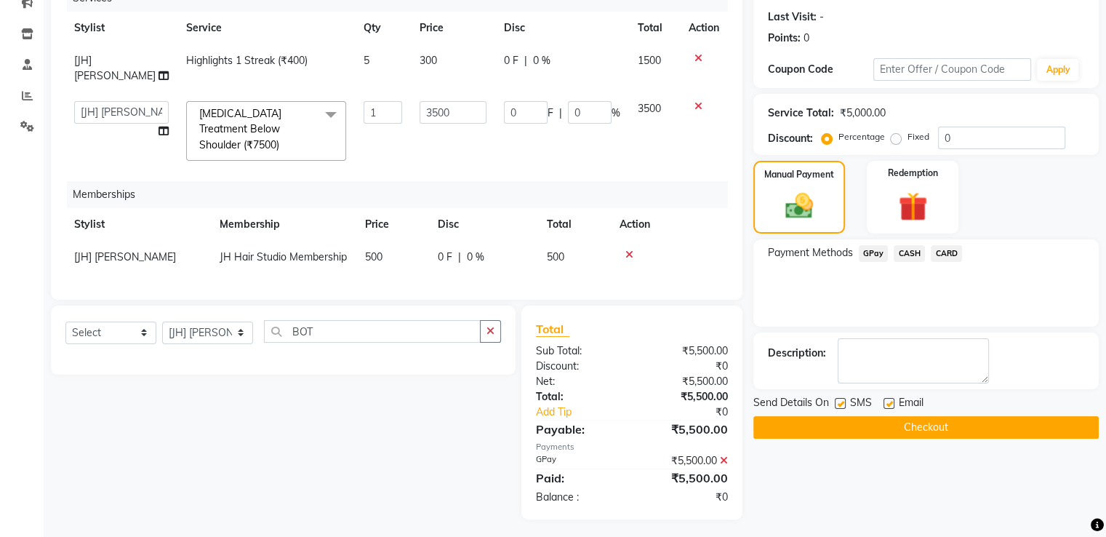
click at [849, 425] on button "Checkout" at bounding box center [925, 427] width 345 height 23
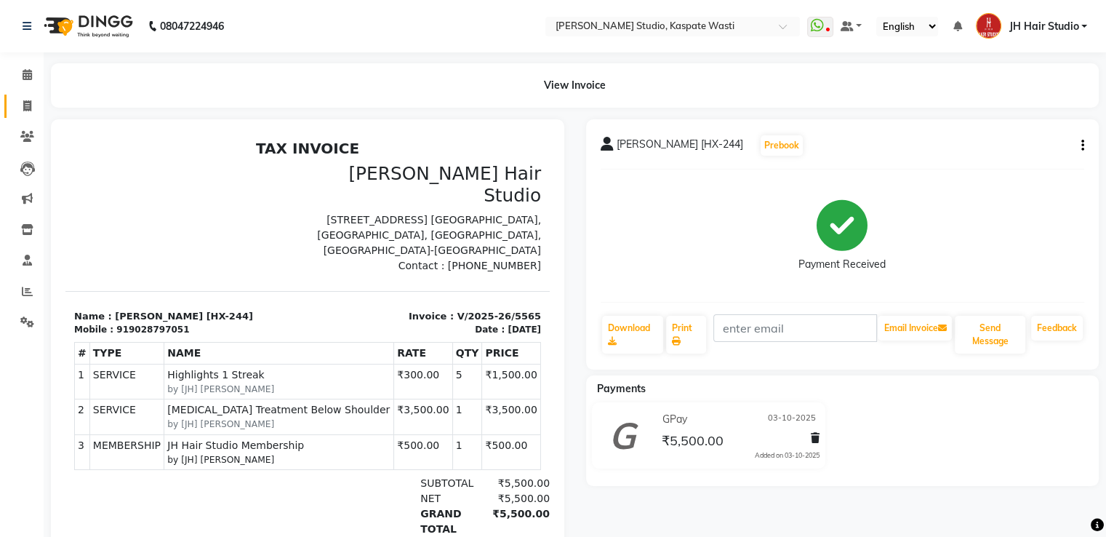
click at [20, 96] on link "Invoice" at bounding box center [21, 107] width 35 height 24
select select "service"
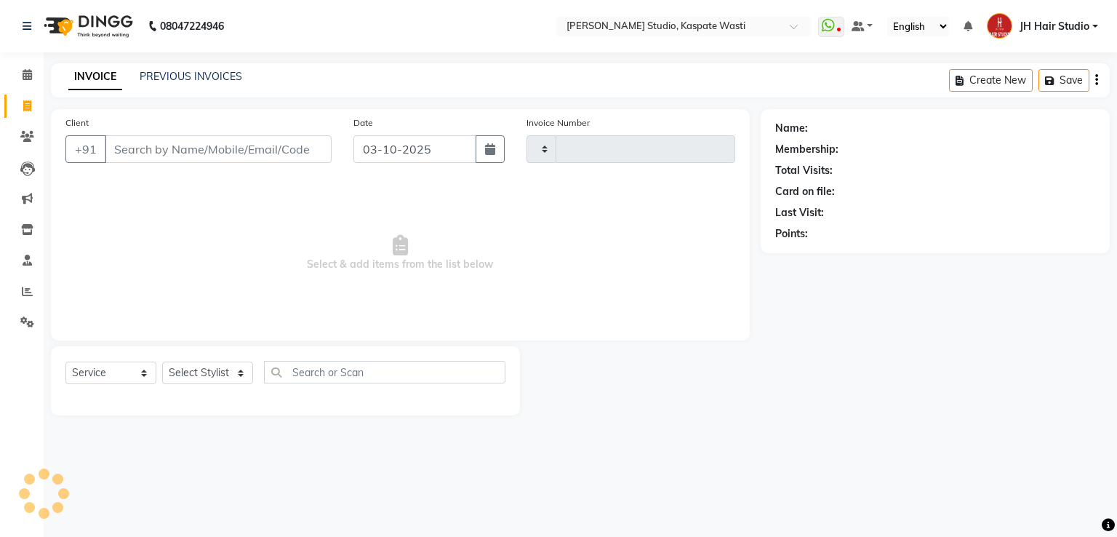
type input "5566"
select select "130"
click at [207, 77] on link "PREVIOUS INVOICES" at bounding box center [191, 76] width 103 height 13
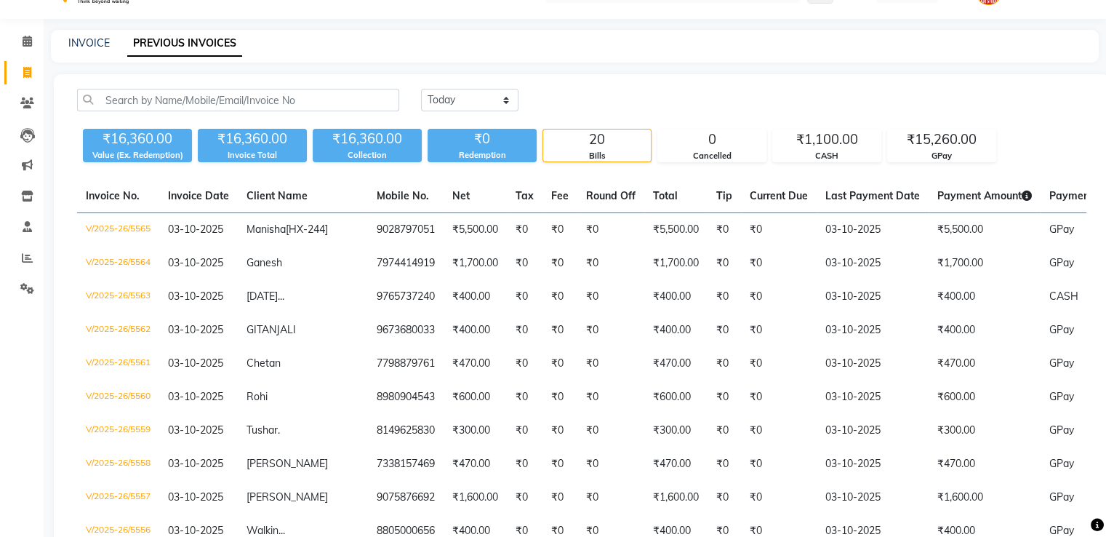
scroll to position [38, 0]
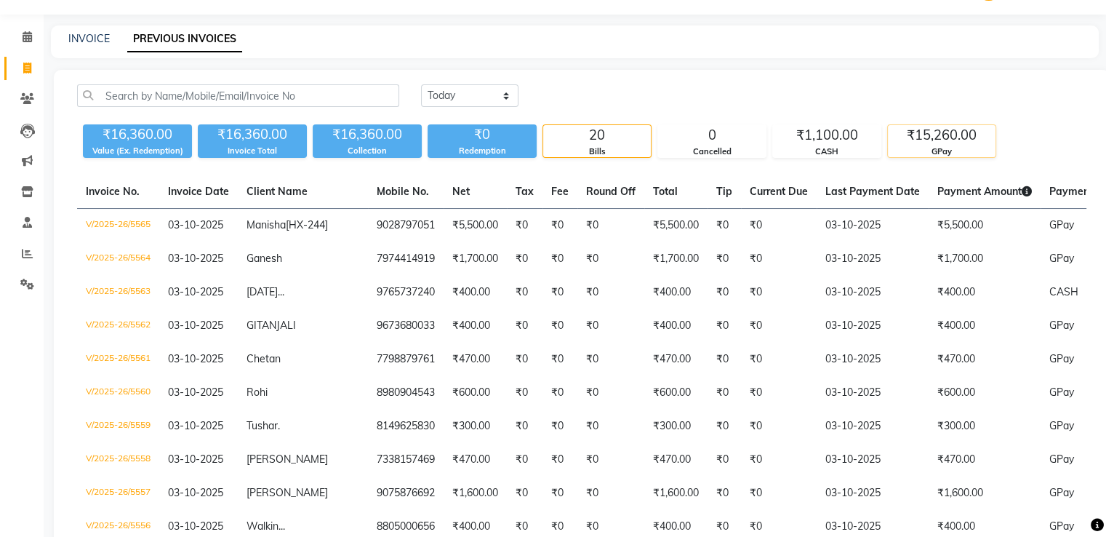
click at [948, 136] on div "₹15,260.00" at bounding box center [942, 135] width 108 height 20
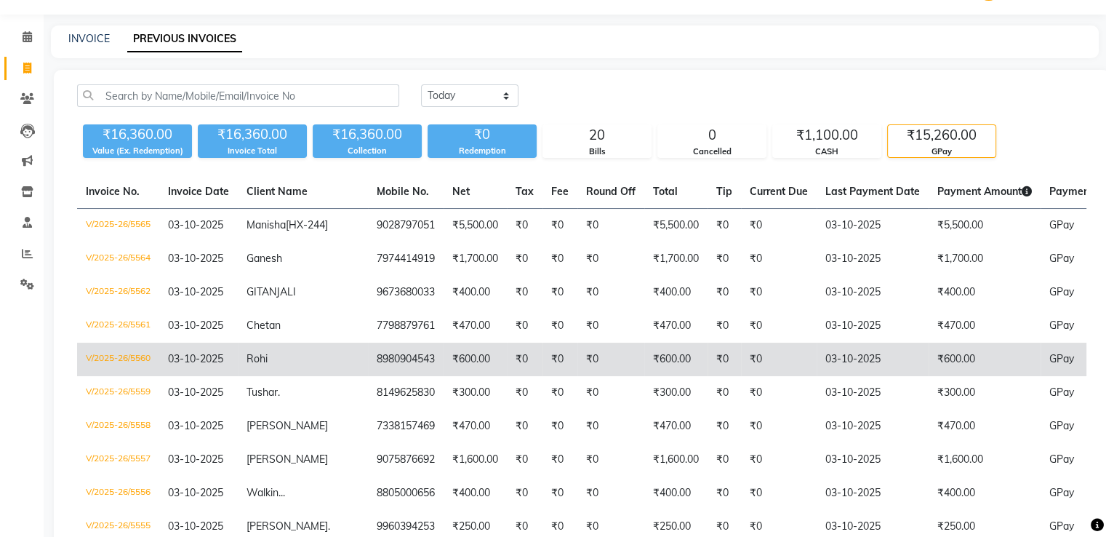
click at [593, 376] on td "₹0" at bounding box center [610, 359] width 67 height 33
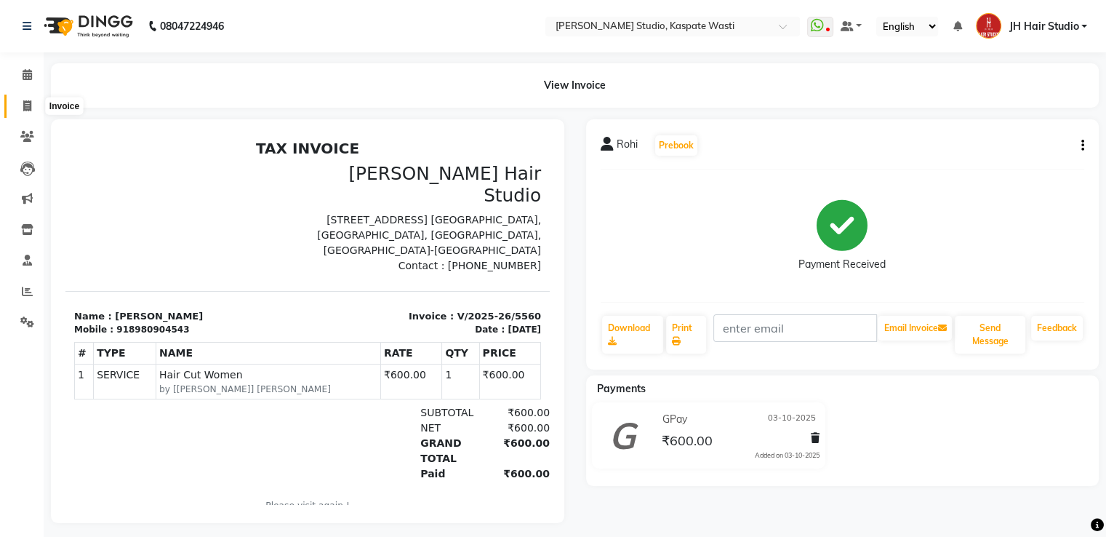
click at [32, 104] on span at bounding box center [27, 106] width 25 height 17
select select "service"
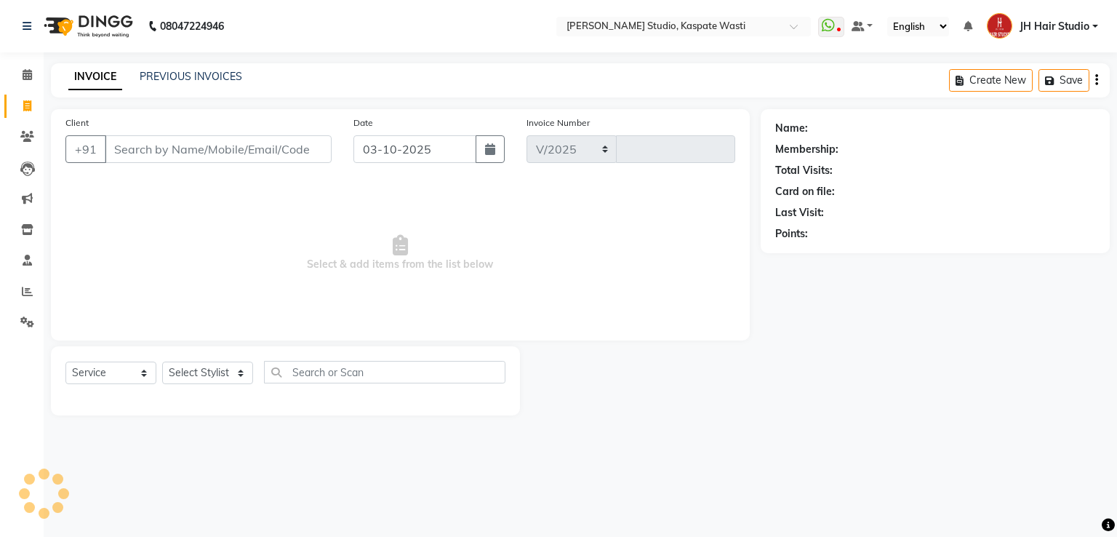
select select "130"
type input "5566"
click at [194, 73] on link "PREVIOUS INVOICES" at bounding box center [191, 76] width 103 height 13
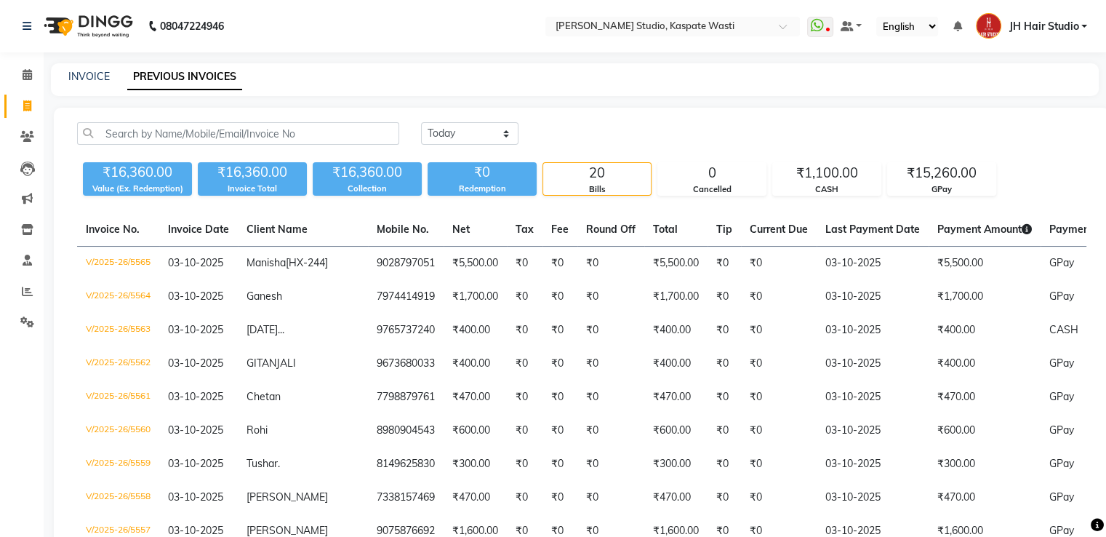
click at [67, 77] on div "INVOICE PREVIOUS INVOICES" at bounding box center [566, 76] width 1030 height 15
click at [87, 76] on link "INVOICE" at bounding box center [88, 76] width 41 height 13
select select "service"
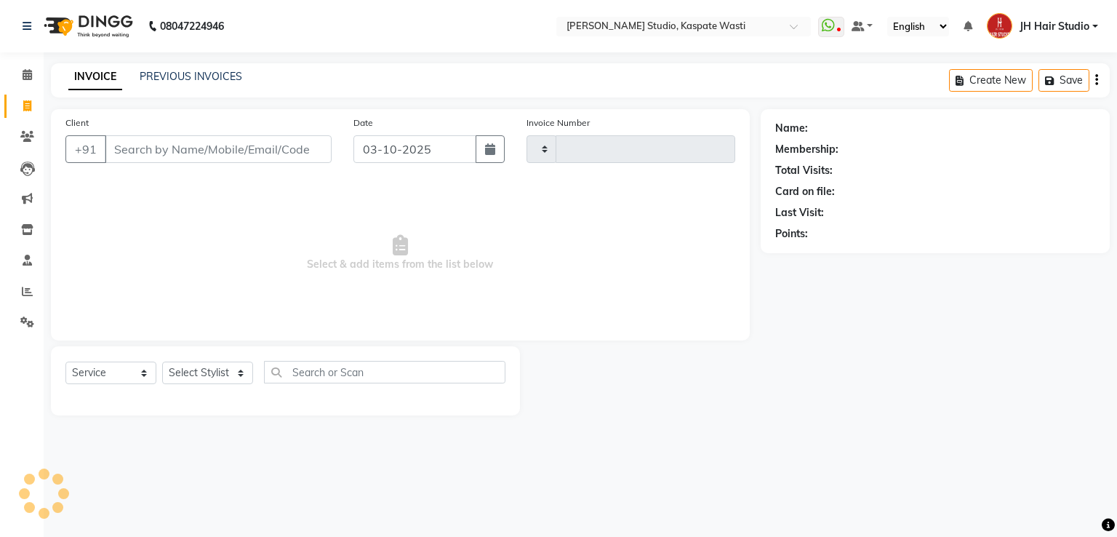
type input "8"
type input "5566"
select select "130"
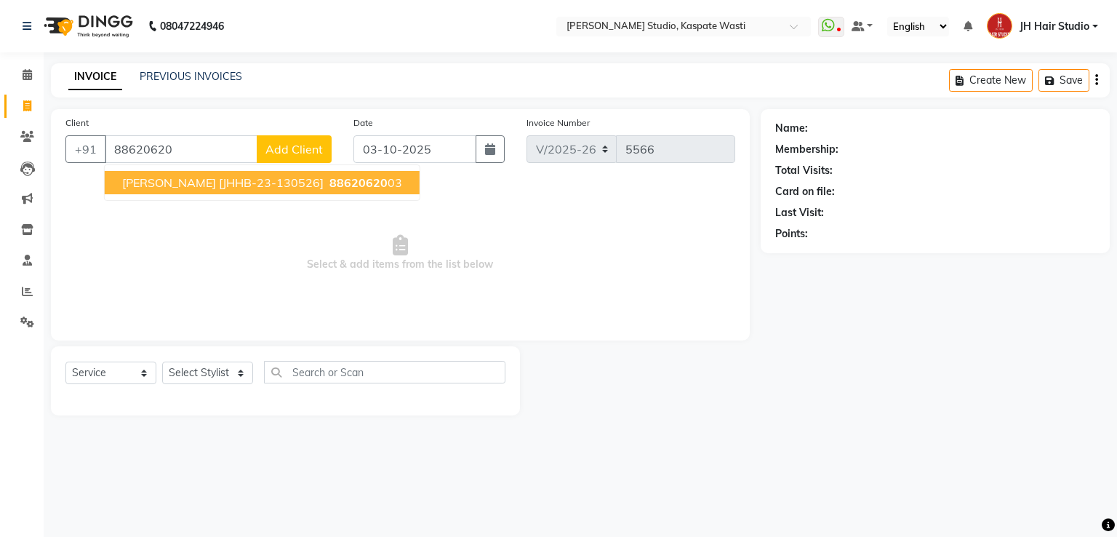
click at [207, 194] on button "Swapnil [JHHB-23-130526] 88620620 03" at bounding box center [262, 182] width 315 height 23
type input "8862062003"
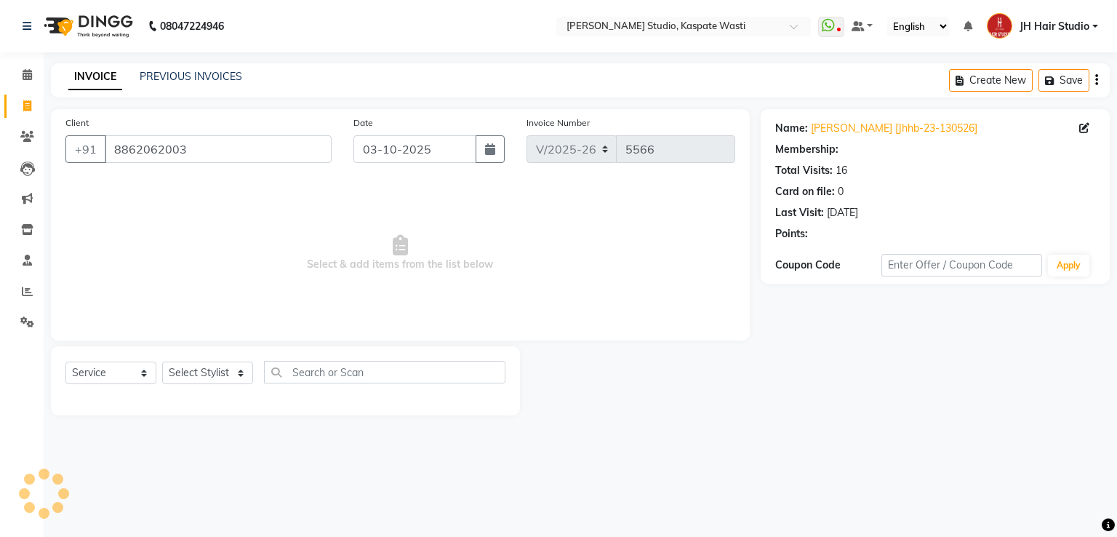
select select "1: Object"
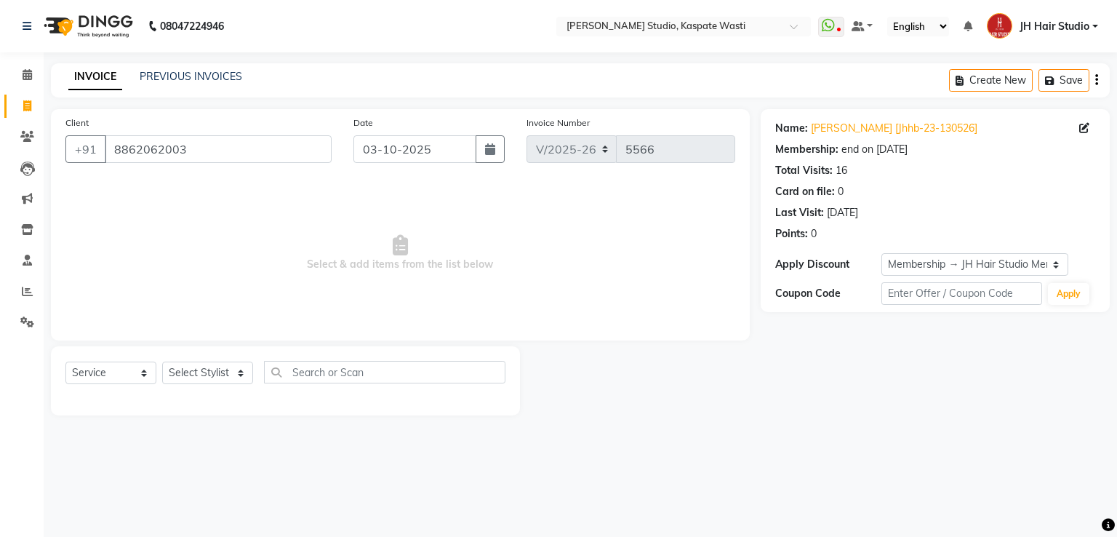
drag, startPoint x: 144, startPoint y: 165, endPoint x: 151, endPoint y: 155, distance: 12.1
click at [151, 155] on div "Client +91 8862062003" at bounding box center [199, 145] width 288 height 60
click at [151, 155] on input "8862062003" at bounding box center [218, 149] width 227 height 28
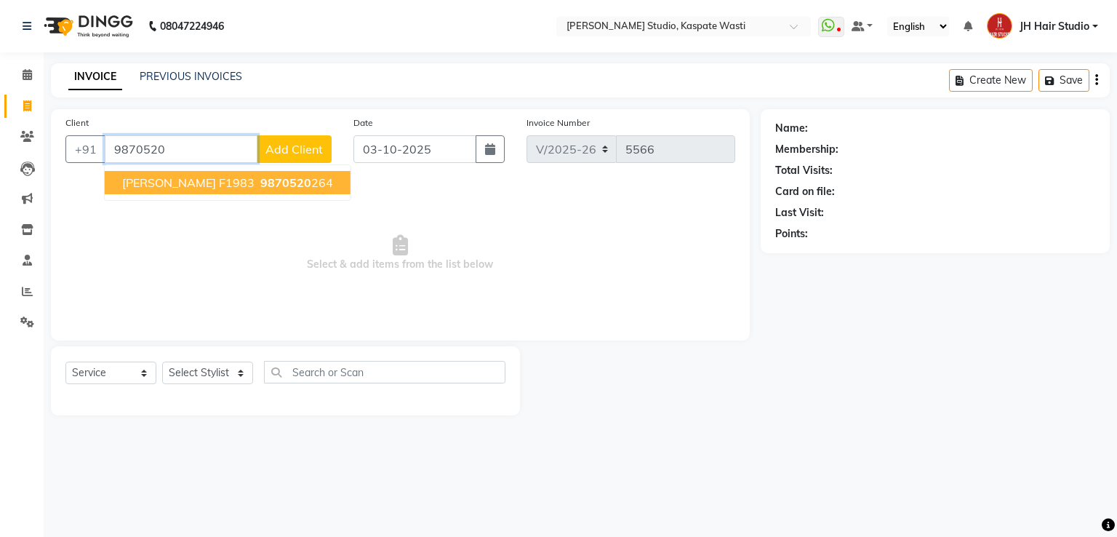
click at [183, 187] on span "Sujit F1983" at bounding box center [188, 182] width 132 height 15
type input "9870520264"
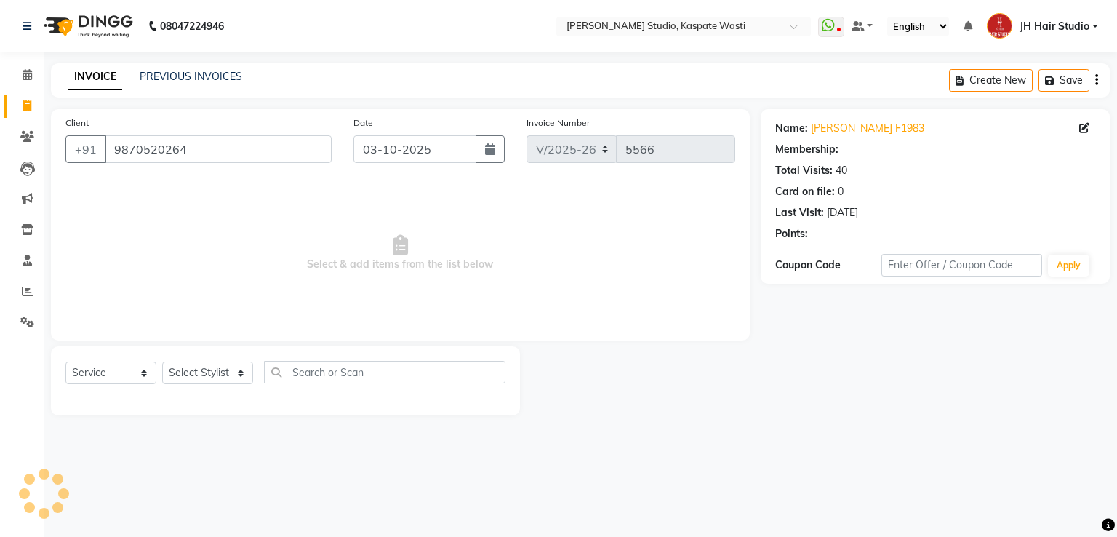
select select "1: Object"
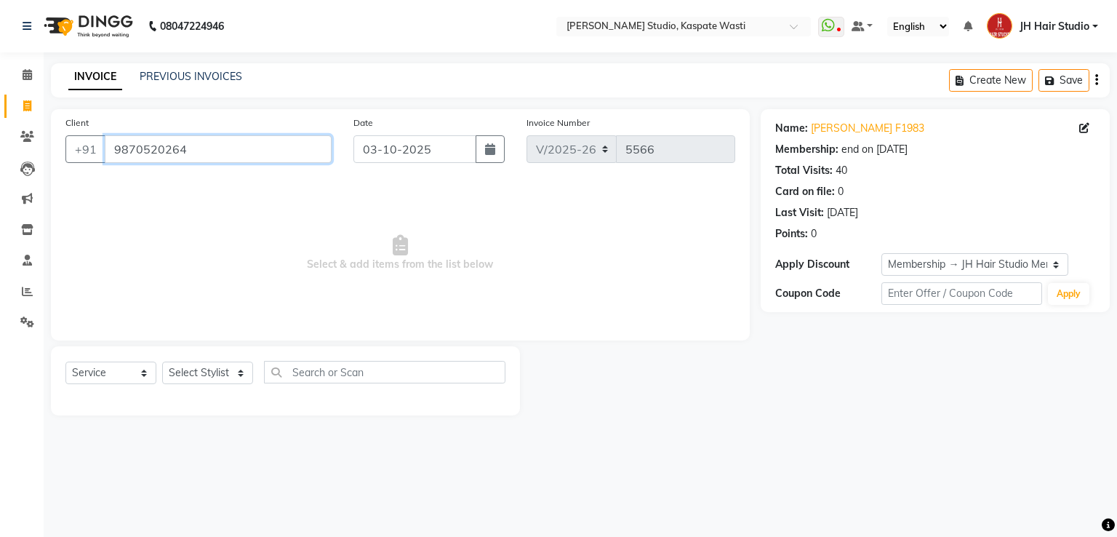
click at [204, 149] on input "9870520264" at bounding box center [218, 149] width 227 height 28
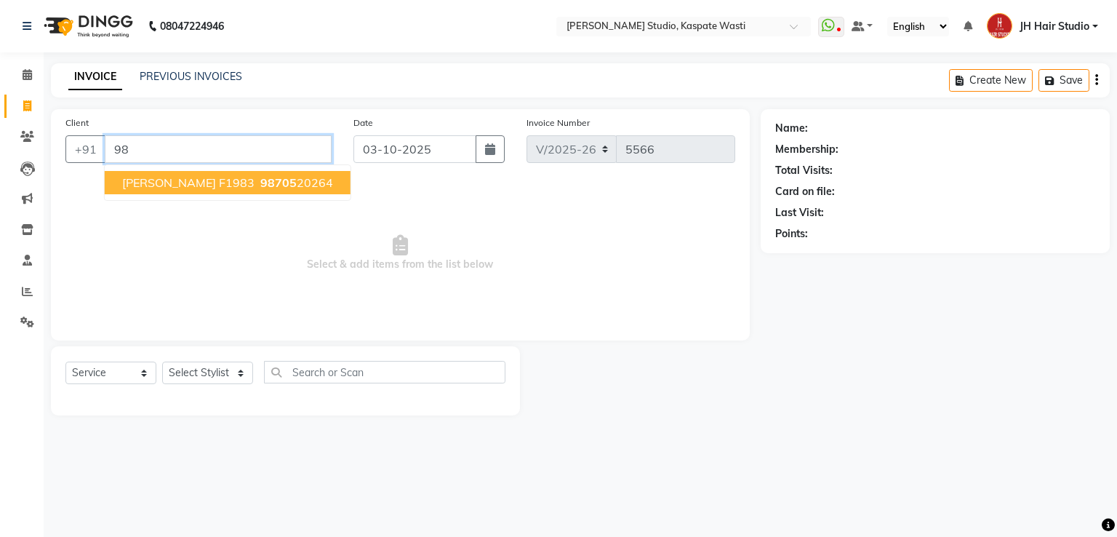
type input "9"
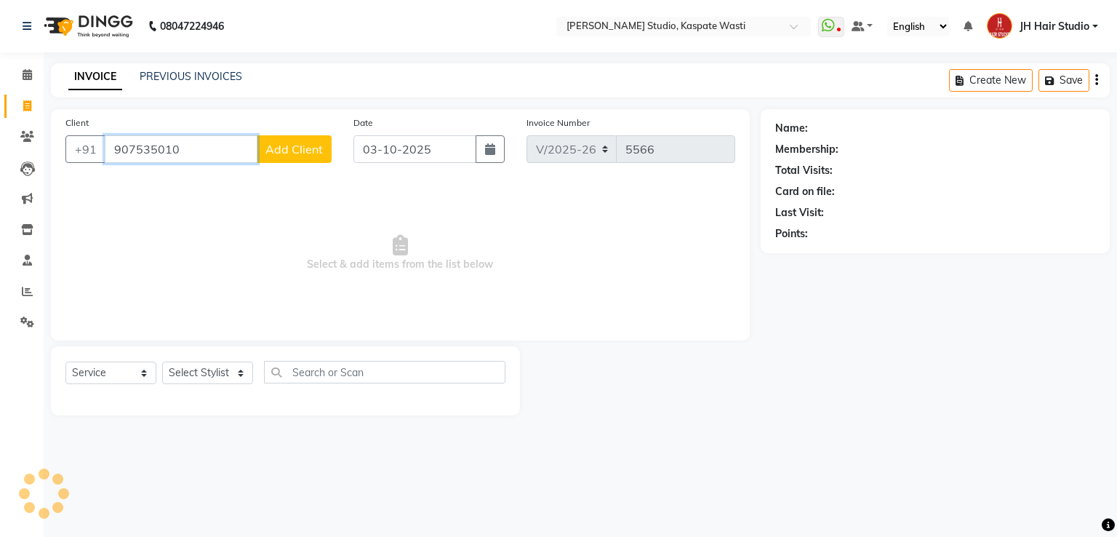
type input "9075350104"
